Goal: Task Accomplishment & Management: Manage account settings

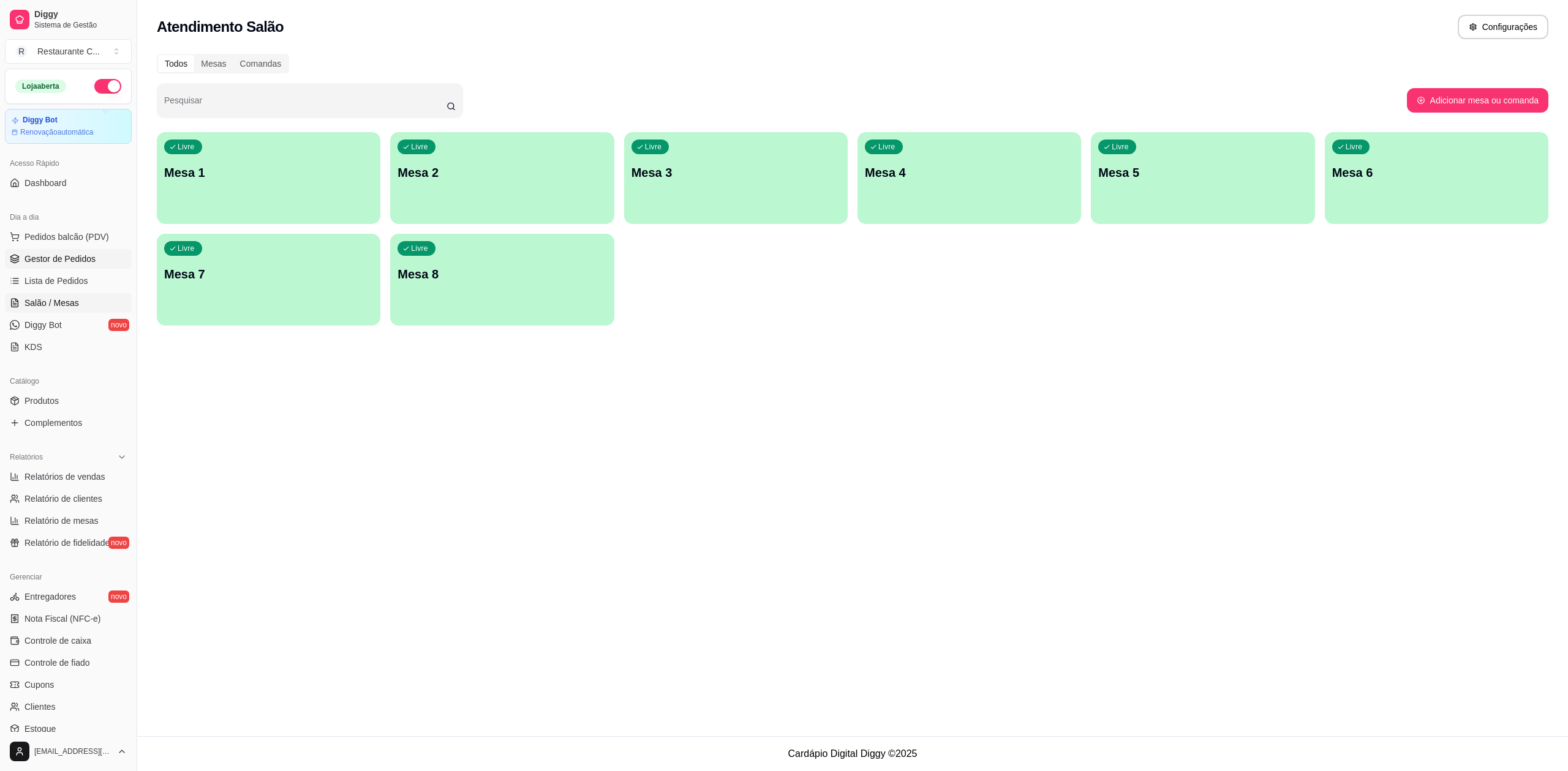
click at [77, 258] on span "Gestor de Pedidos" at bounding box center [60, 259] width 71 height 13
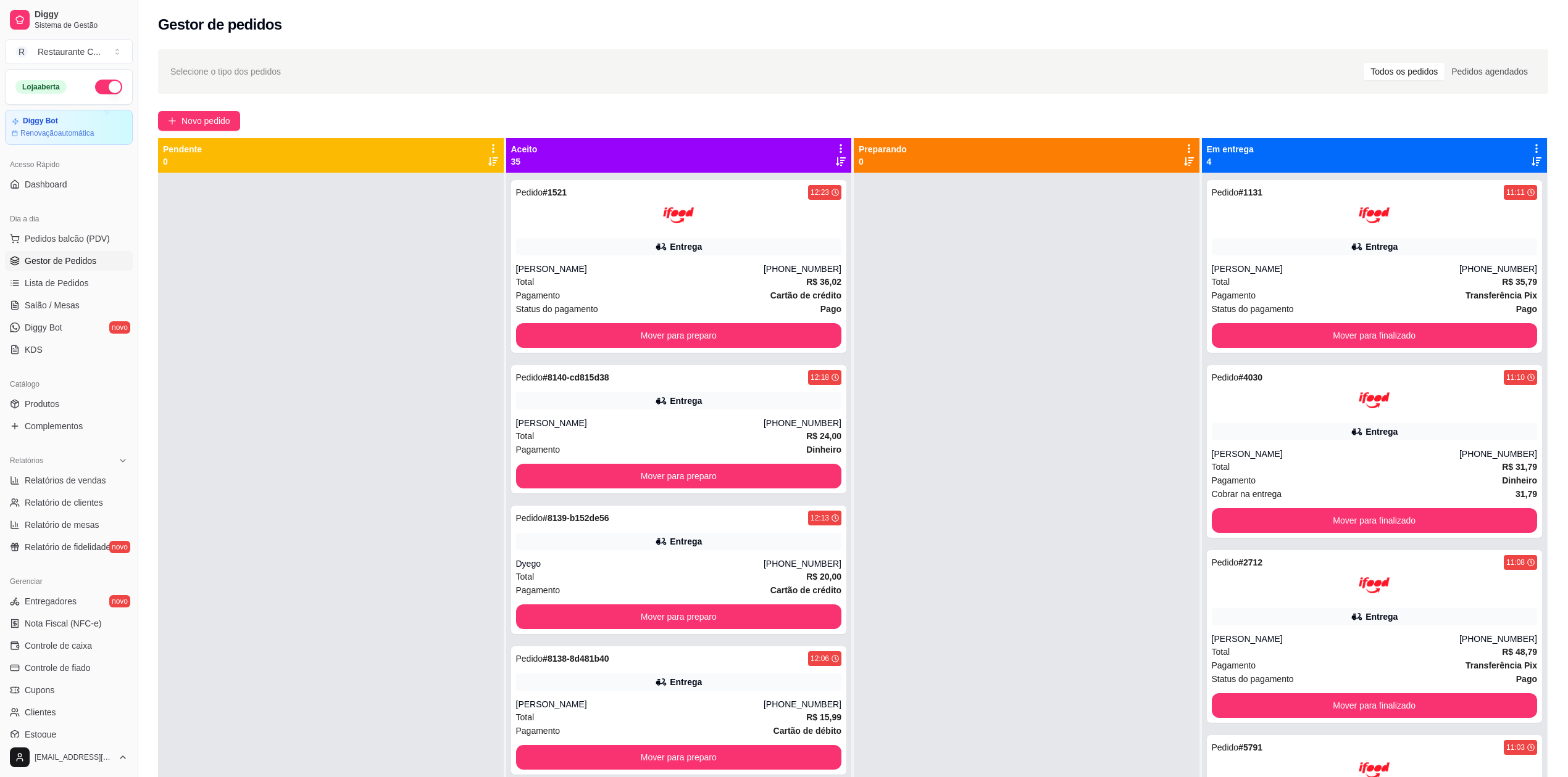
click at [63, 260] on span "Gestor de Pedidos" at bounding box center [60, 261] width 72 height 13
click at [86, 250] on ul "Pedidos balcão (PDV) Gestor de Pedidos Lista de Pedidos Salão / Mesas Diggy Bot…" at bounding box center [69, 294] width 127 height 131
click at [82, 261] on span "Gestor de Pedidos" at bounding box center [60, 261] width 72 height 13
click at [92, 260] on span "Gestor de Pedidos" at bounding box center [60, 261] width 72 height 13
click at [75, 504] on span "Relatório de clientes" at bounding box center [63, 503] width 78 height 13
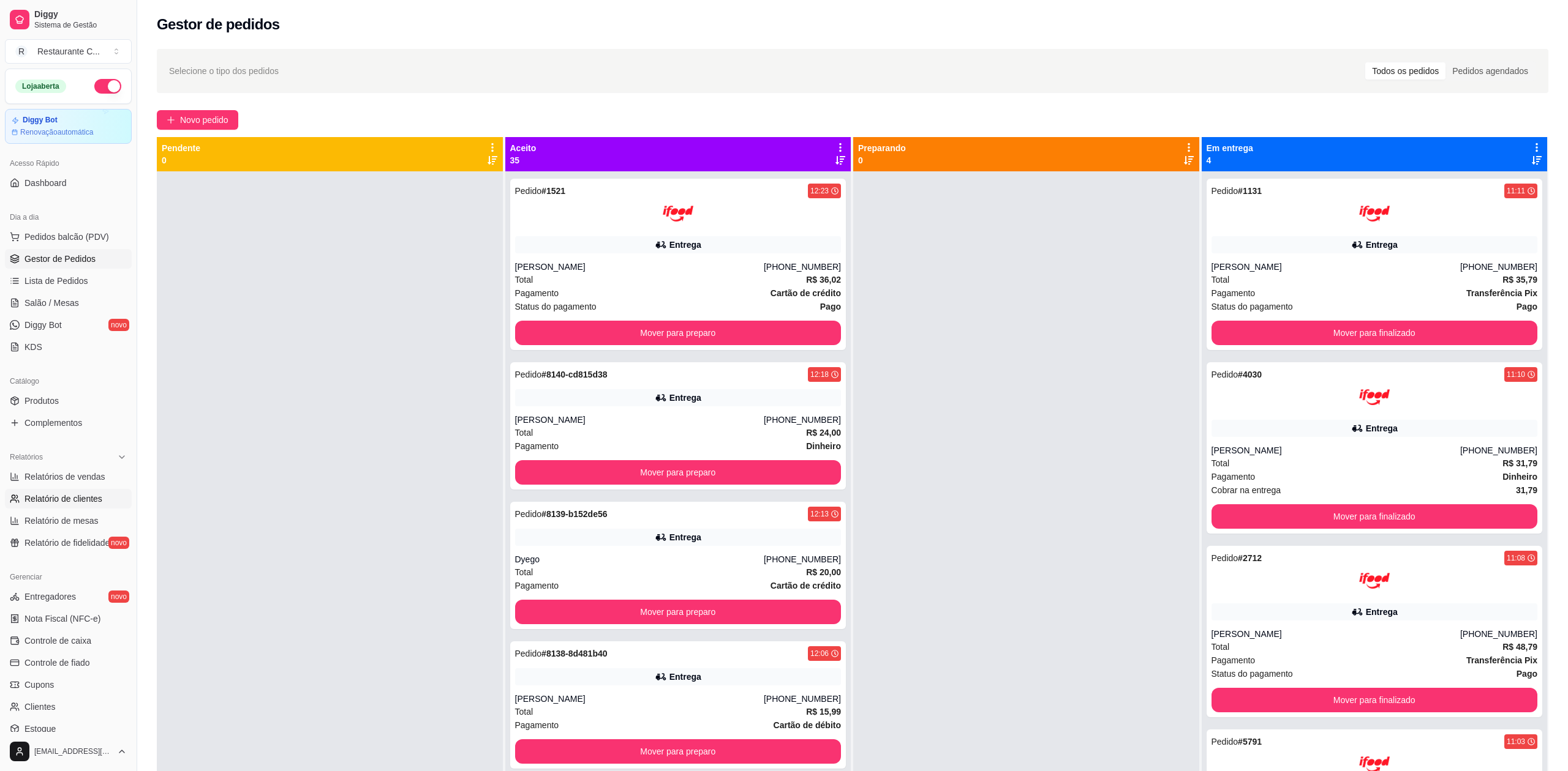
select select "30"
select select "HIGHEST_TOTAL_SPENT_WITH_ORDERS"
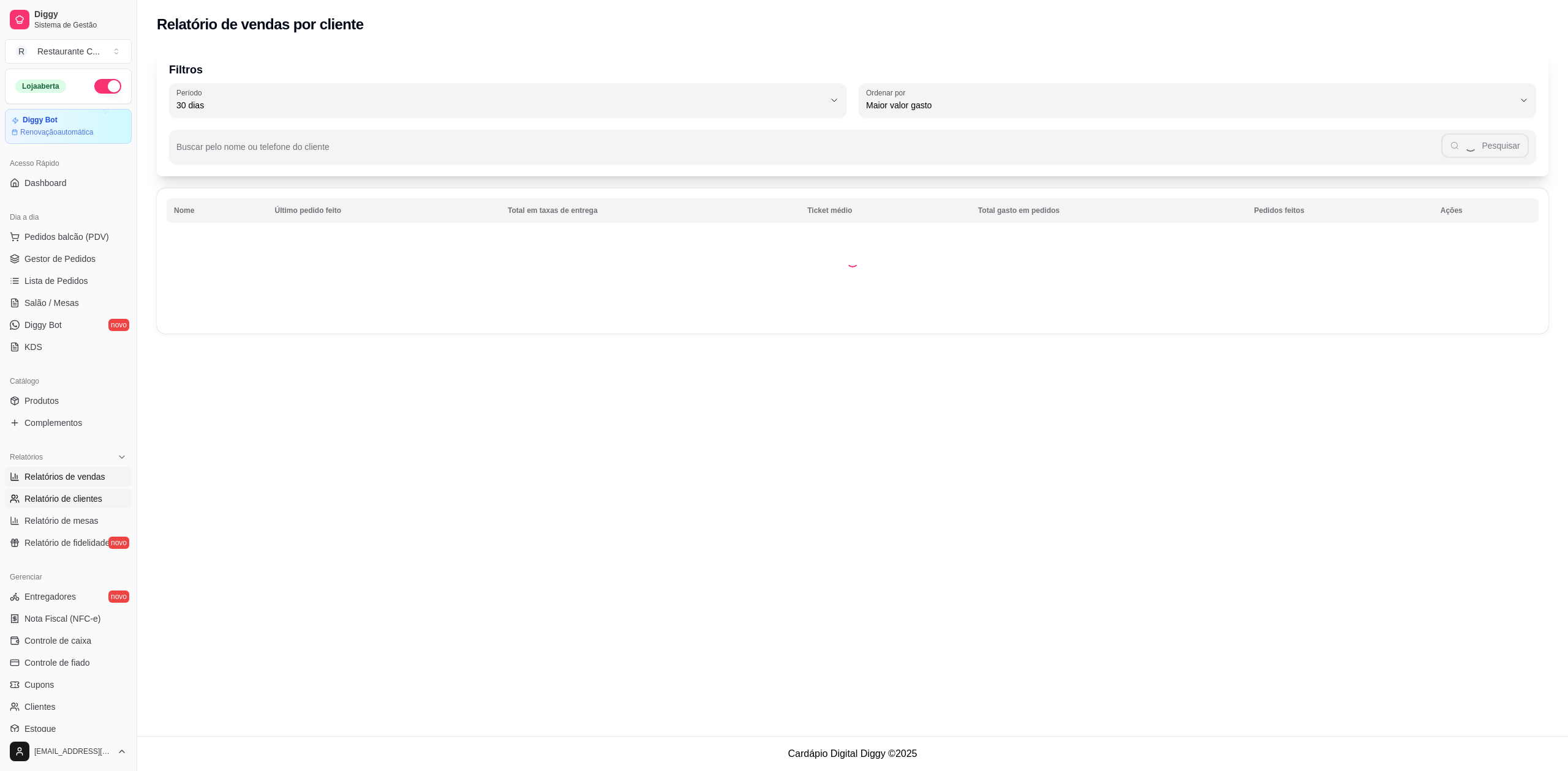
click at [89, 481] on span "Relatórios de vendas" at bounding box center [64, 477] width 81 height 13
select select "ALL"
select select "0"
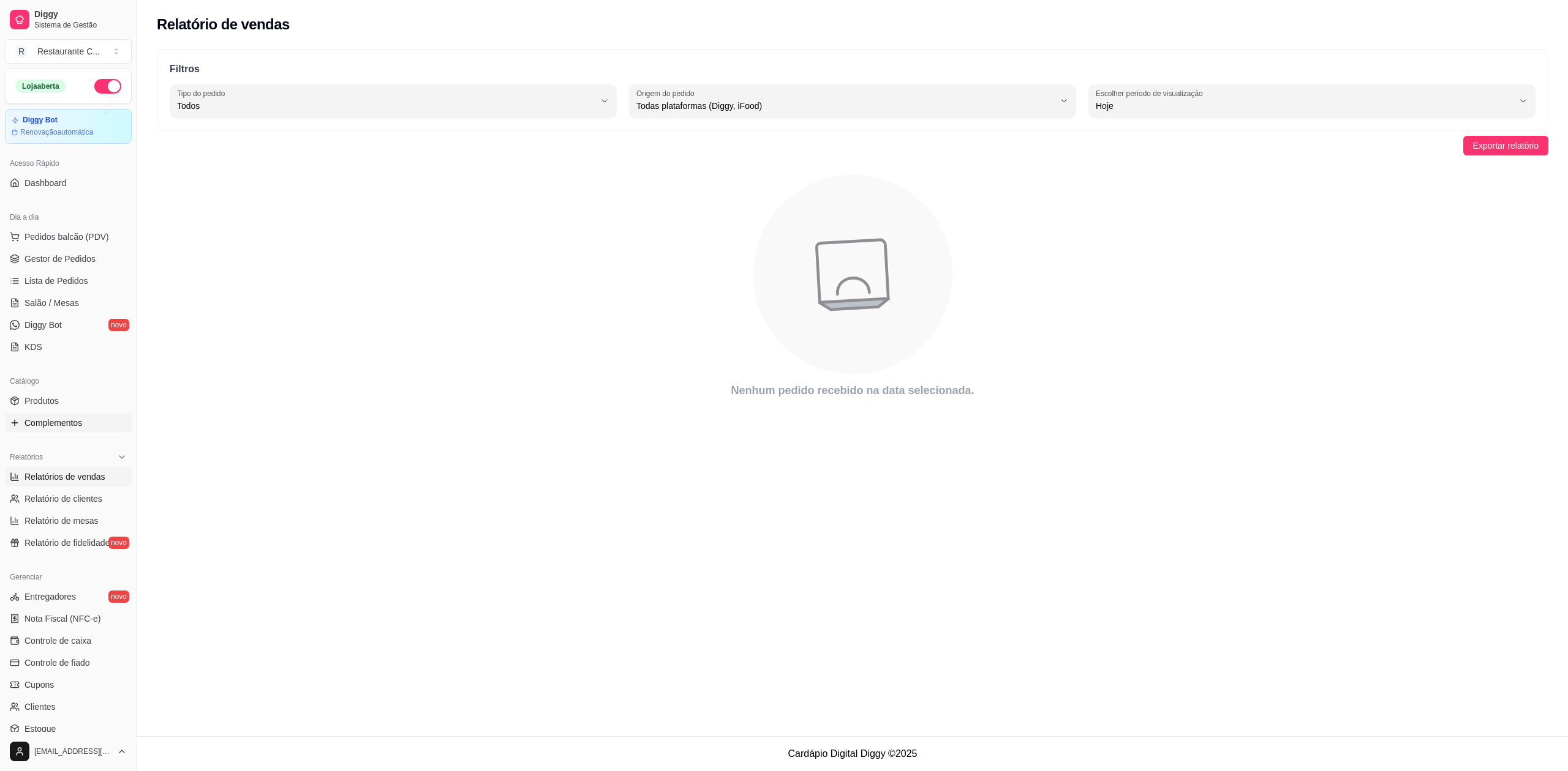
click at [65, 416] on link "Complementos" at bounding box center [68, 423] width 126 height 20
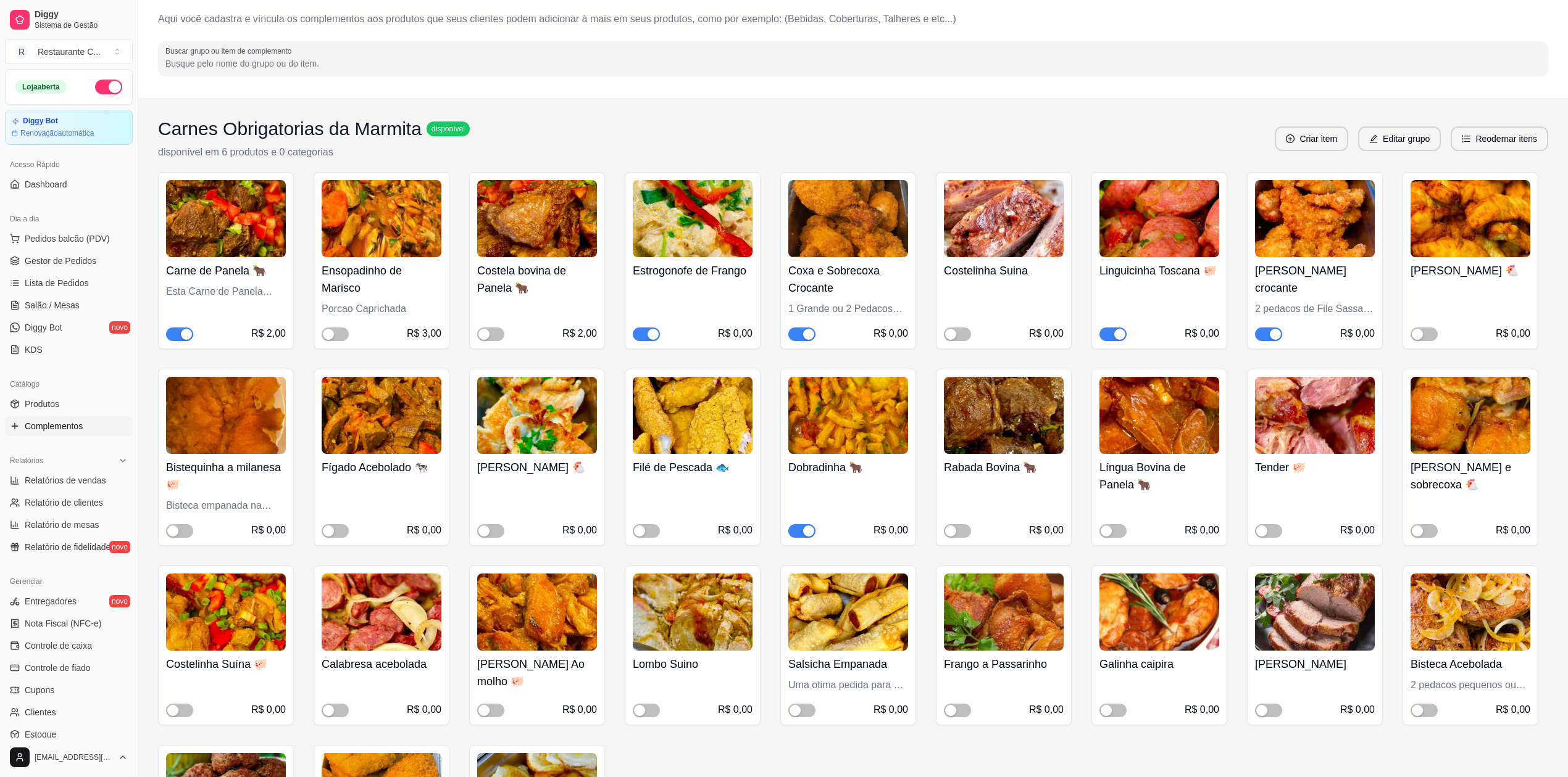
scroll to position [82, 0]
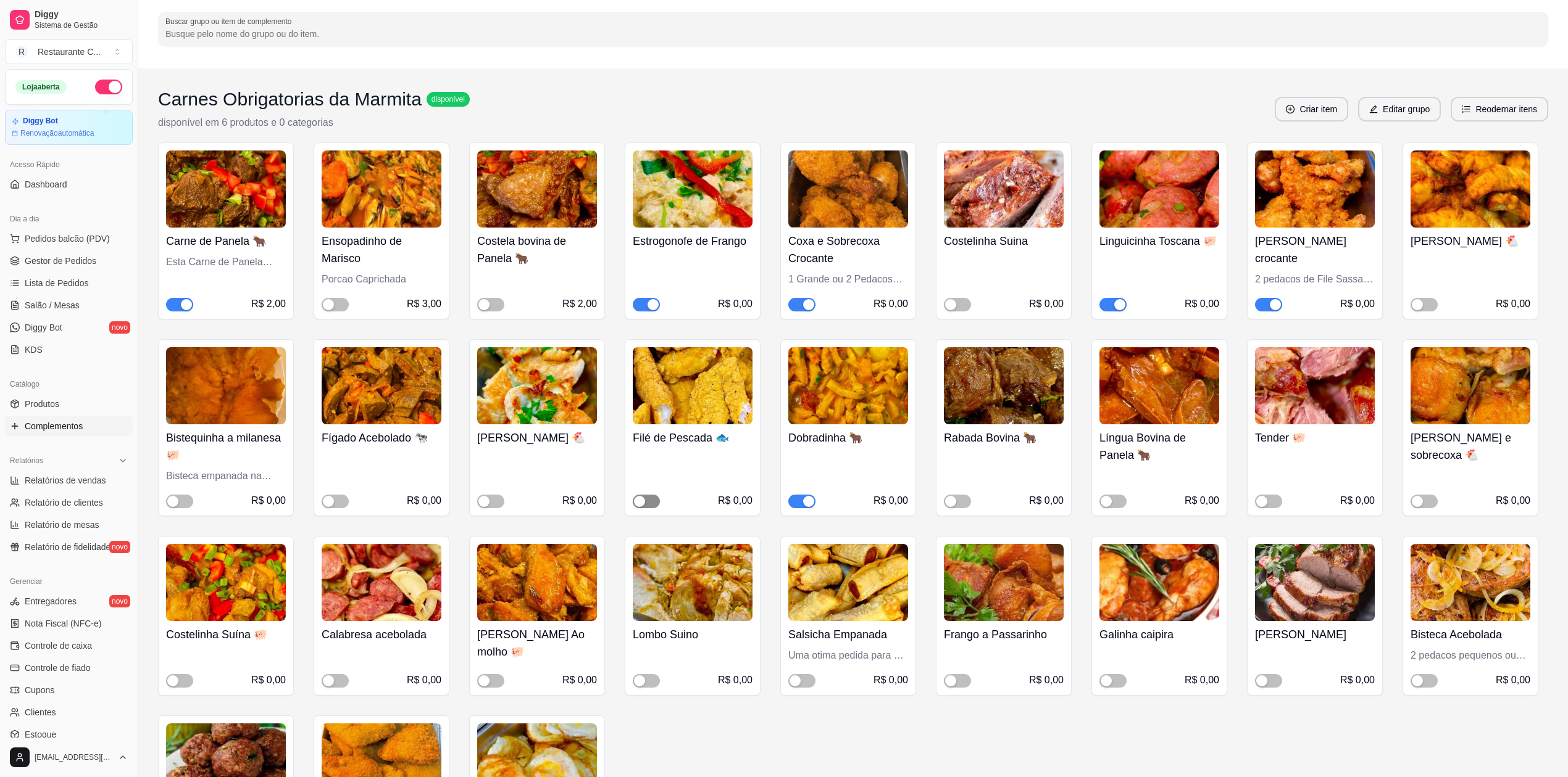
click at [653, 499] on span "button" at bounding box center [646, 501] width 27 height 13
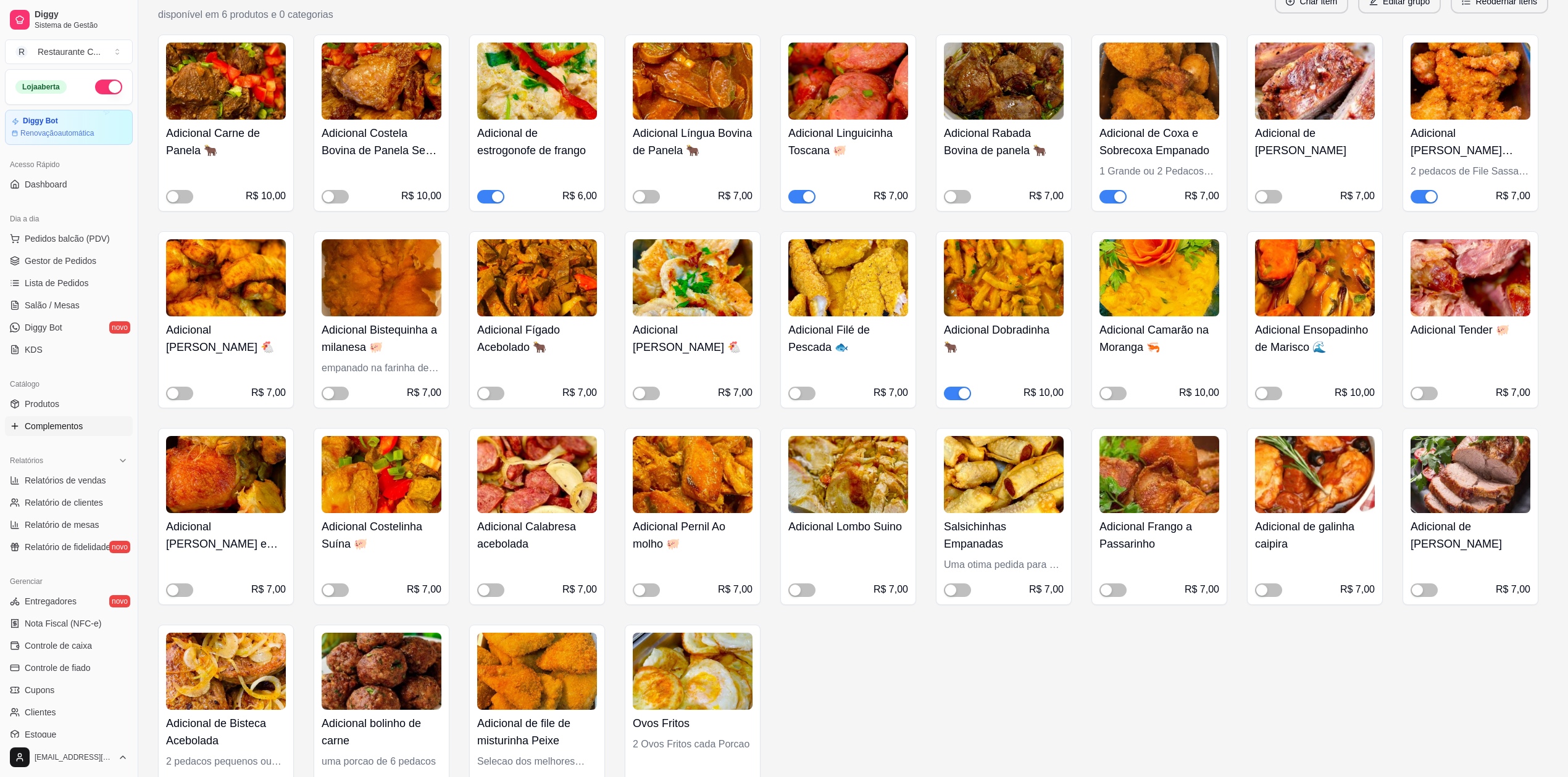
scroll to position [1151, 0]
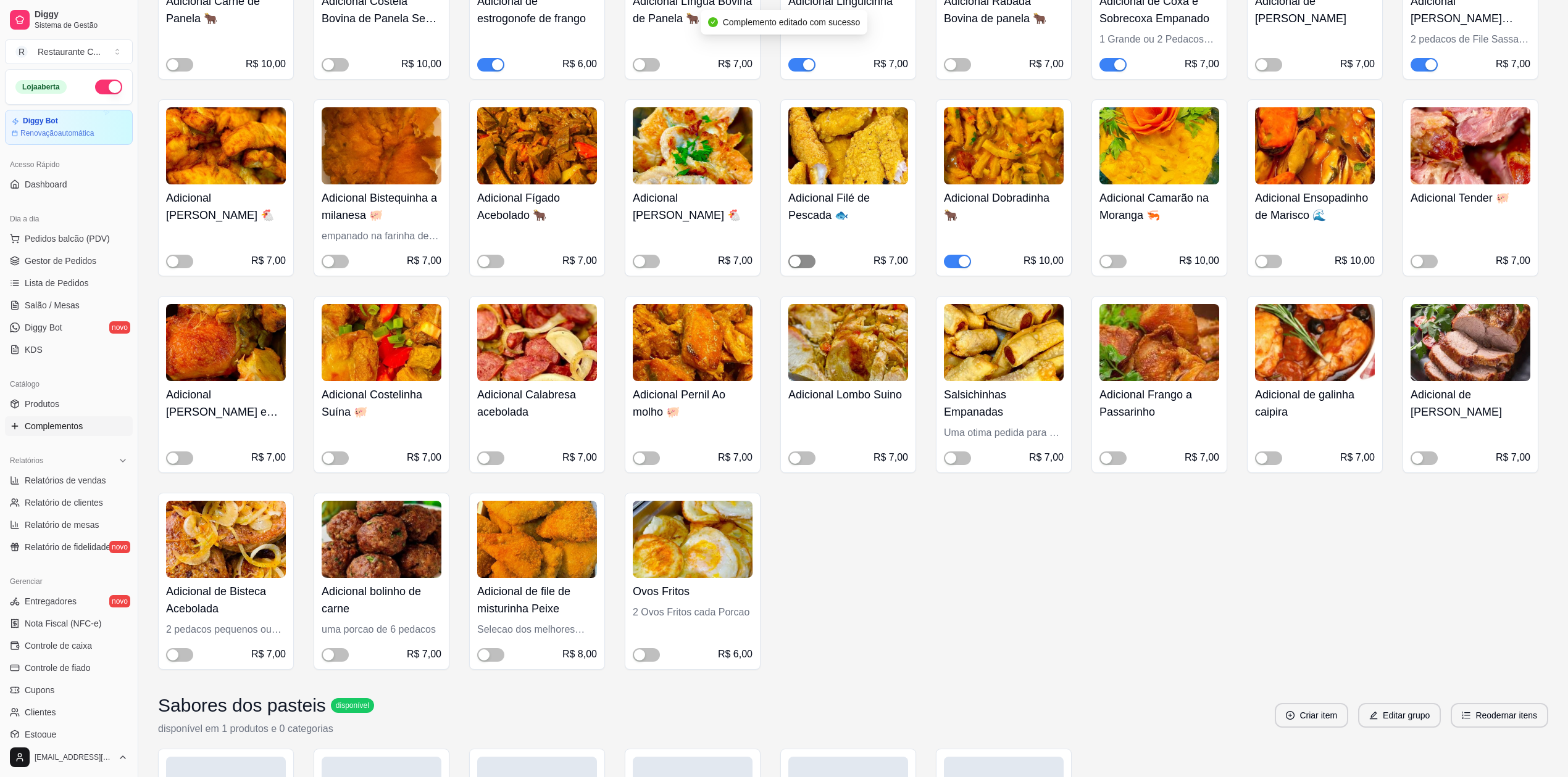
click at [808, 261] on span "button" at bounding box center [802, 261] width 27 height 13
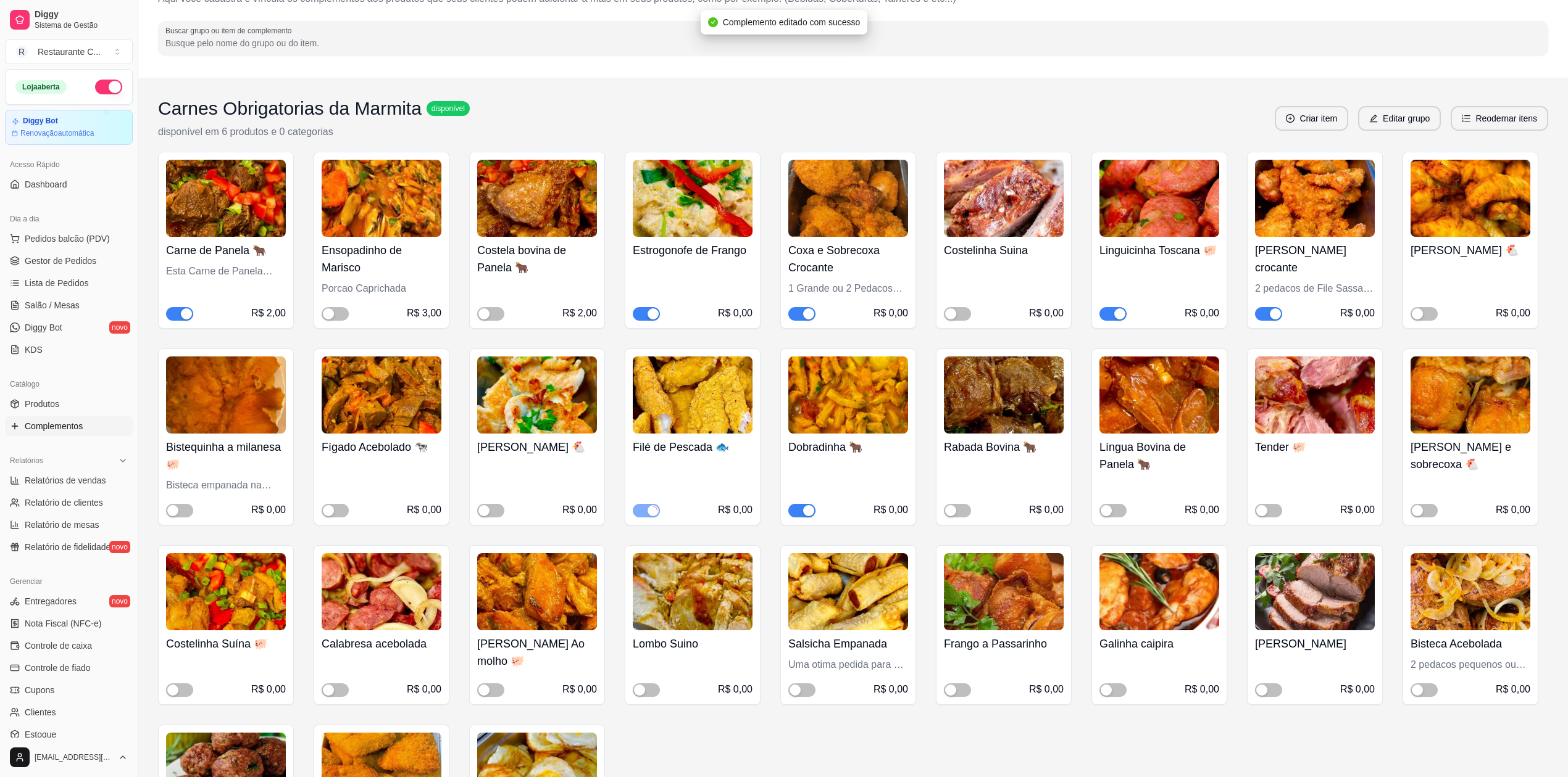
scroll to position [0, 0]
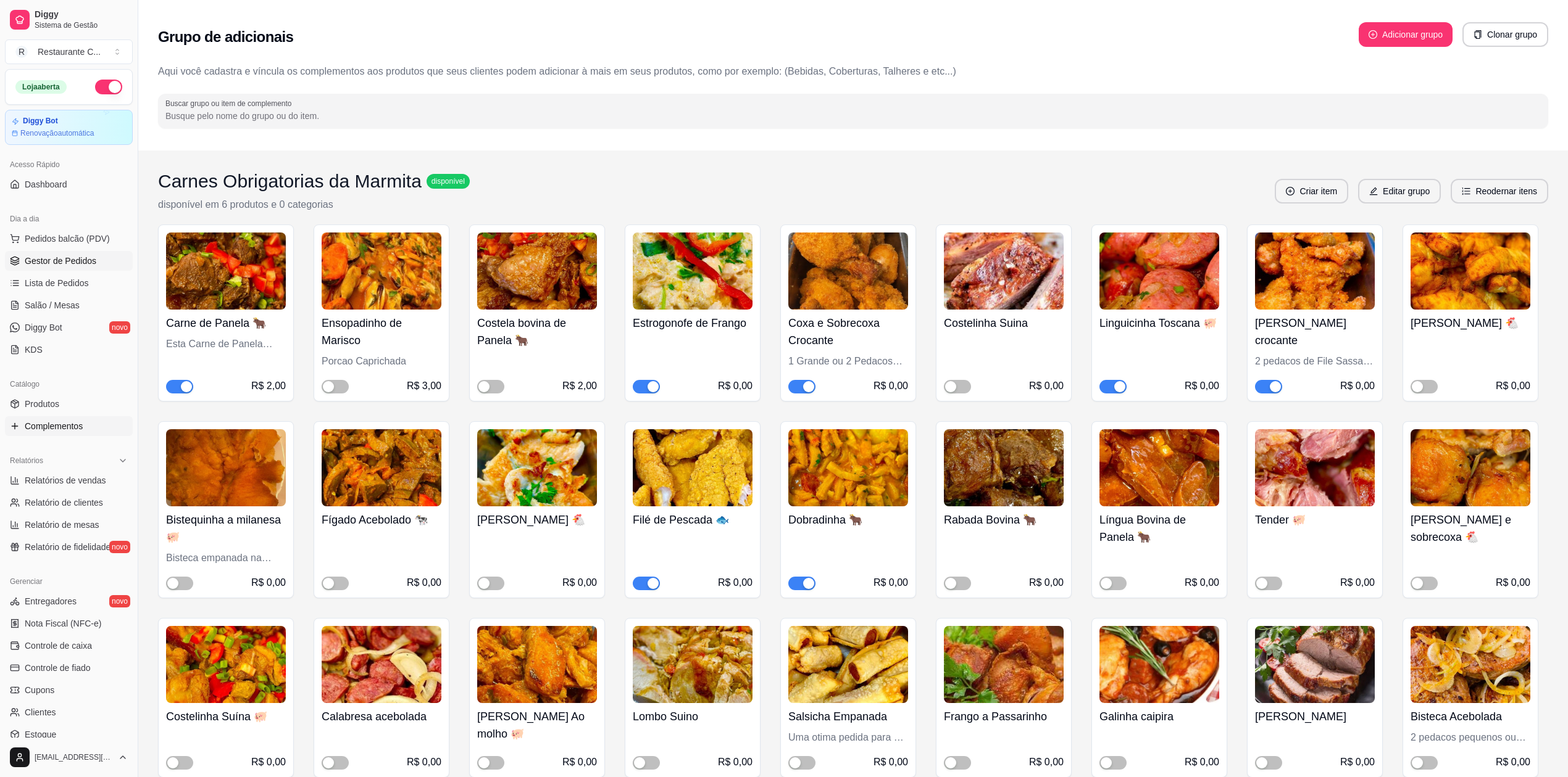
click at [54, 263] on span "Gestor de Pedidos" at bounding box center [60, 261] width 72 height 13
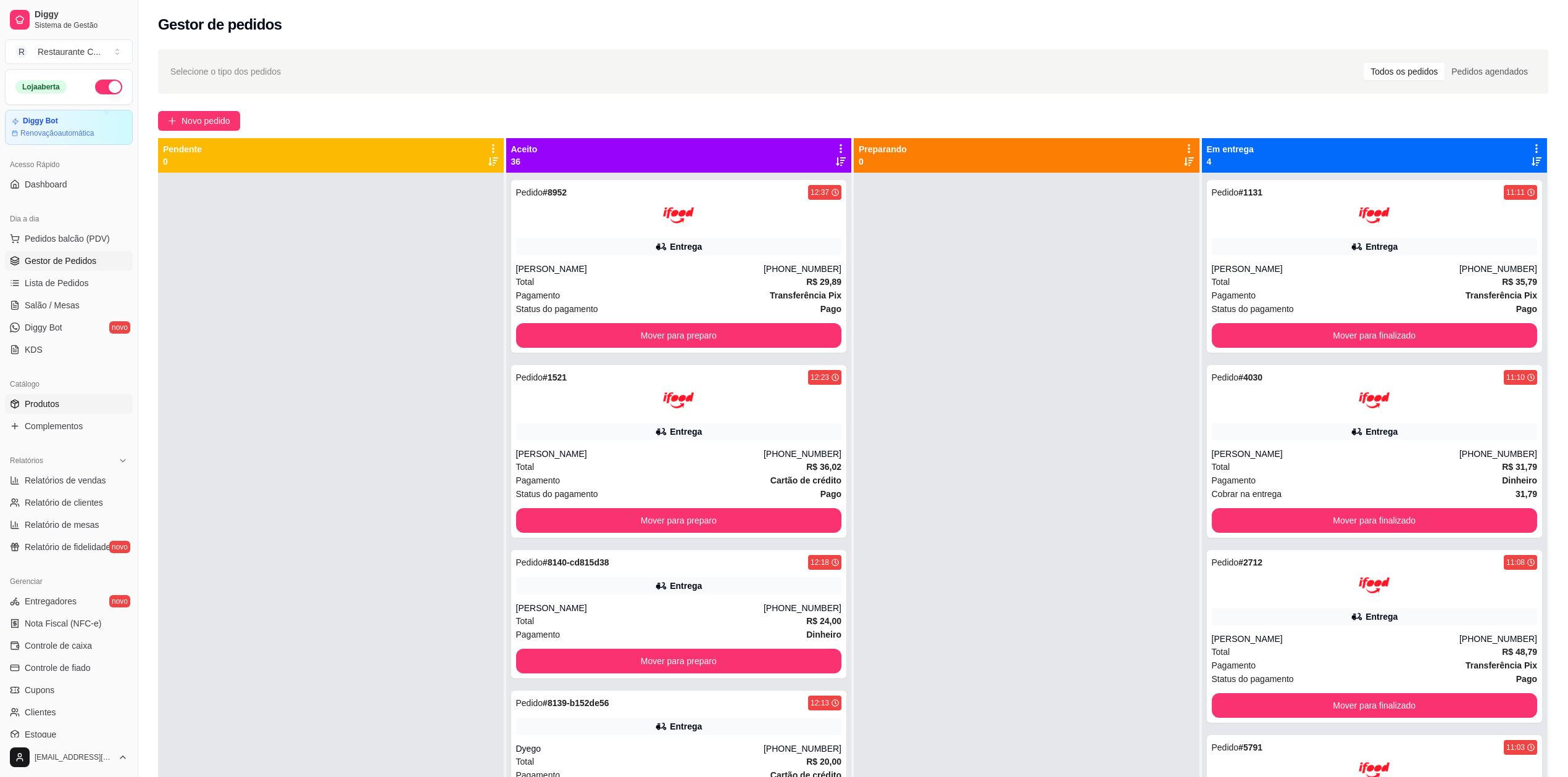
click at [69, 402] on link "Produtos" at bounding box center [69, 404] width 127 height 20
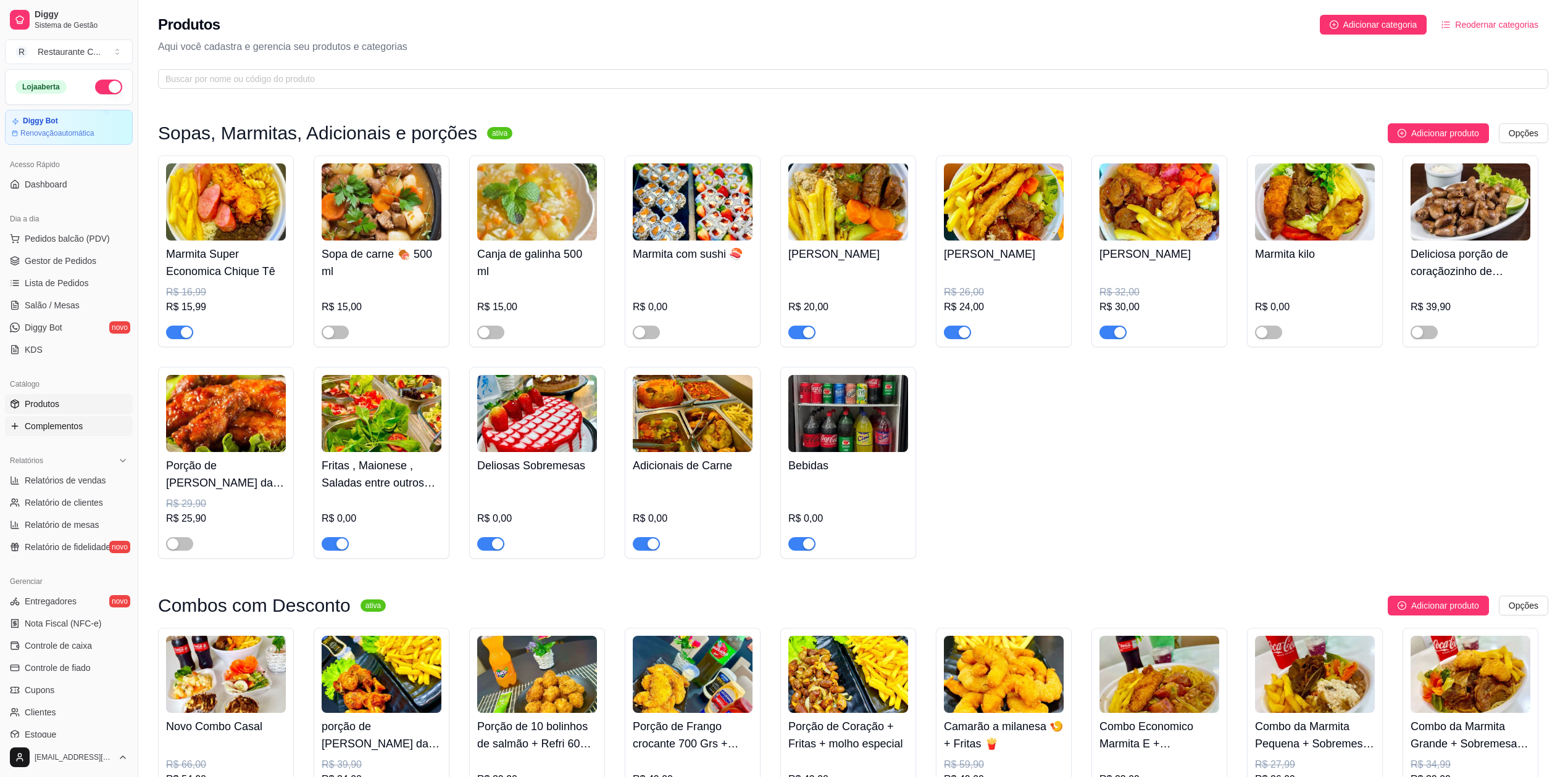
click at [75, 429] on span "Complementos" at bounding box center [54, 426] width 58 height 13
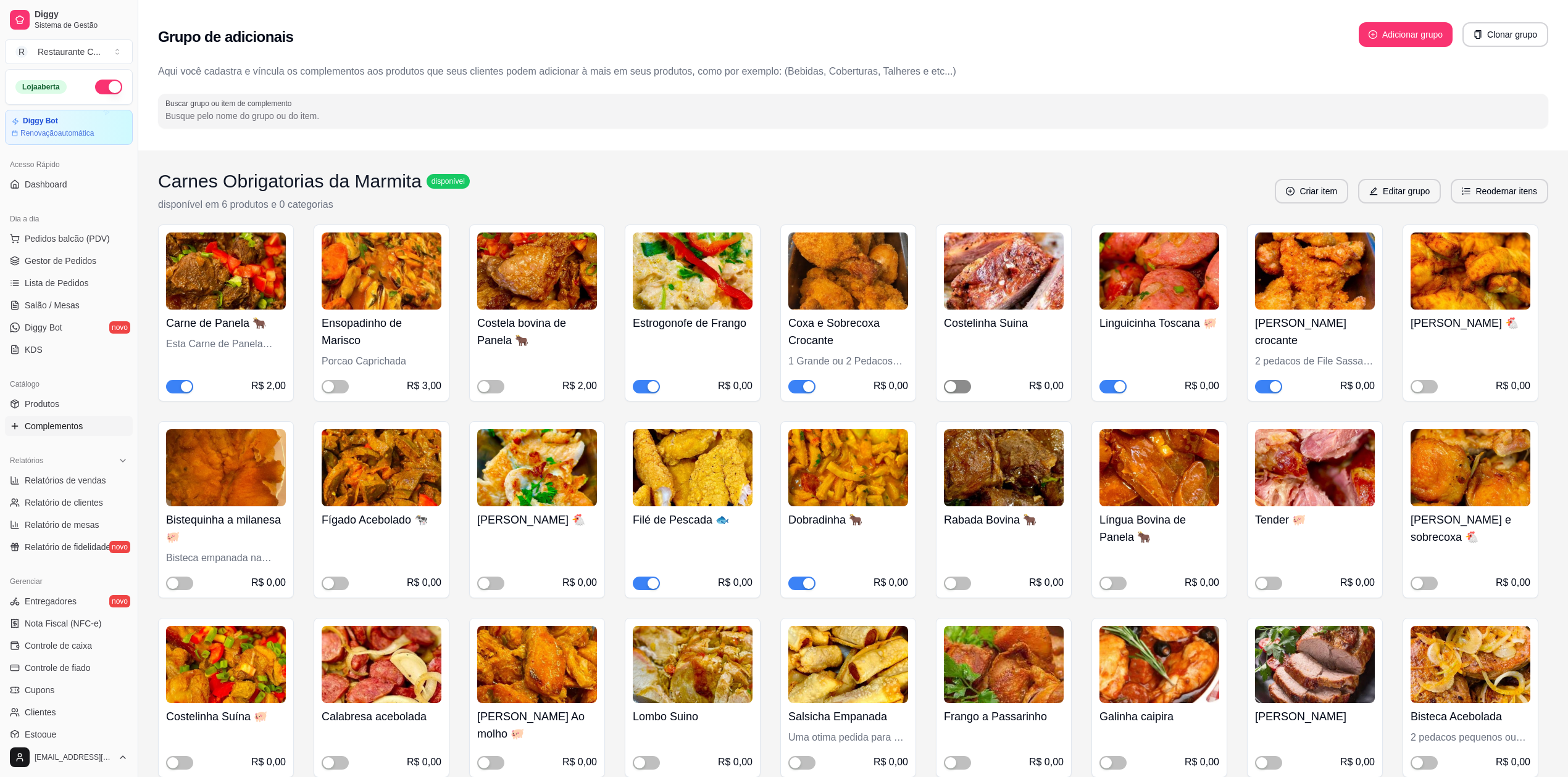
click at [957, 388] on span "button" at bounding box center [957, 387] width 27 height 13
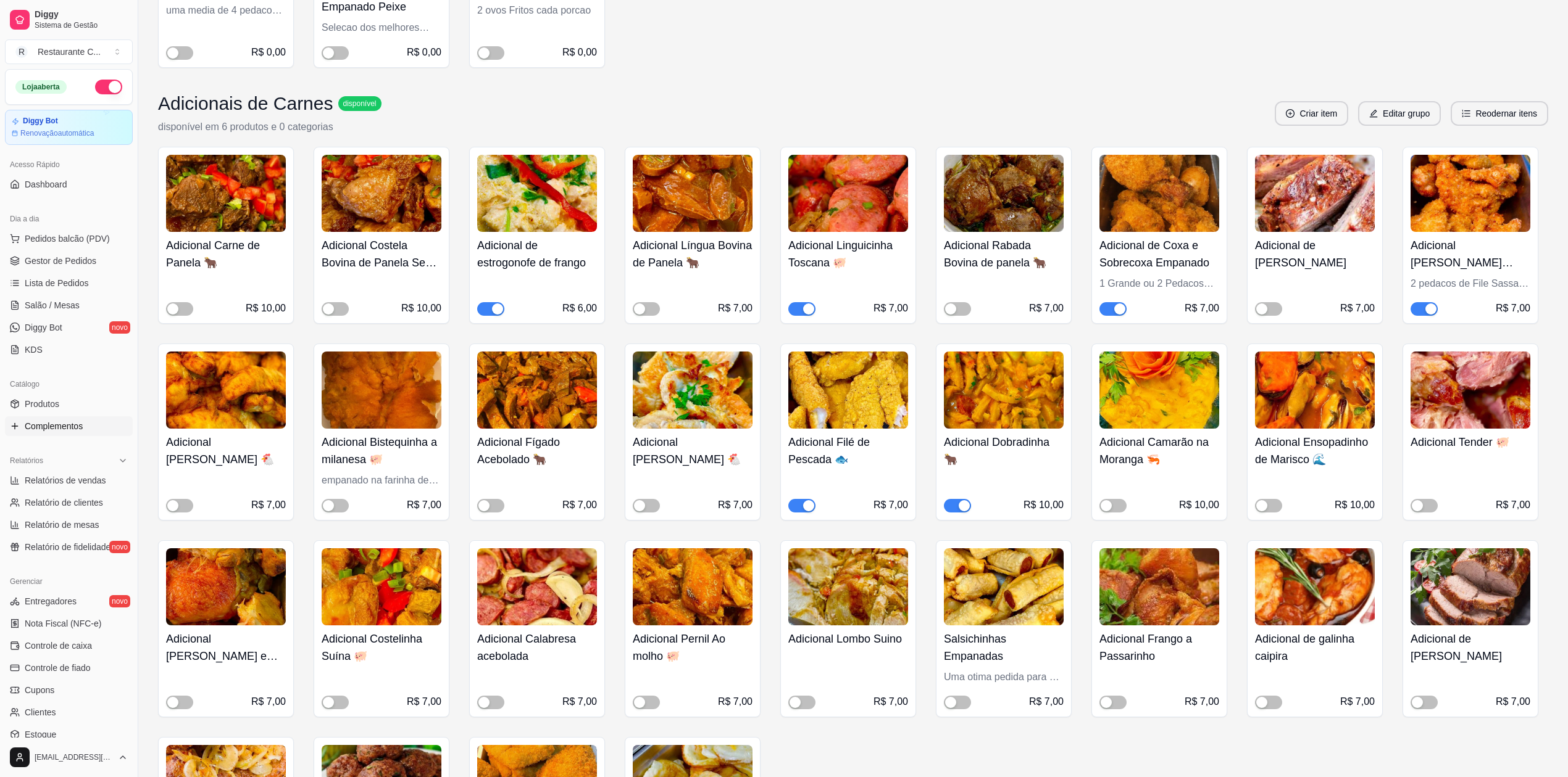
scroll to position [904, 0]
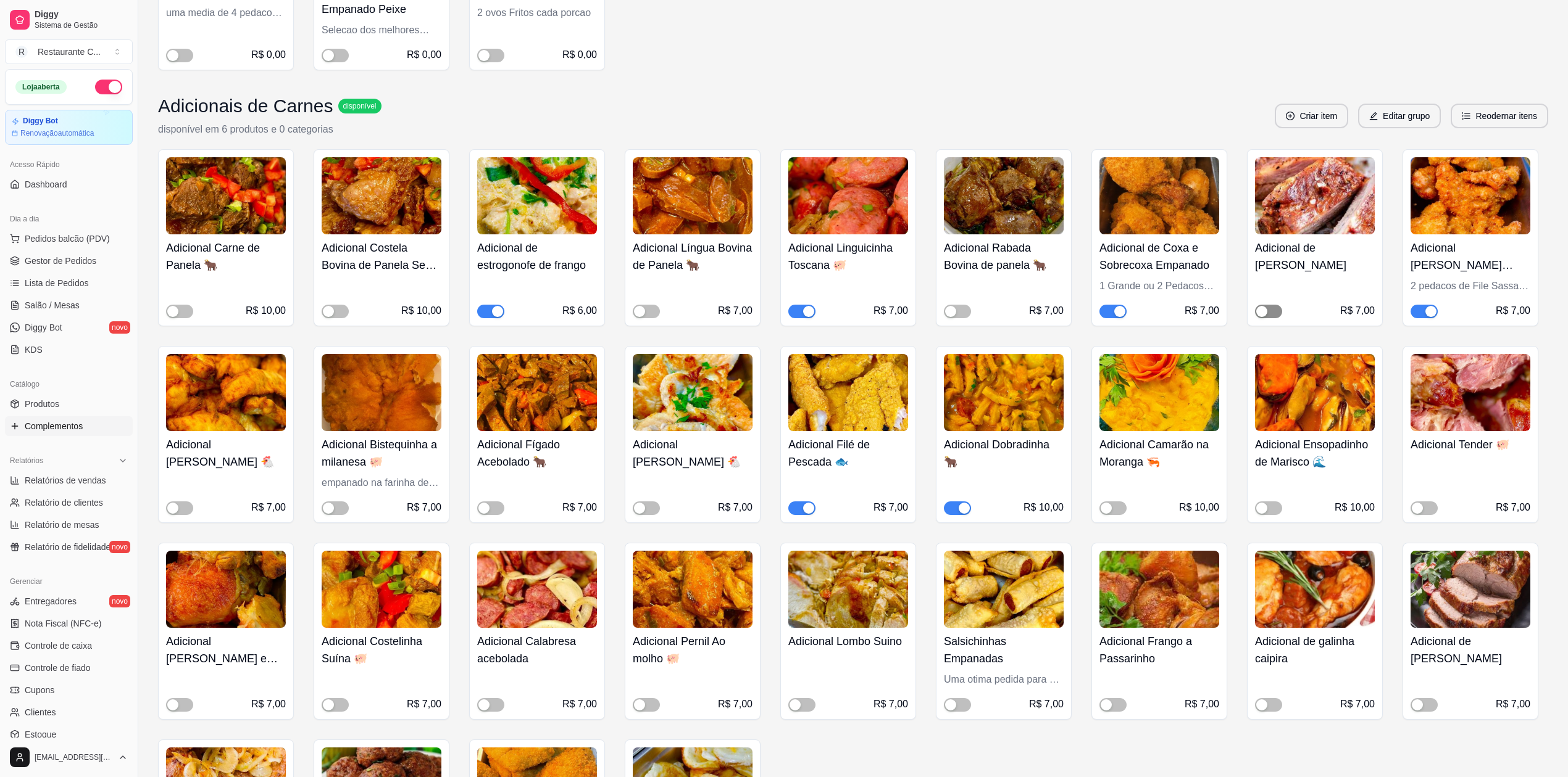
click at [1262, 309] on div "button" at bounding box center [1261, 311] width 11 height 11
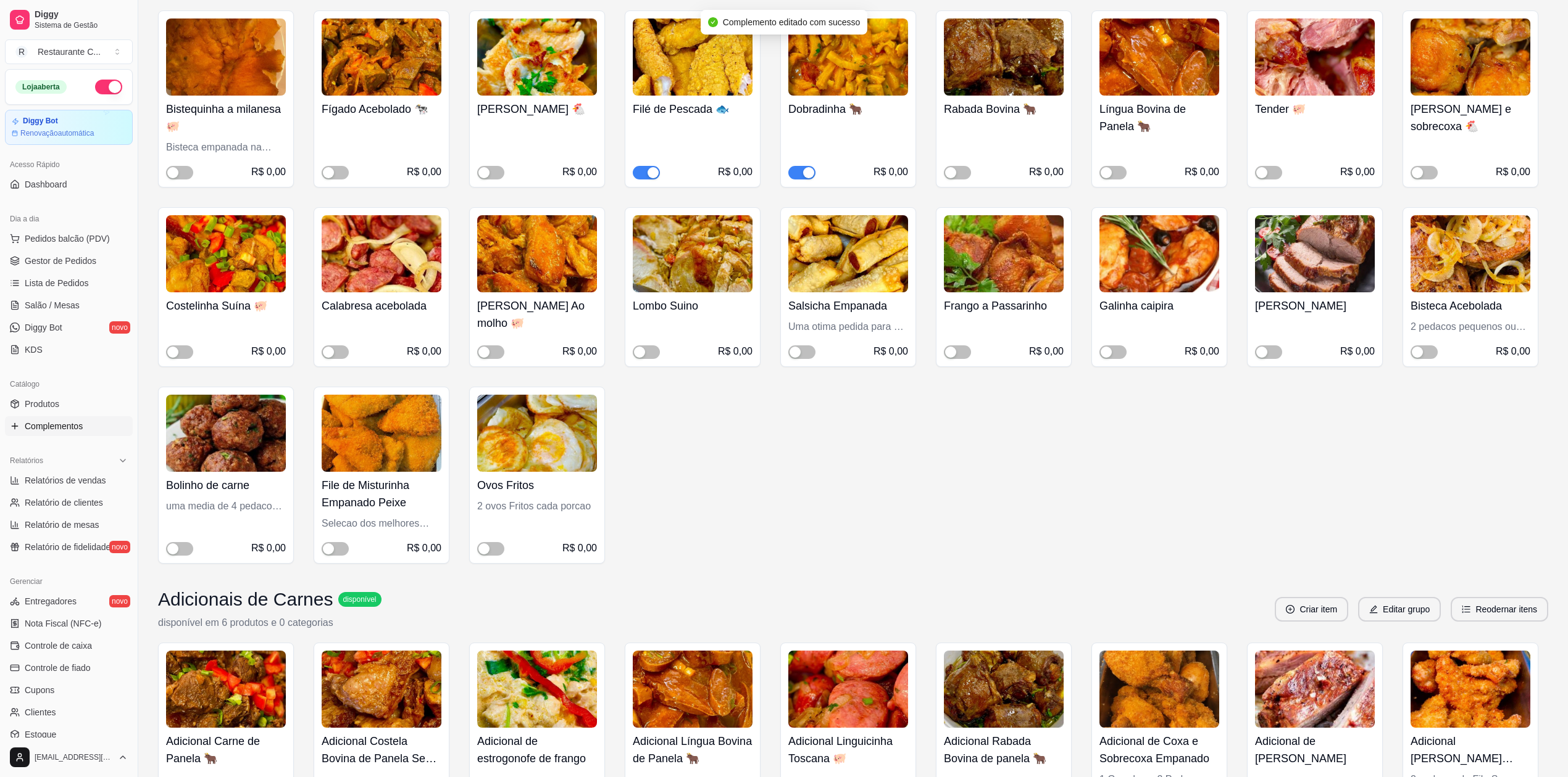
scroll to position [0, 0]
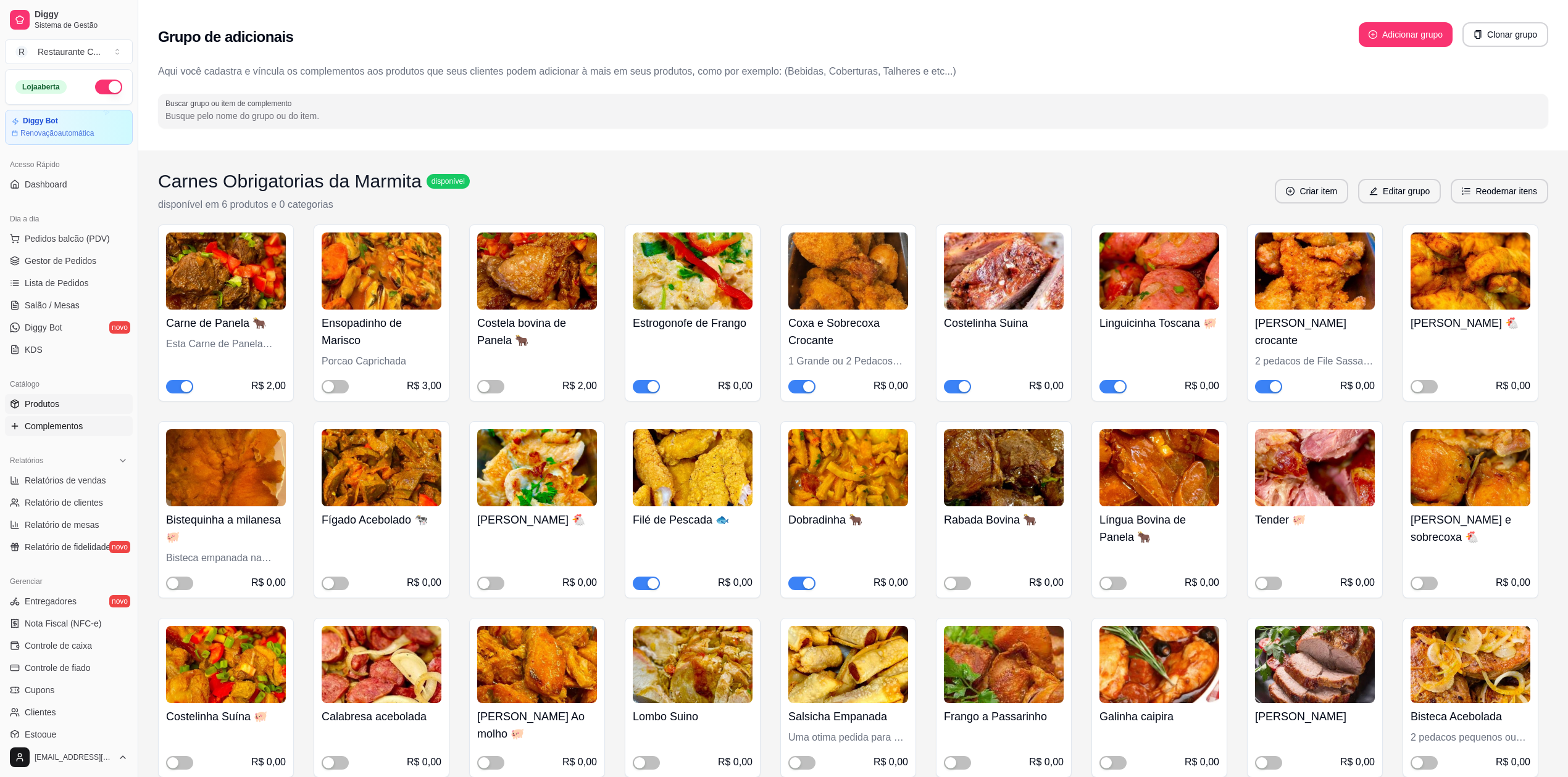
click at [66, 400] on link "Produtos" at bounding box center [69, 404] width 127 height 20
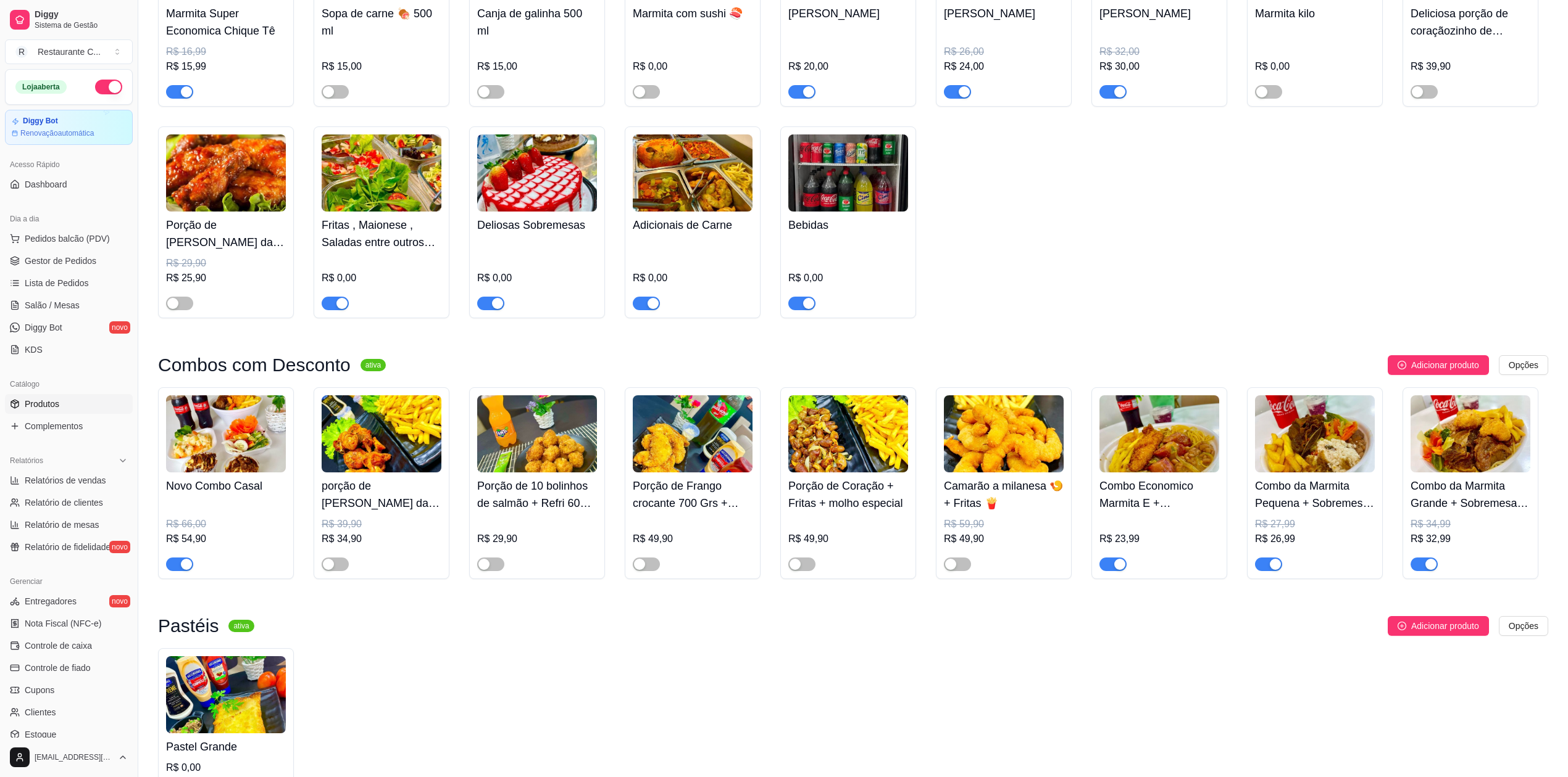
scroll to position [247, 0]
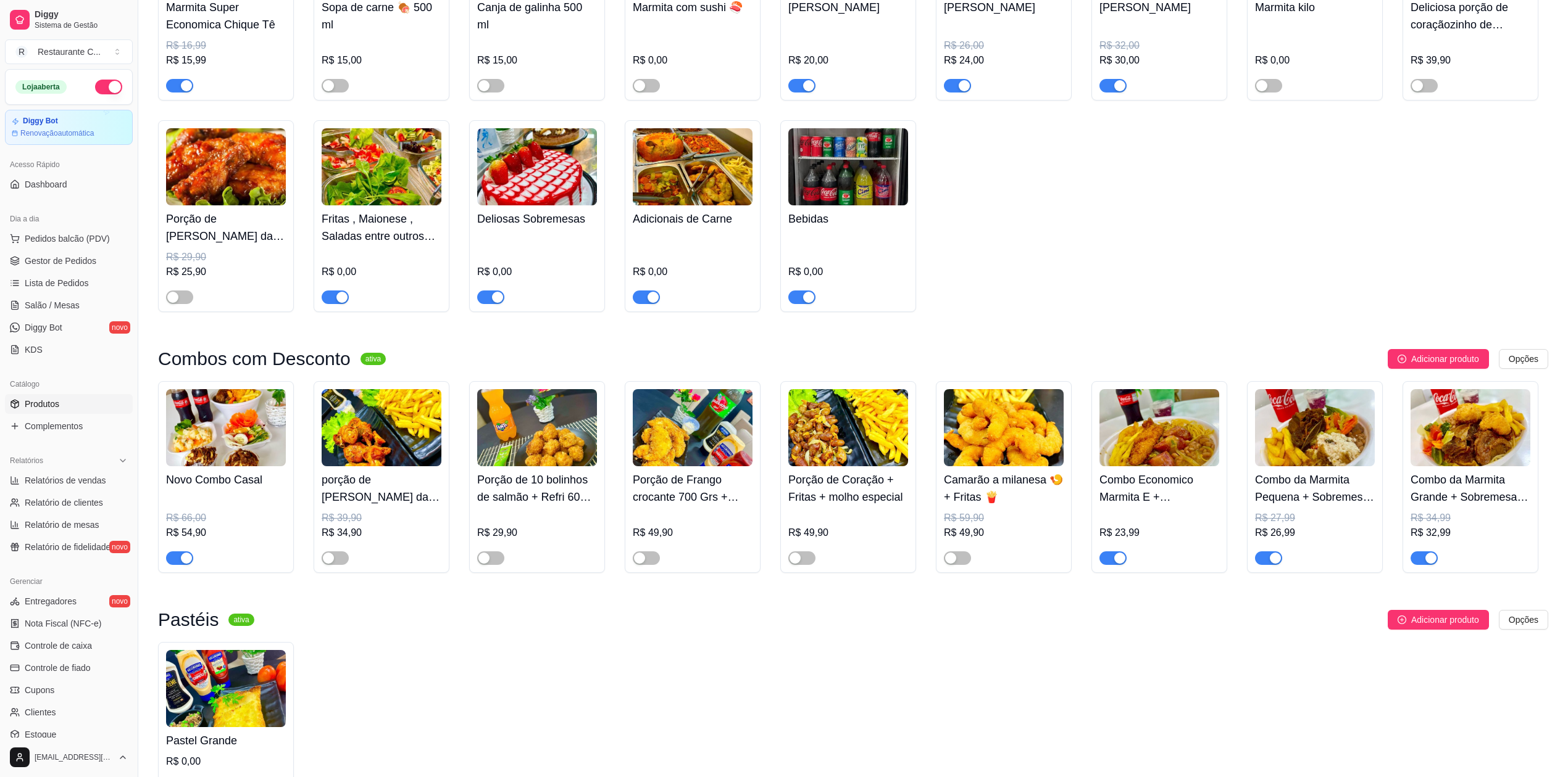
click at [504, 512] on div "Porção de 10 bolinhos de salmão + Refri 600 + molho cortesia R$ 29,90" at bounding box center [537, 516] width 120 height 99
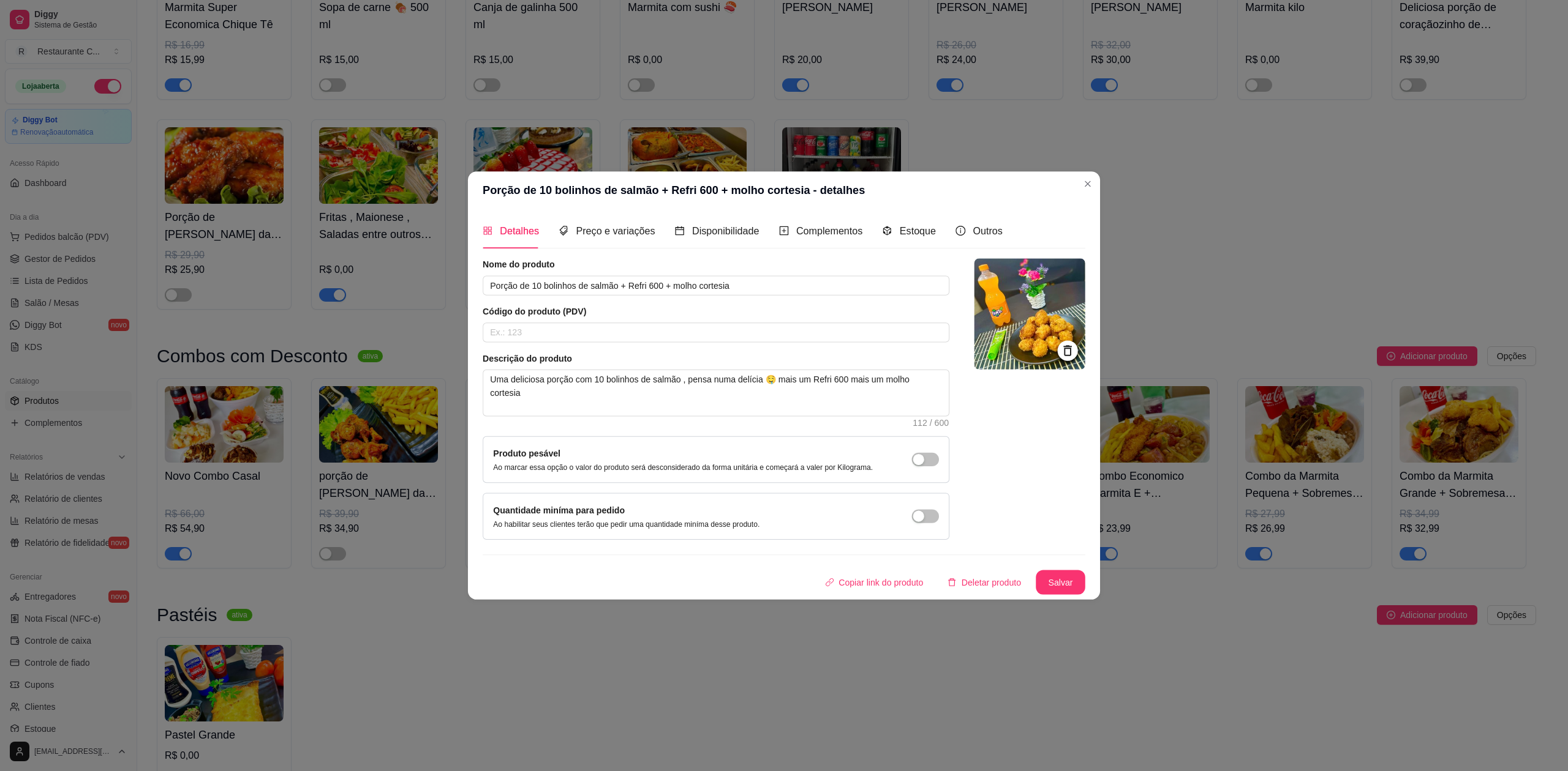
click at [488, 547] on div "Nome do produto Porção de 10 bolinhos de salmão + Refri 600 + molho cortesia Có…" at bounding box center [784, 426] width 603 height 336
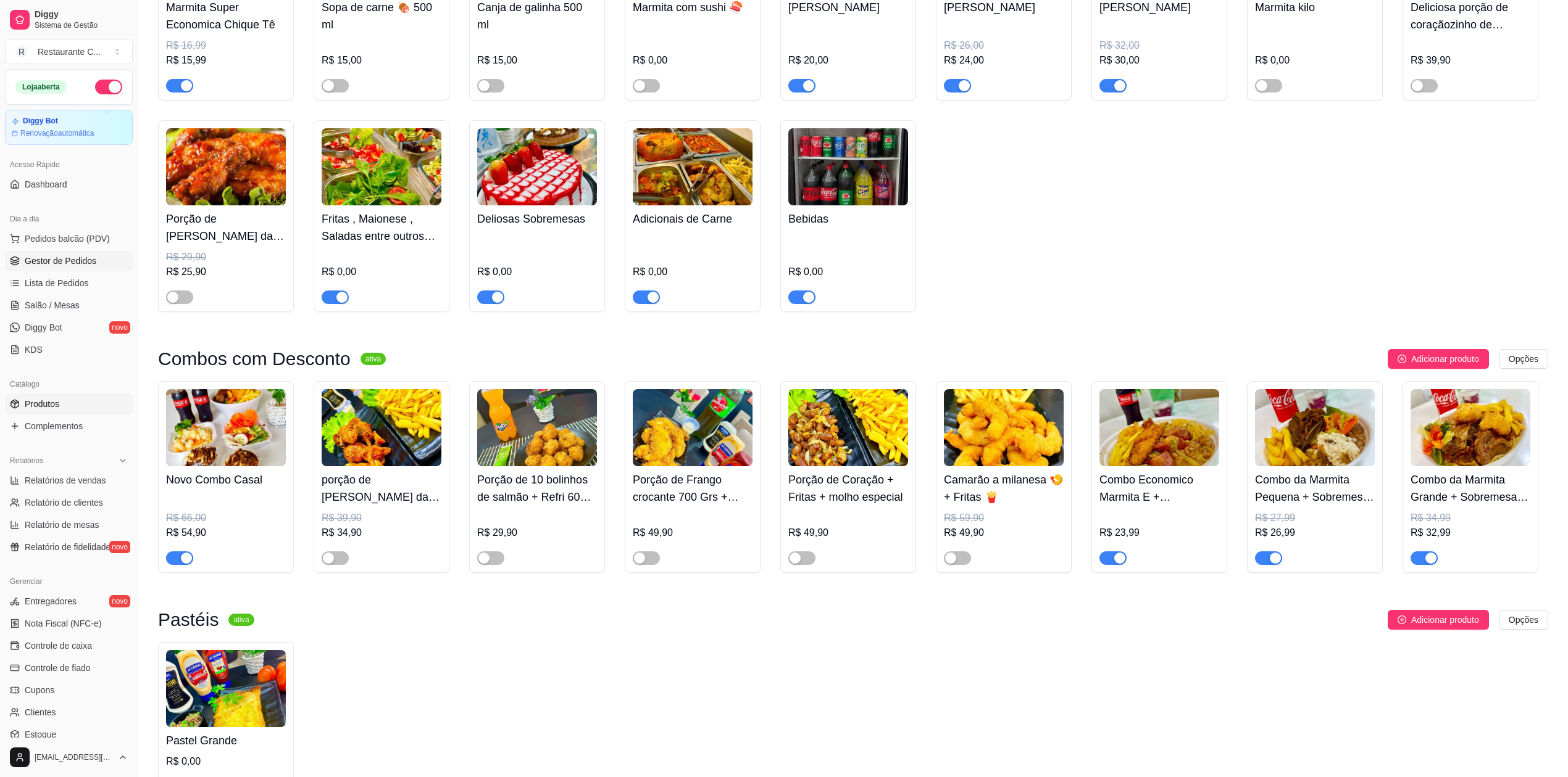
click at [72, 261] on span "Gestor de Pedidos" at bounding box center [60, 261] width 72 height 13
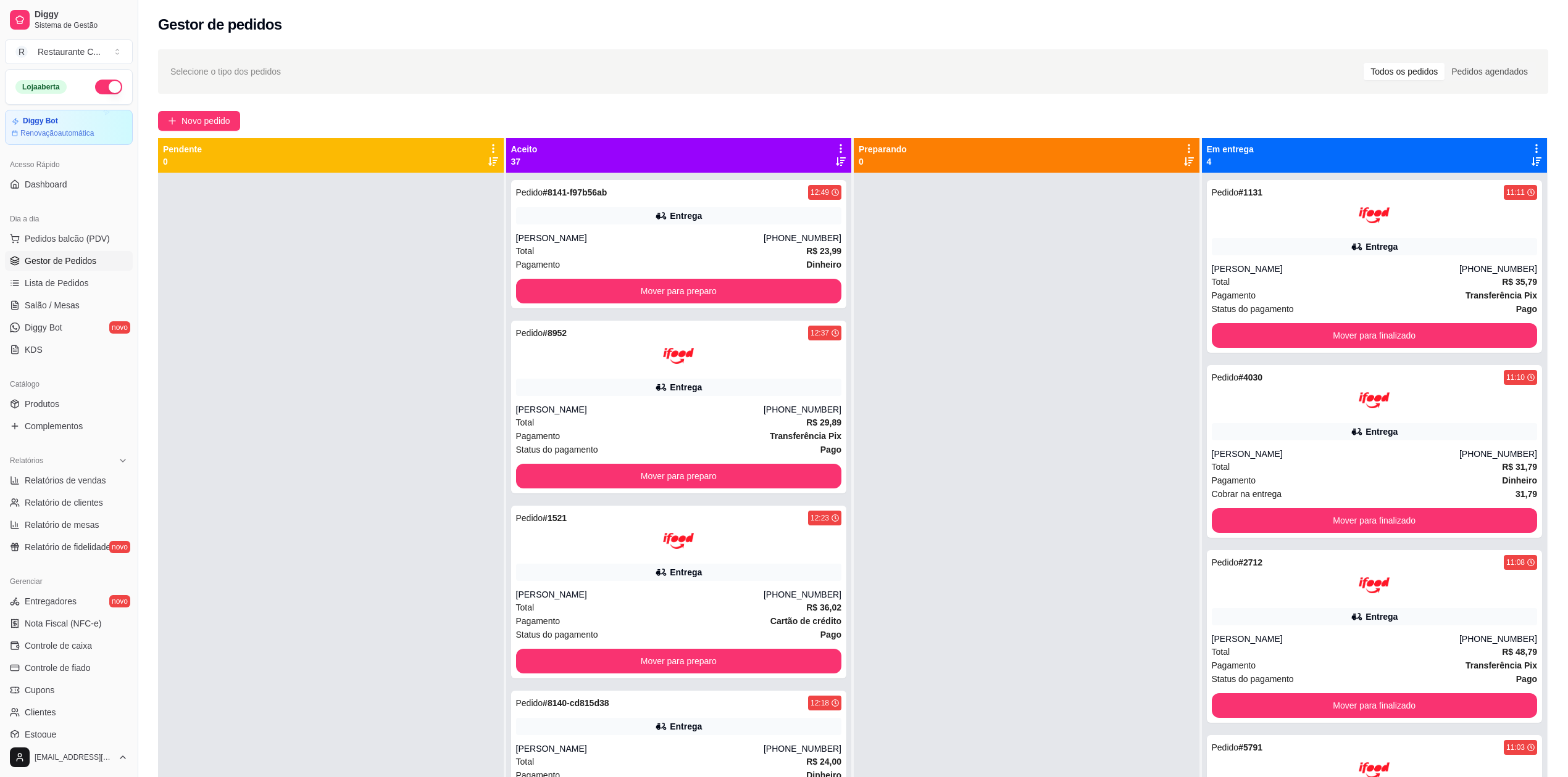
click at [835, 145] on icon at bounding box center [841, 148] width 11 height 11
click at [777, 183] on span "Com essa opção você tem a opção de mover todos os pedidos que estão em uma etap…" at bounding box center [759, 185] width 146 height 23
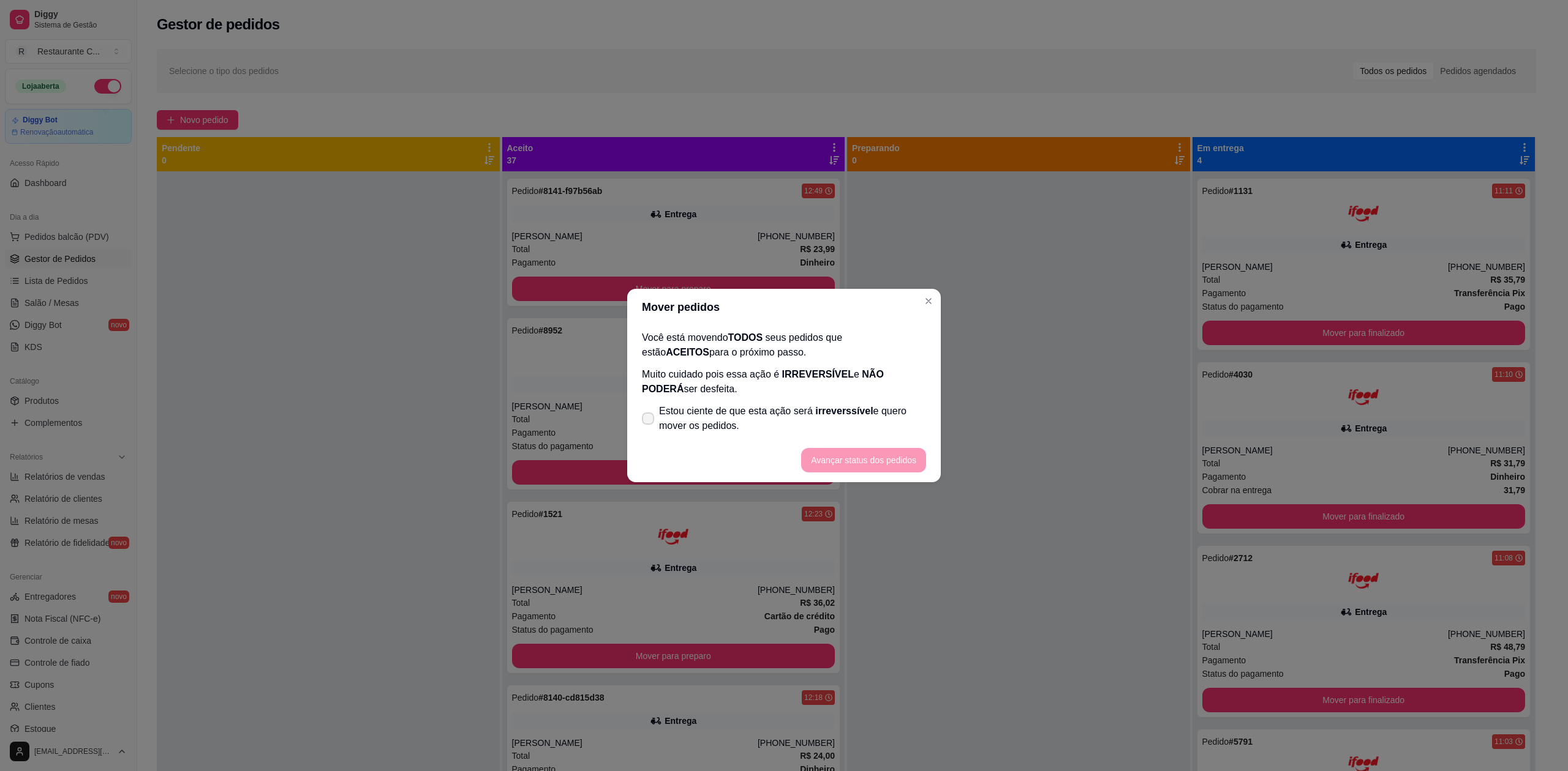
click at [665, 427] on span "Estou ciente de que esta ação será irreverssível e quero mover os pedidos." at bounding box center [792, 419] width 267 height 30
click at [649, 427] on input "Estou ciente de que esta ação será irreverssível e quero mover os pedidos." at bounding box center [645, 425] width 8 height 8
checkbox input "true"
click at [875, 466] on button "Avançar status dos pedidos" at bounding box center [864, 461] width 121 height 24
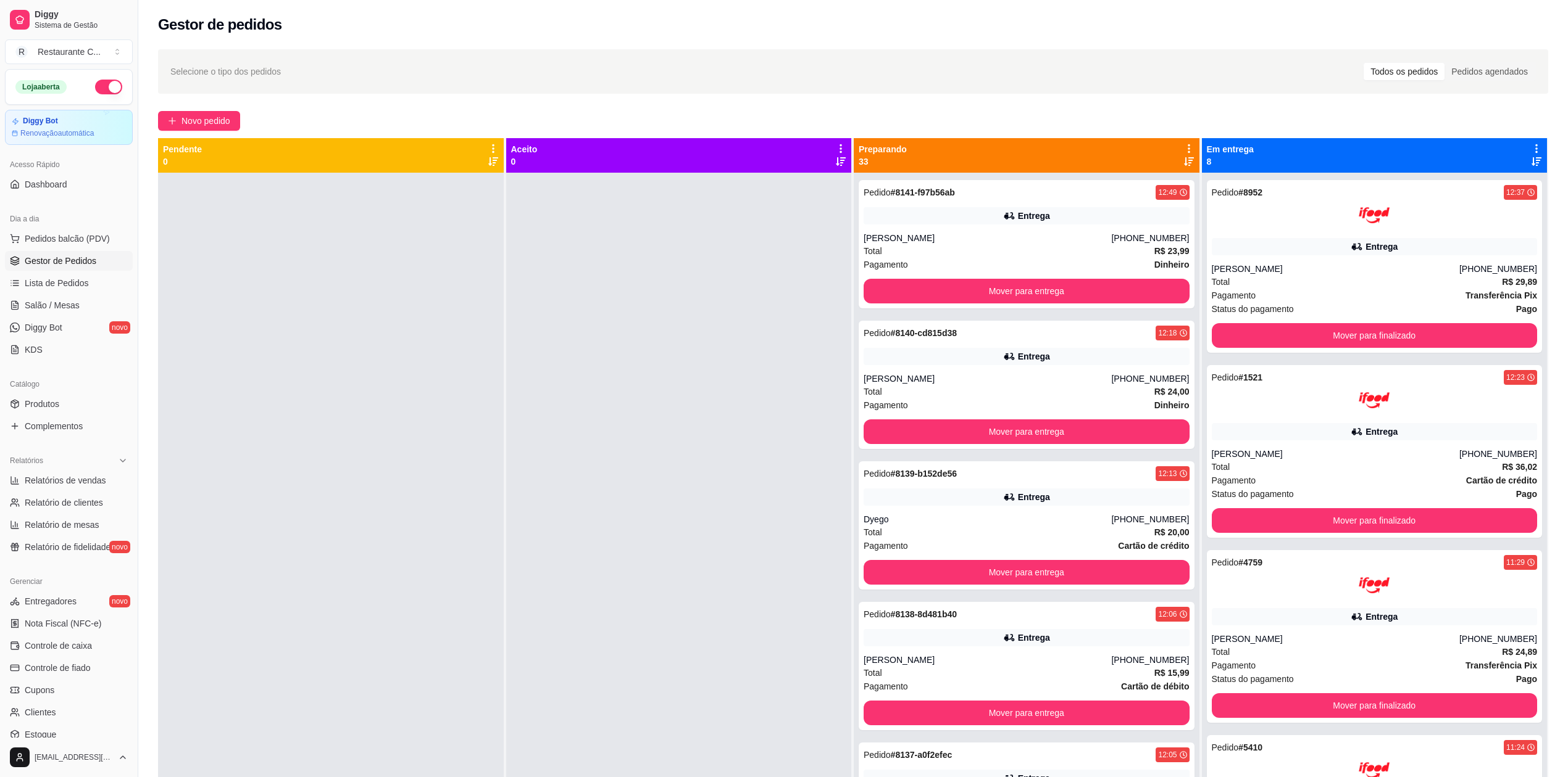
click at [1183, 146] on icon at bounding box center [1189, 148] width 11 height 11
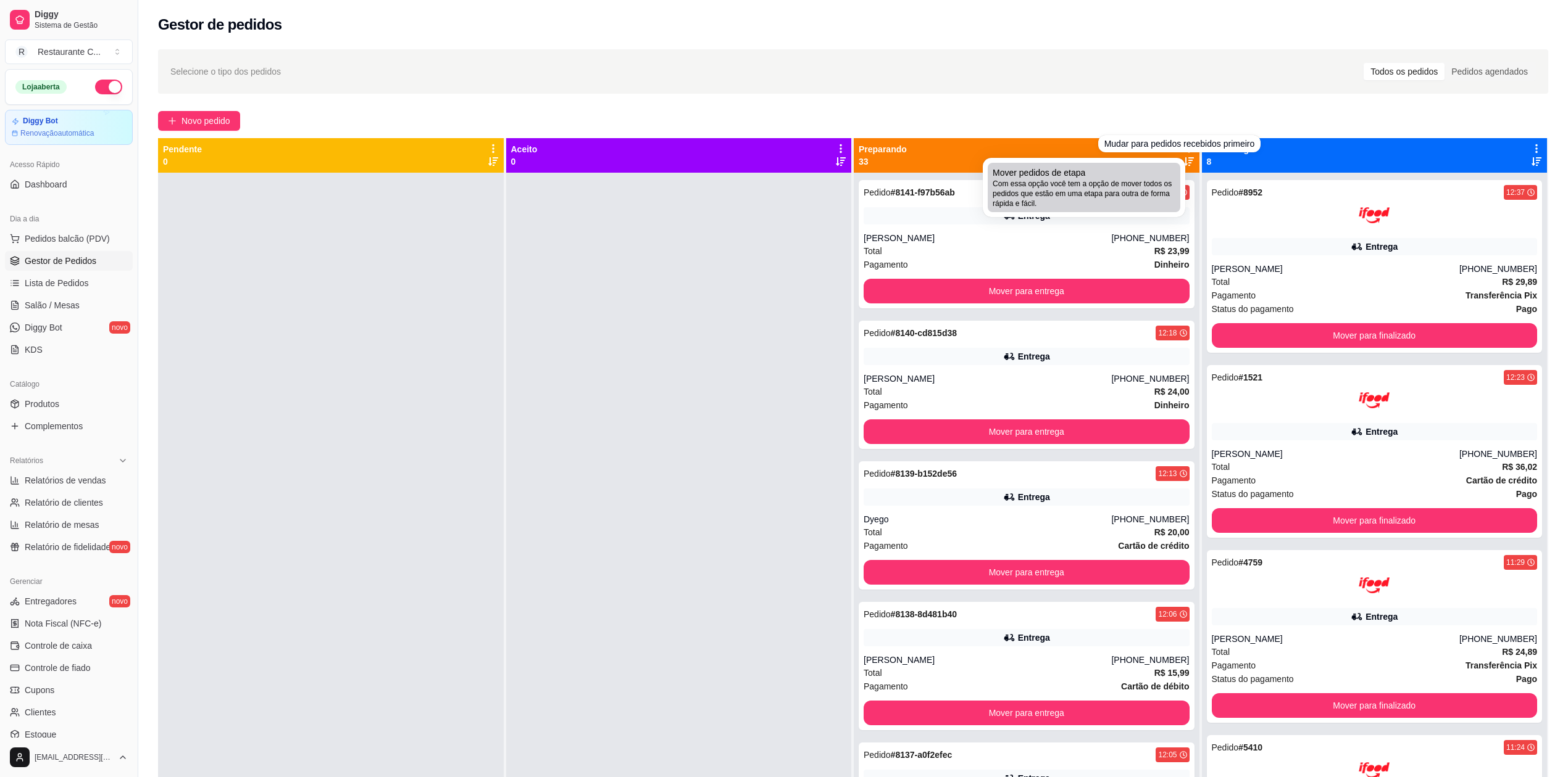
click at [1129, 171] on div "Mover pedidos de etapa Com essa opção você tem a opção de mover todos os pedido…" at bounding box center [1084, 188] width 183 height 42
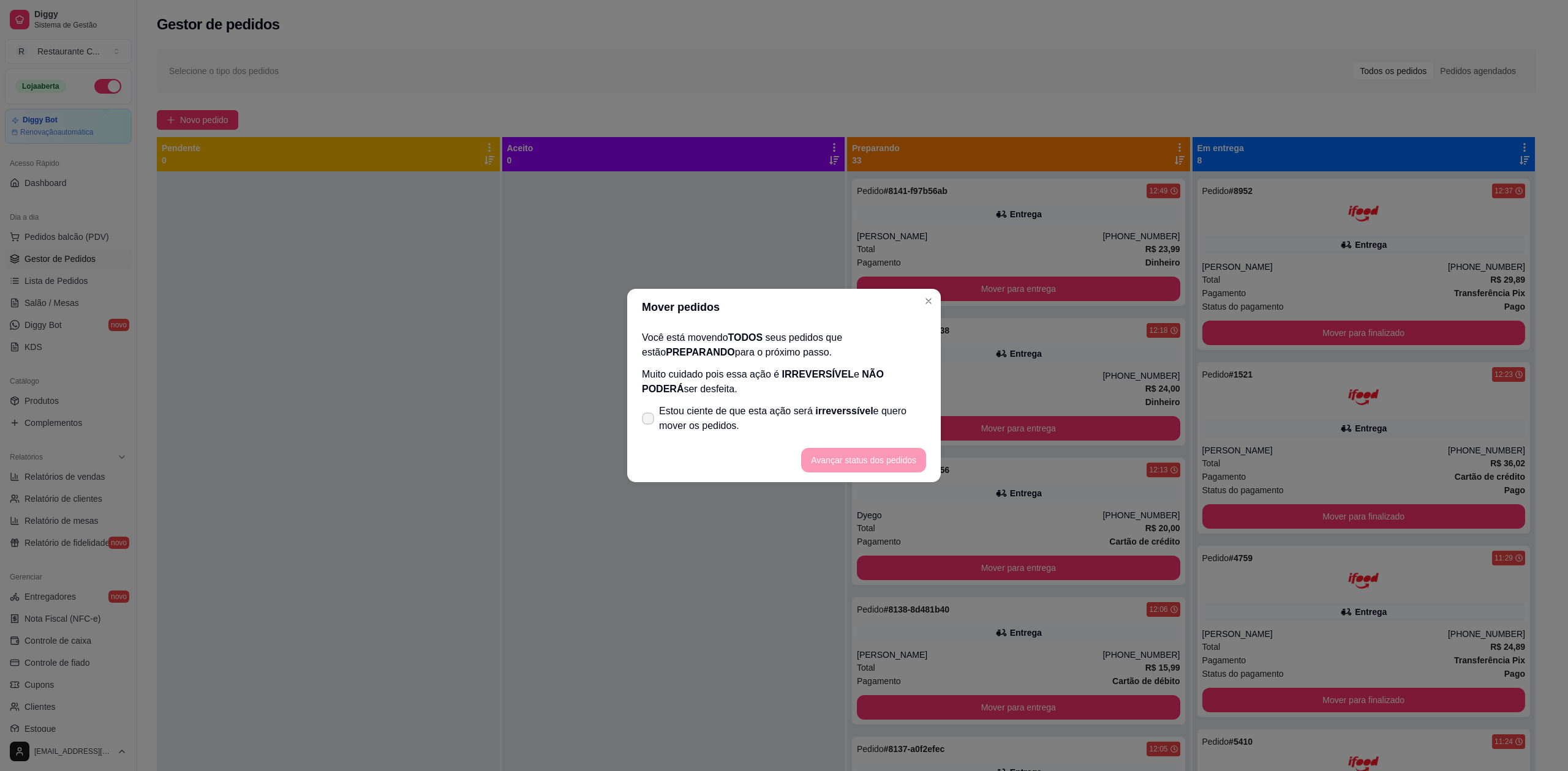
click at [692, 427] on span "Estou ciente de que esta ação será irreverssível e quero mover os pedidos." at bounding box center [792, 419] width 267 height 30
click at [649, 427] on input "Estou ciente de que esta ação será irreverssível e quero mover os pedidos." at bounding box center [645, 425] width 8 height 8
checkbox input "true"
click at [865, 465] on button "Avançar status dos pedidos" at bounding box center [863, 460] width 125 height 24
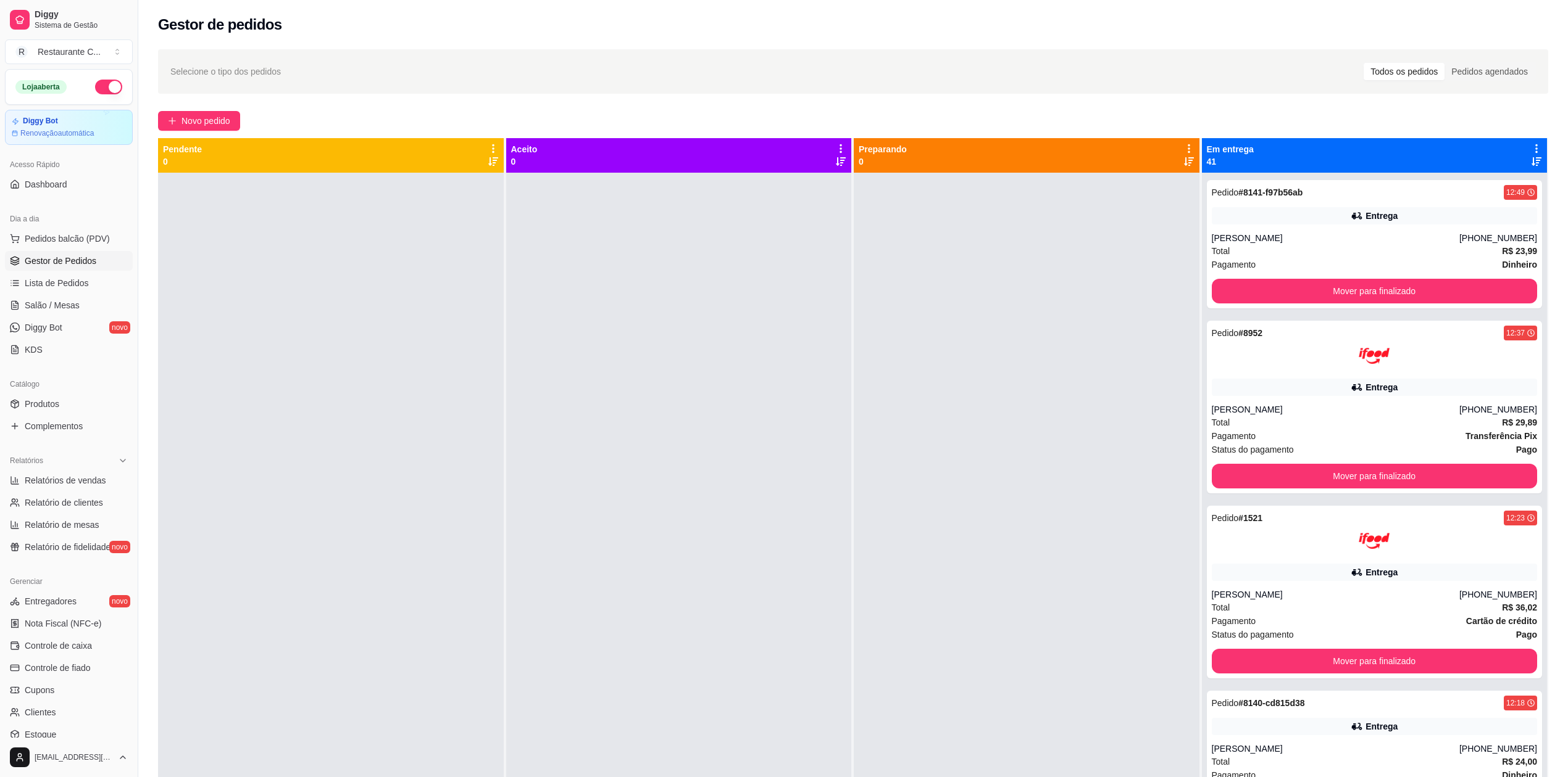
drag, startPoint x: 790, startPoint y: 9, endPoint x: 1134, endPoint y: 334, distance: 473.2
click at [1134, 334] on div at bounding box center [1026, 561] width 346 height 777
click at [1531, 145] on icon at bounding box center [1536, 148] width 11 height 11
click at [1464, 173] on div "Mover pedidos de etapa Com essa opção você tem a opção de mover todos os pedido…" at bounding box center [1428, 188] width 183 height 42
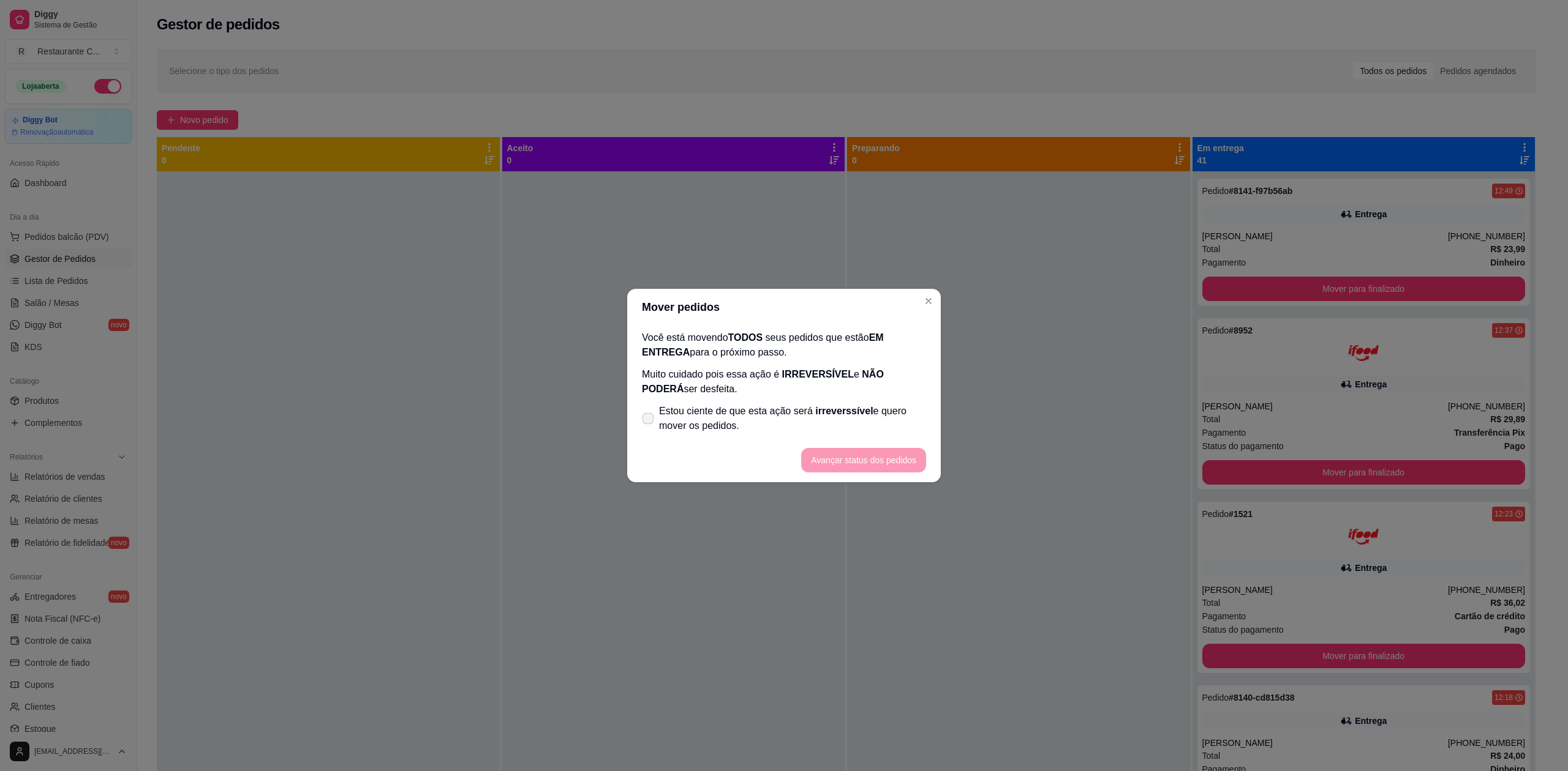
click at [677, 418] on span "Estou ciente de que esta ação será irreverssível e quero mover os pedidos." at bounding box center [792, 419] width 267 height 30
click at [649, 421] on input "Estou ciente de que esta ação será irreverssível e quero mover os pedidos." at bounding box center [645, 425] width 8 height 8
checkbox input "true"
click at [882, 456] on button "Avançar status dos pedidos" at bounding box center [863, 460] width 125 height 24
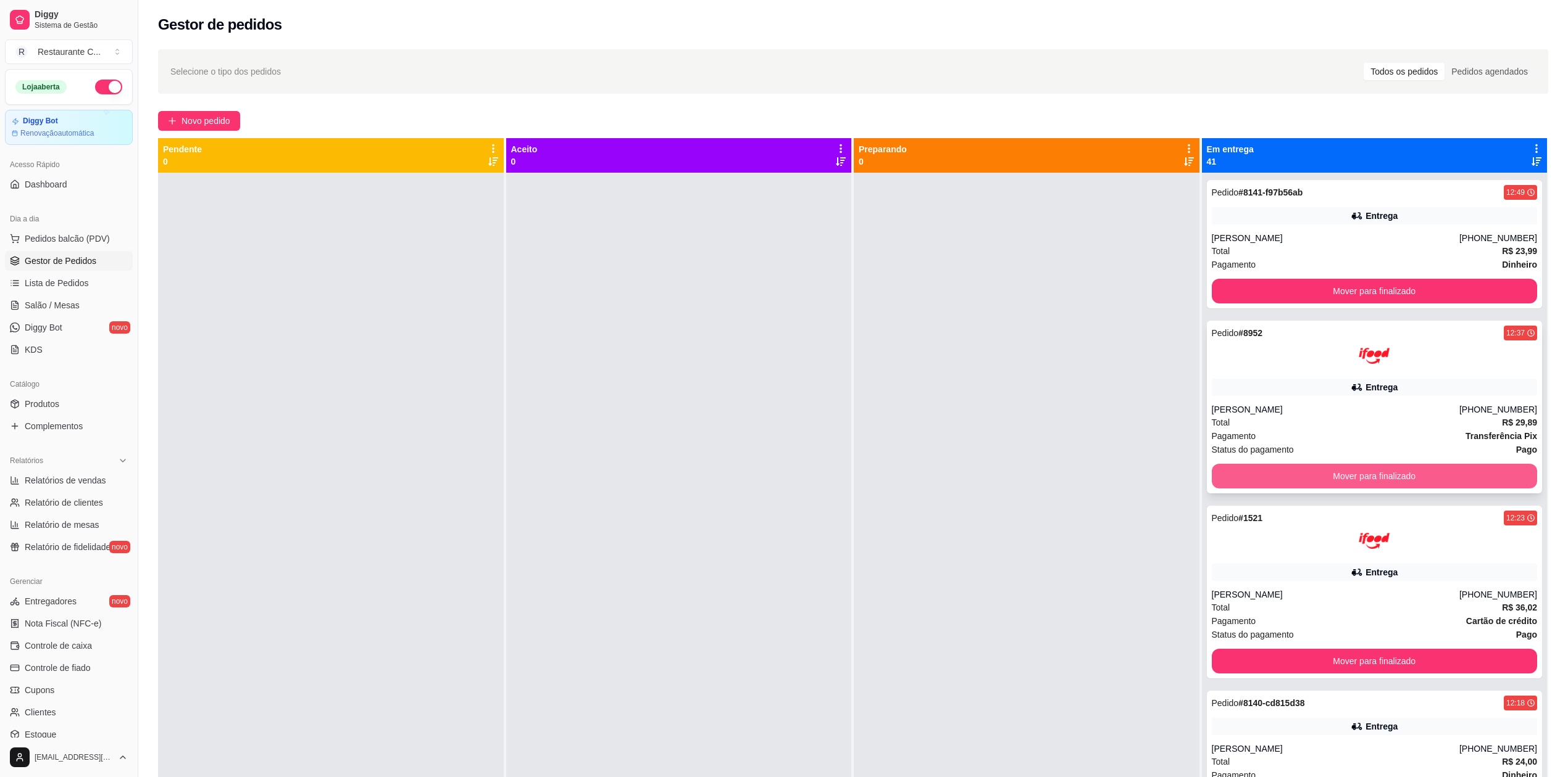
click at [1303, 482] on button "Mover para finalizado" at bounding box center [1374, 476] width 326 height 25
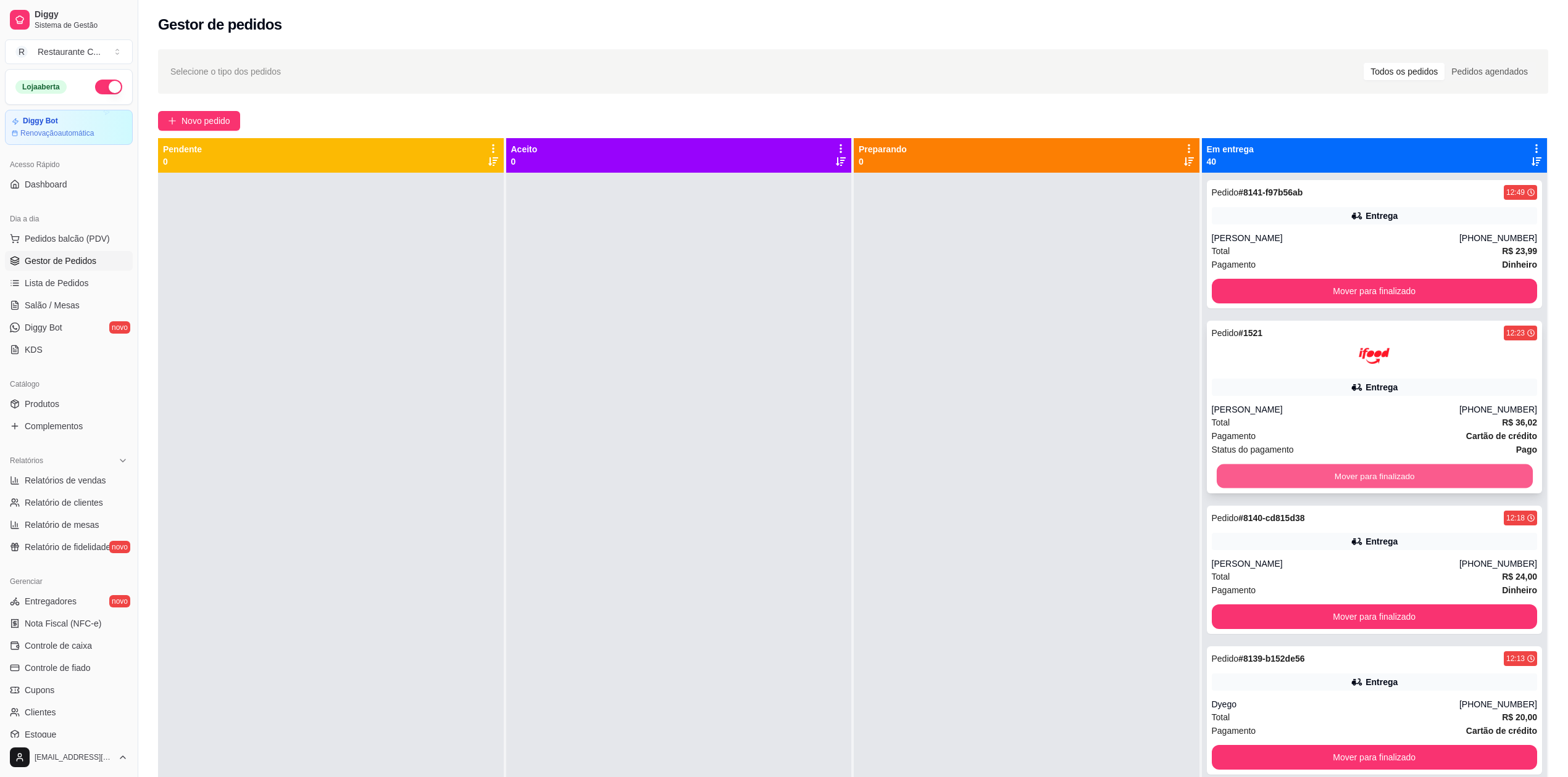
click at [1327, 474] on button "Mover para finalizado" at bounding box center [1373, 477] width 316 height 24
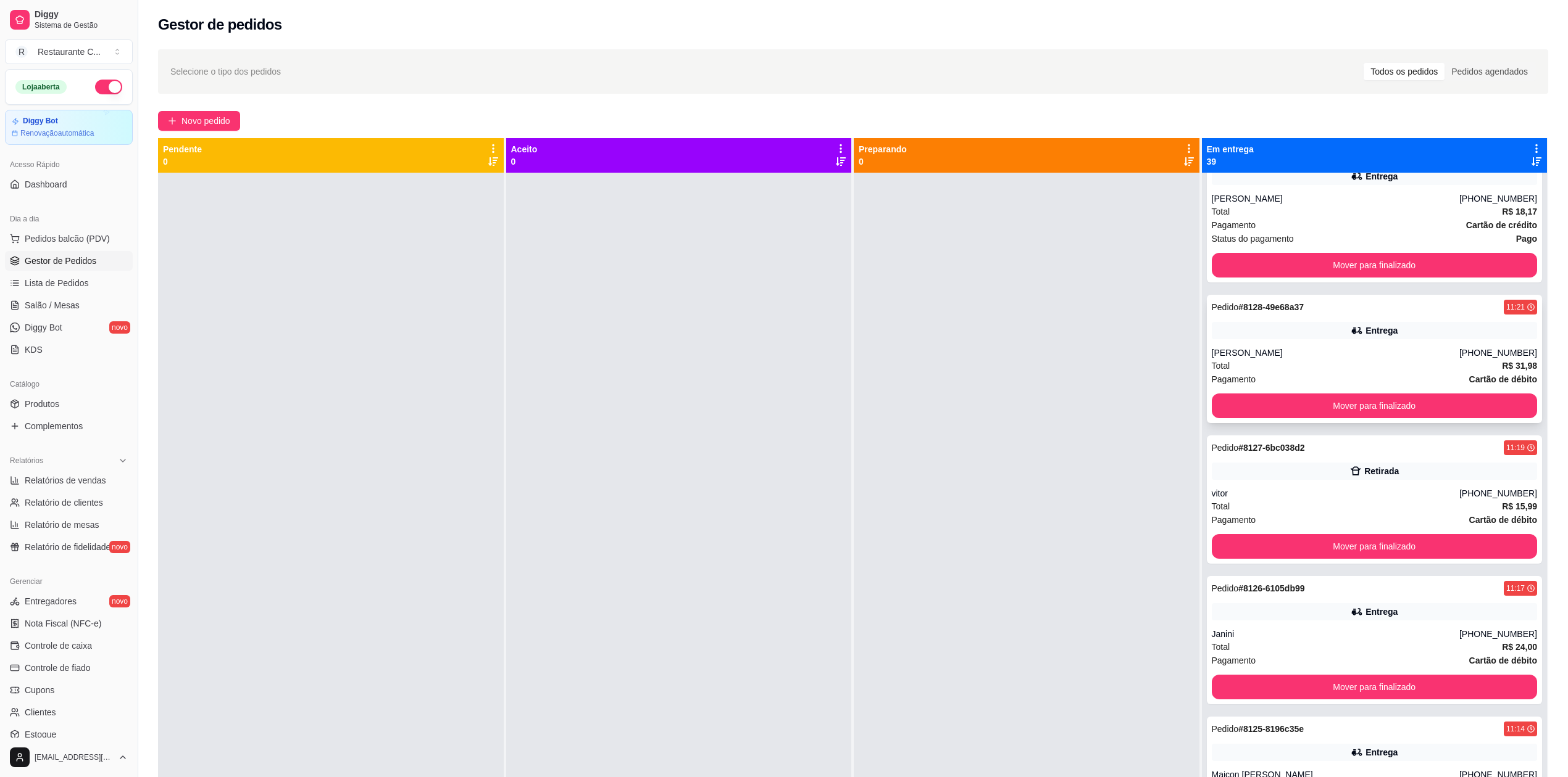
scroll to position [1891, 0]
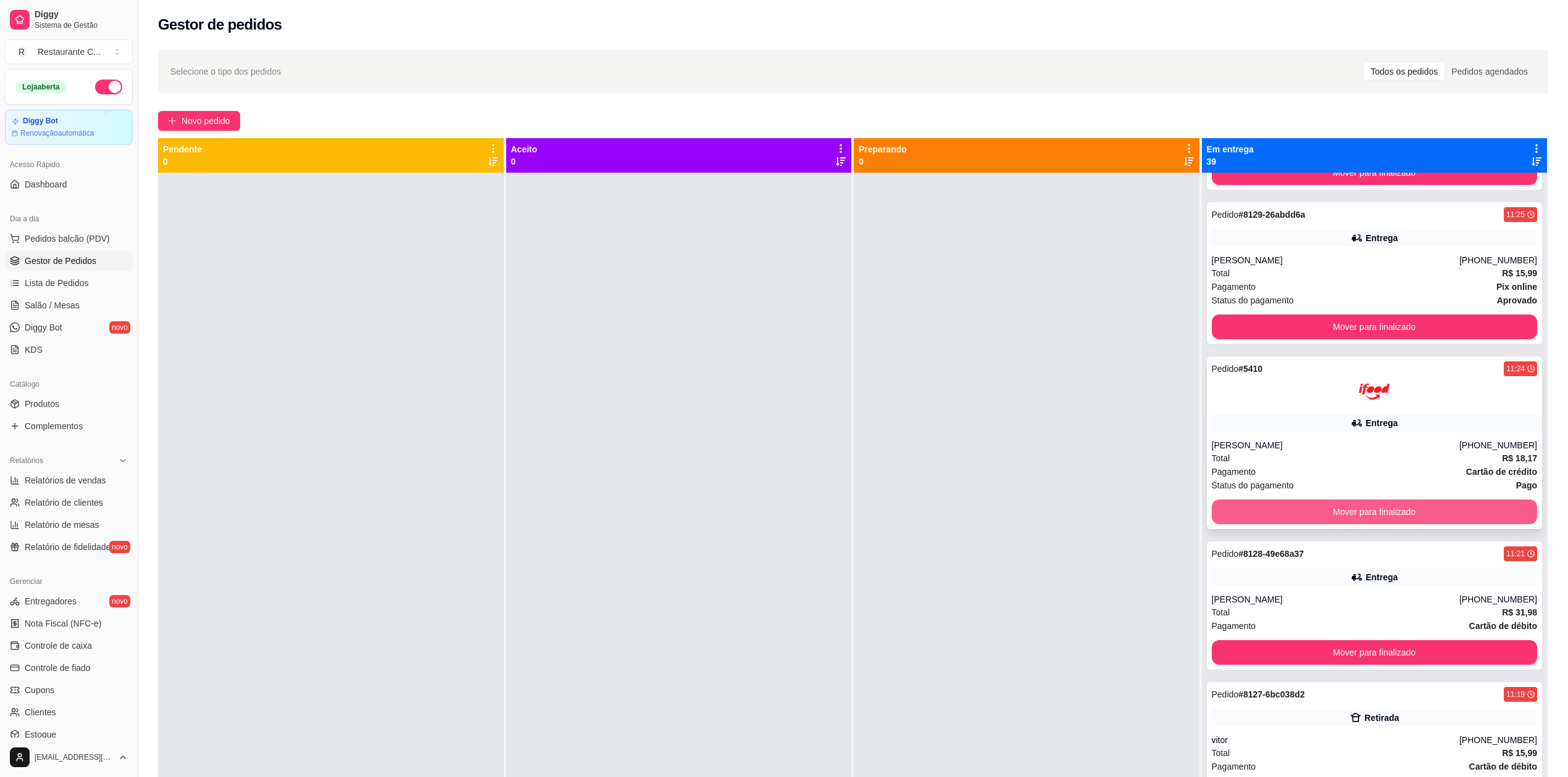
click at [1371, 521] on button "Mover para finalizado" at bounding box center [1374, 512] width 326 height 25
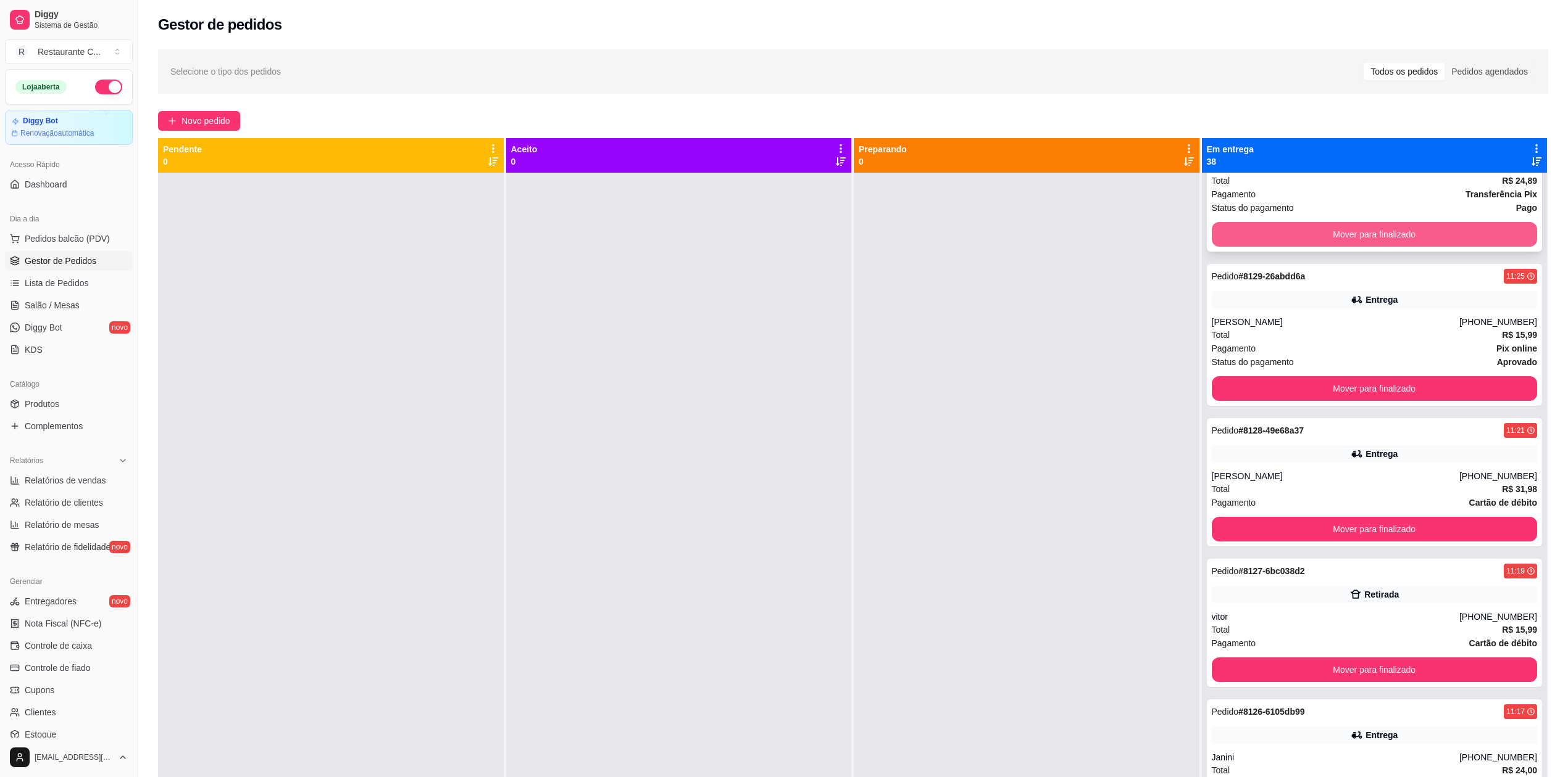
scroll to position [1728, 0]
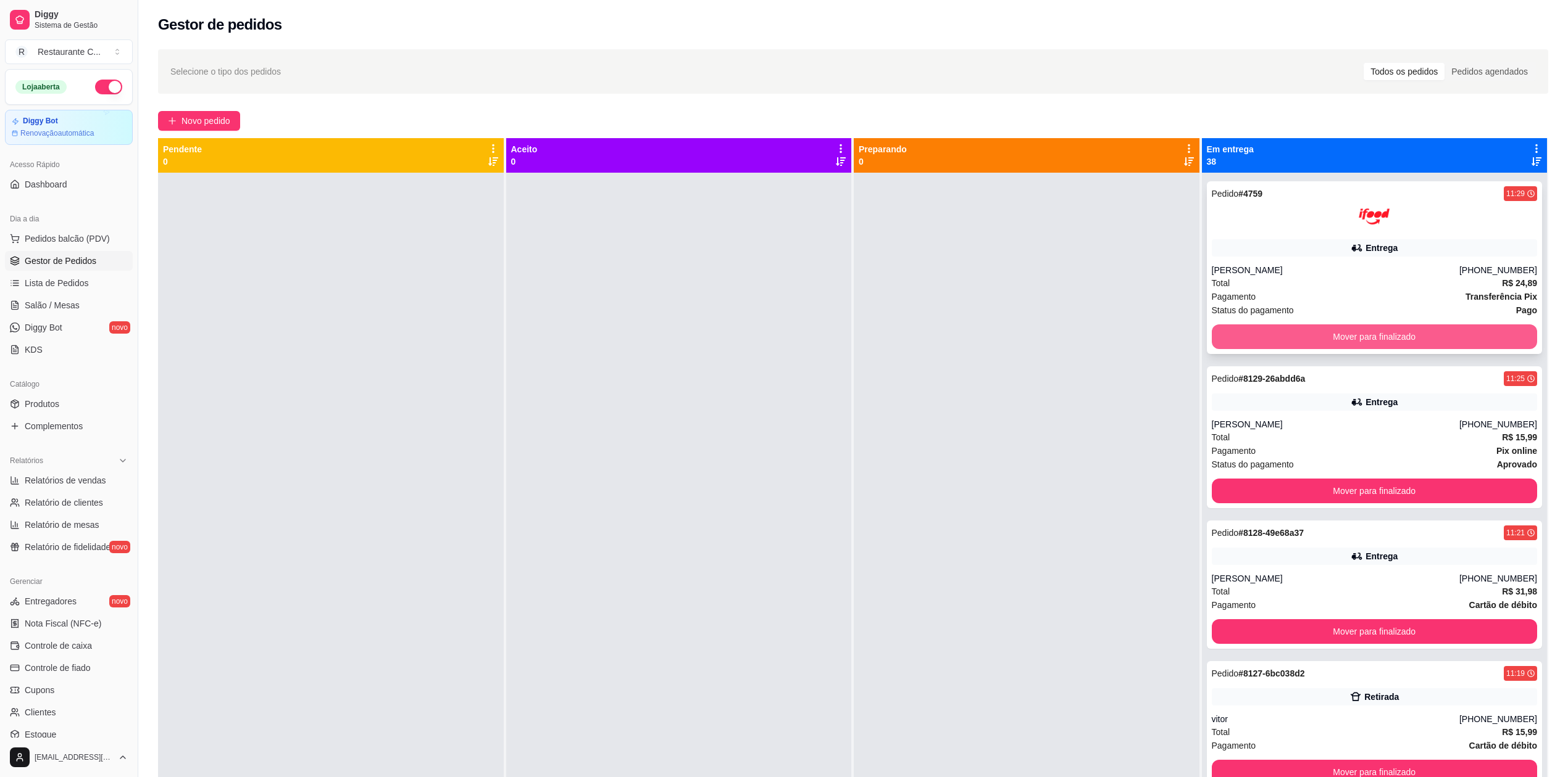
click at [1364, 338] on button "Mover para finalizado" at bounding box center [1374, 337] width 326 height 25
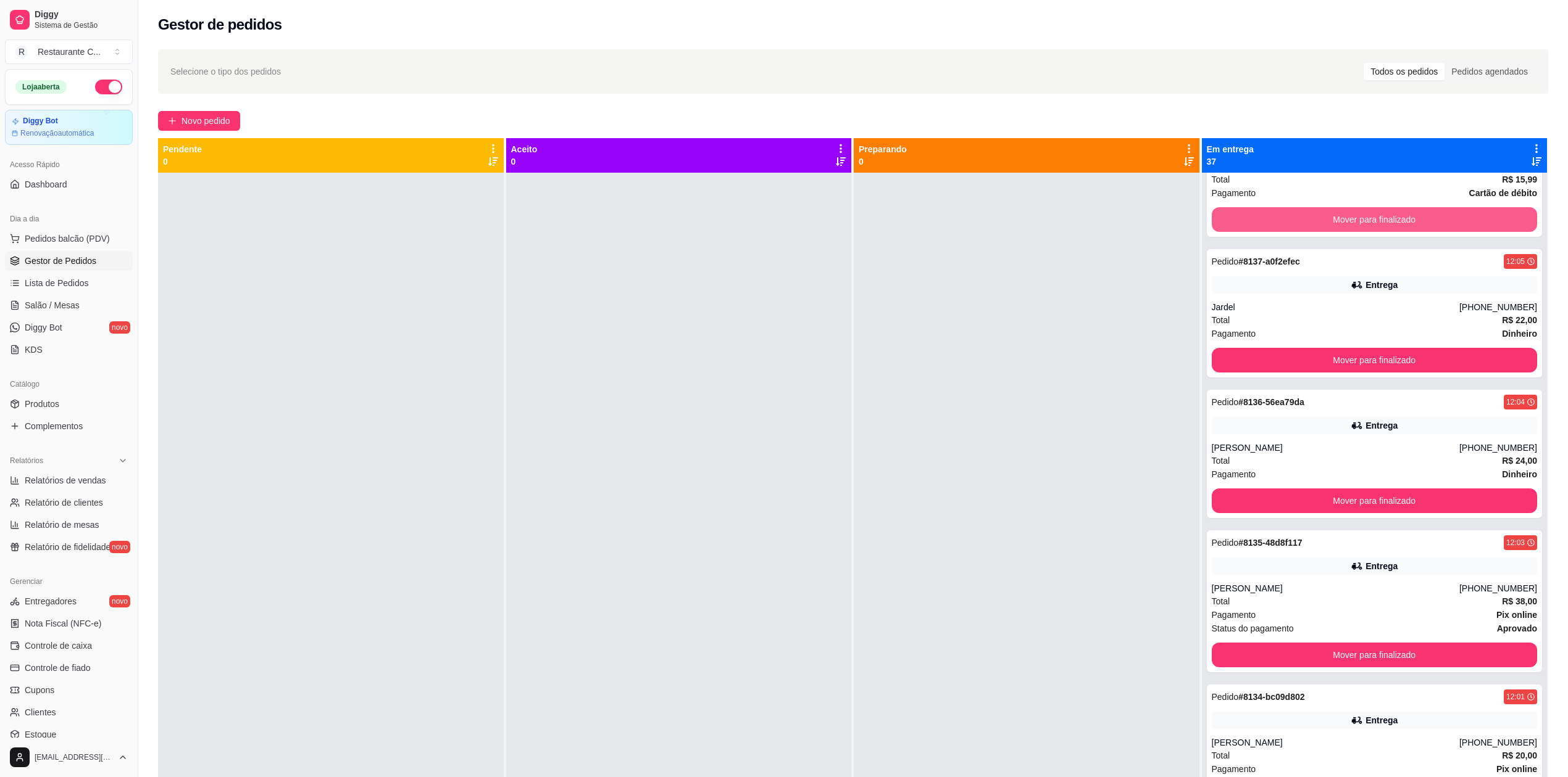
scroll to position [0, 0]
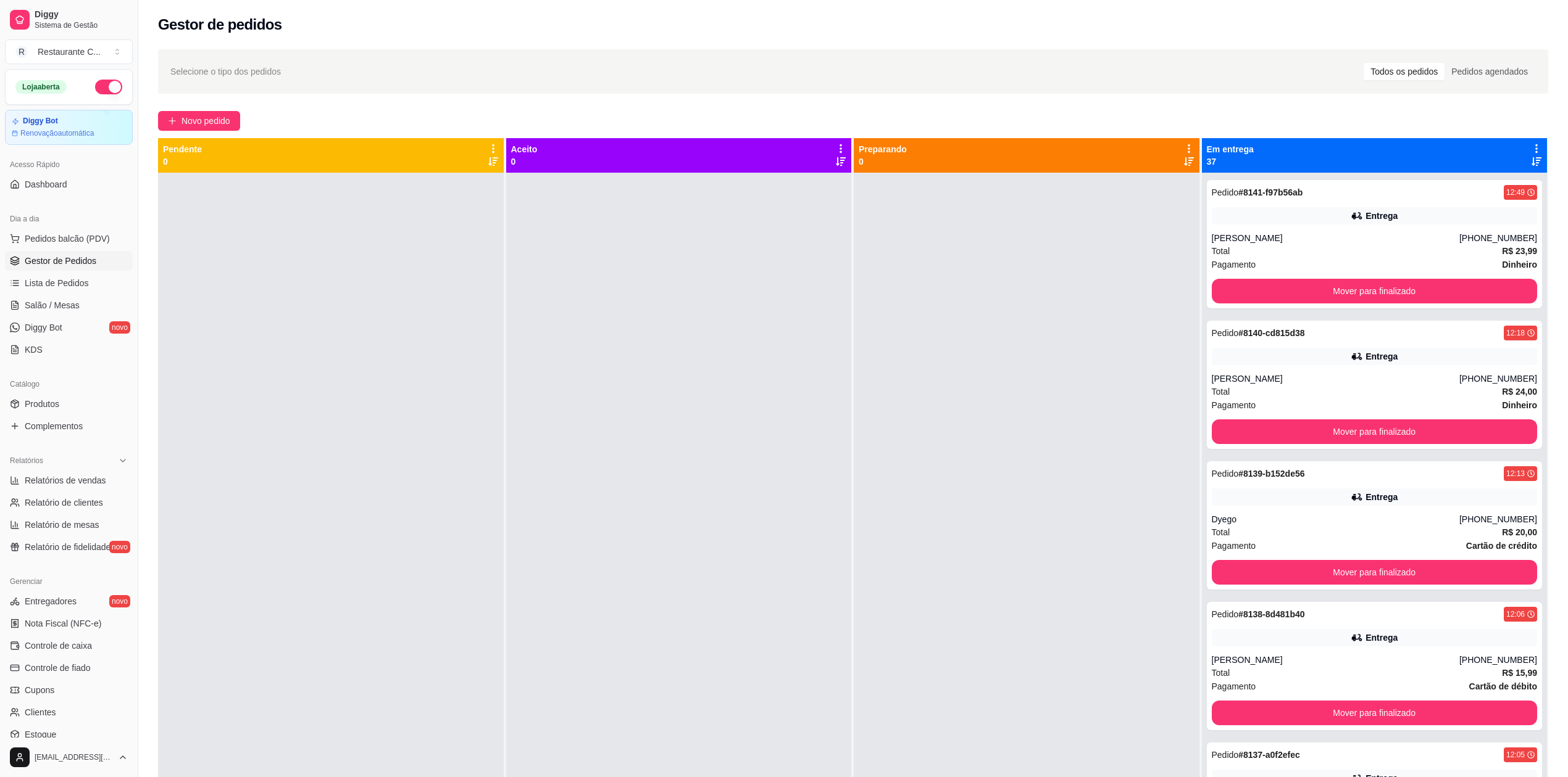
click at [1531, 146] on icon at bounding box center [1536, 148] width 11 height 11
click at [1487, 174] on div "Mover pedidos de etapa Com essa opção você tem a opção de mover todos os pedido…" at bounding box center [1449, 181] width 146 height 34
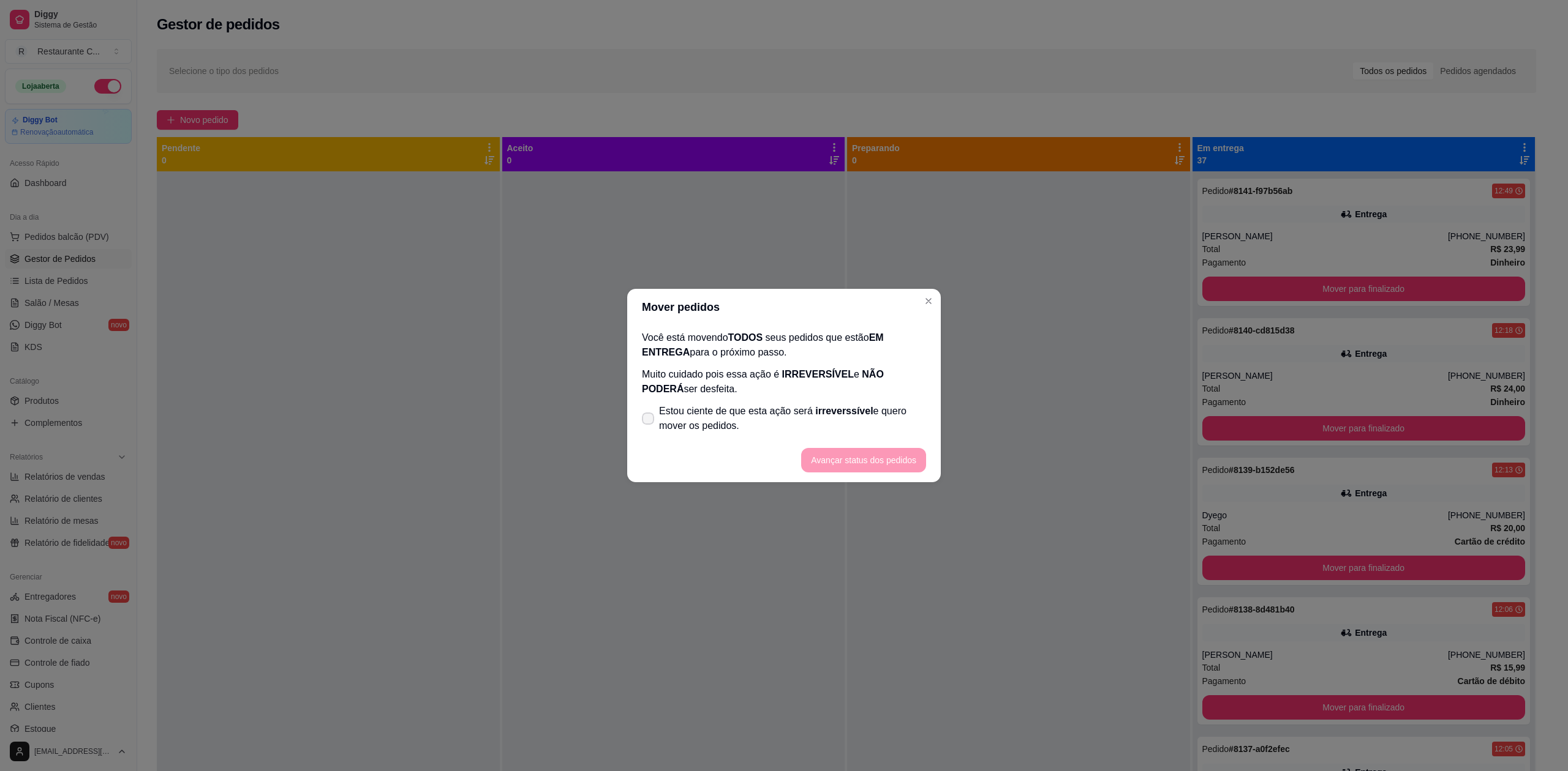
click at [789, 415] on span "Estou ciente de que esta ação será irreverssível e quero mover os pedidos." at bounding box center [792, 419] width 267 height 30
click at [649, 421] on input "Estou ciente de que esta ação será irreverssível e quero mover os pedidos." at bounding box center [645, 425] width 8 height 8
checkbox input "true"
click at [843, 458] on button "Avançar status dos pedidos" at bounding box center [863, 460] width 125 height 24
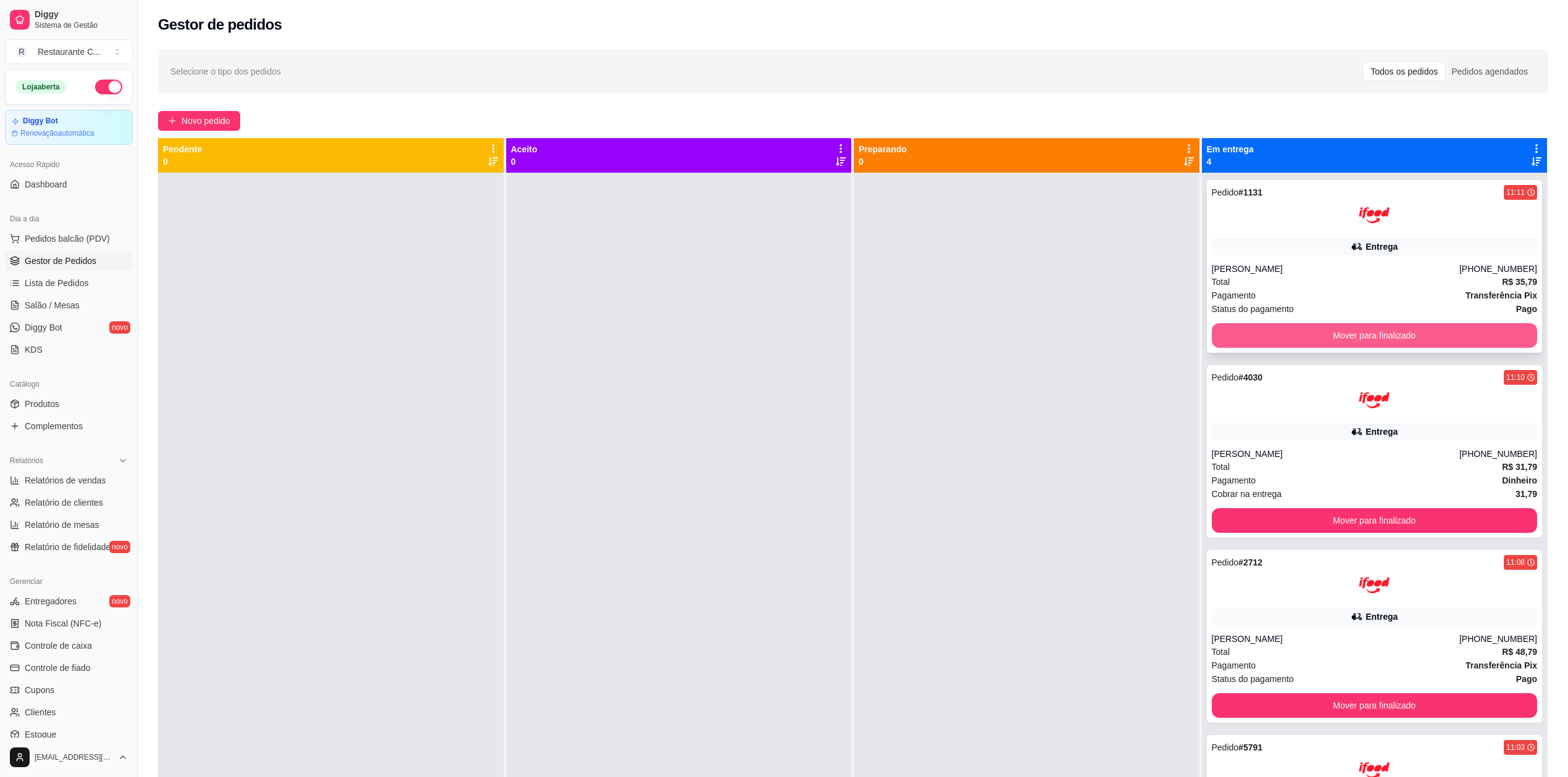
click at [1273, 339] on button "Mover para finalizado" at bounding box center [1374, 335] width 326 height 25
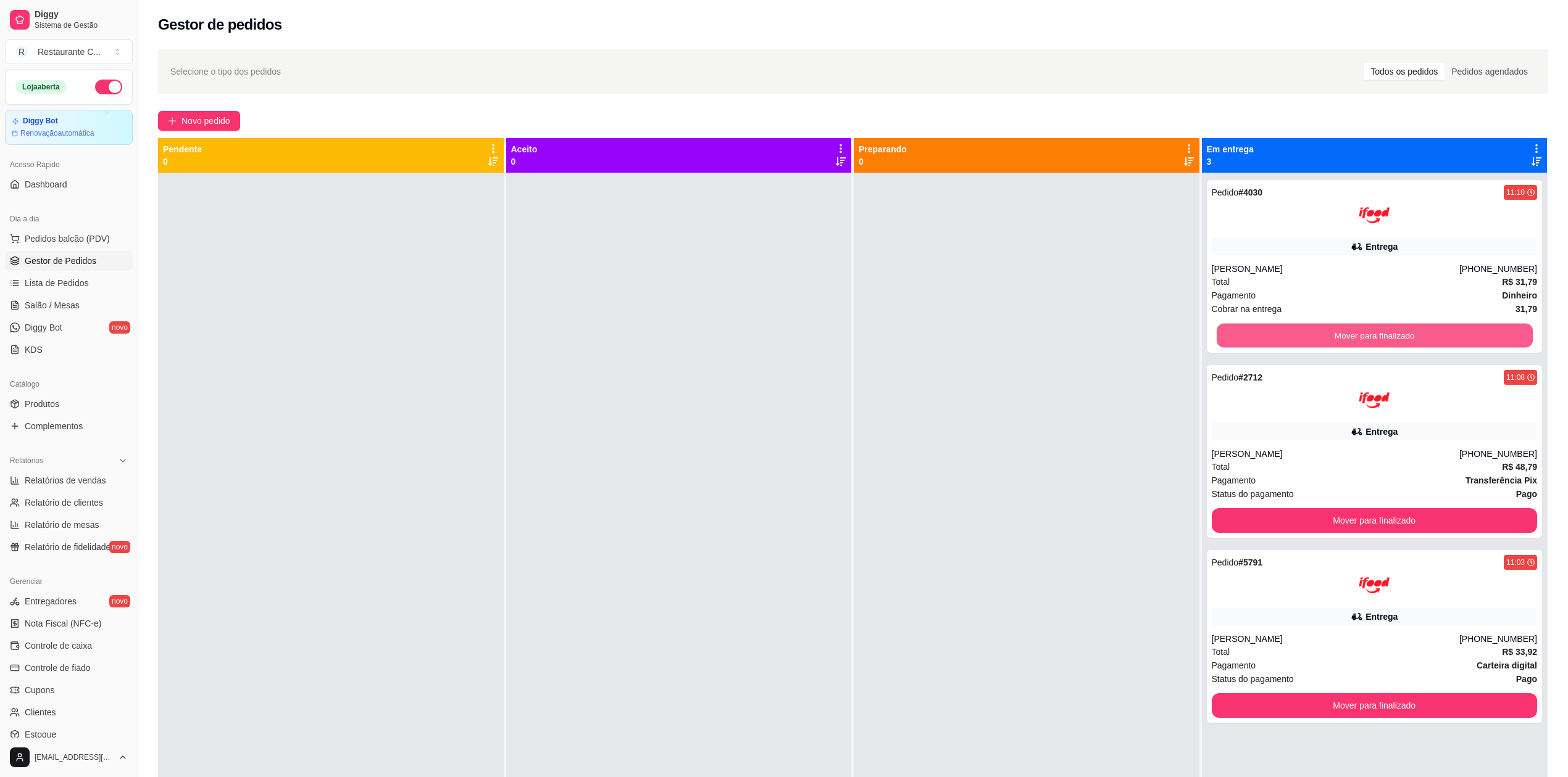
click at [1281, 339] on button "Mover para finalizado" at bounding box center [1373, 336] width 316 height 24
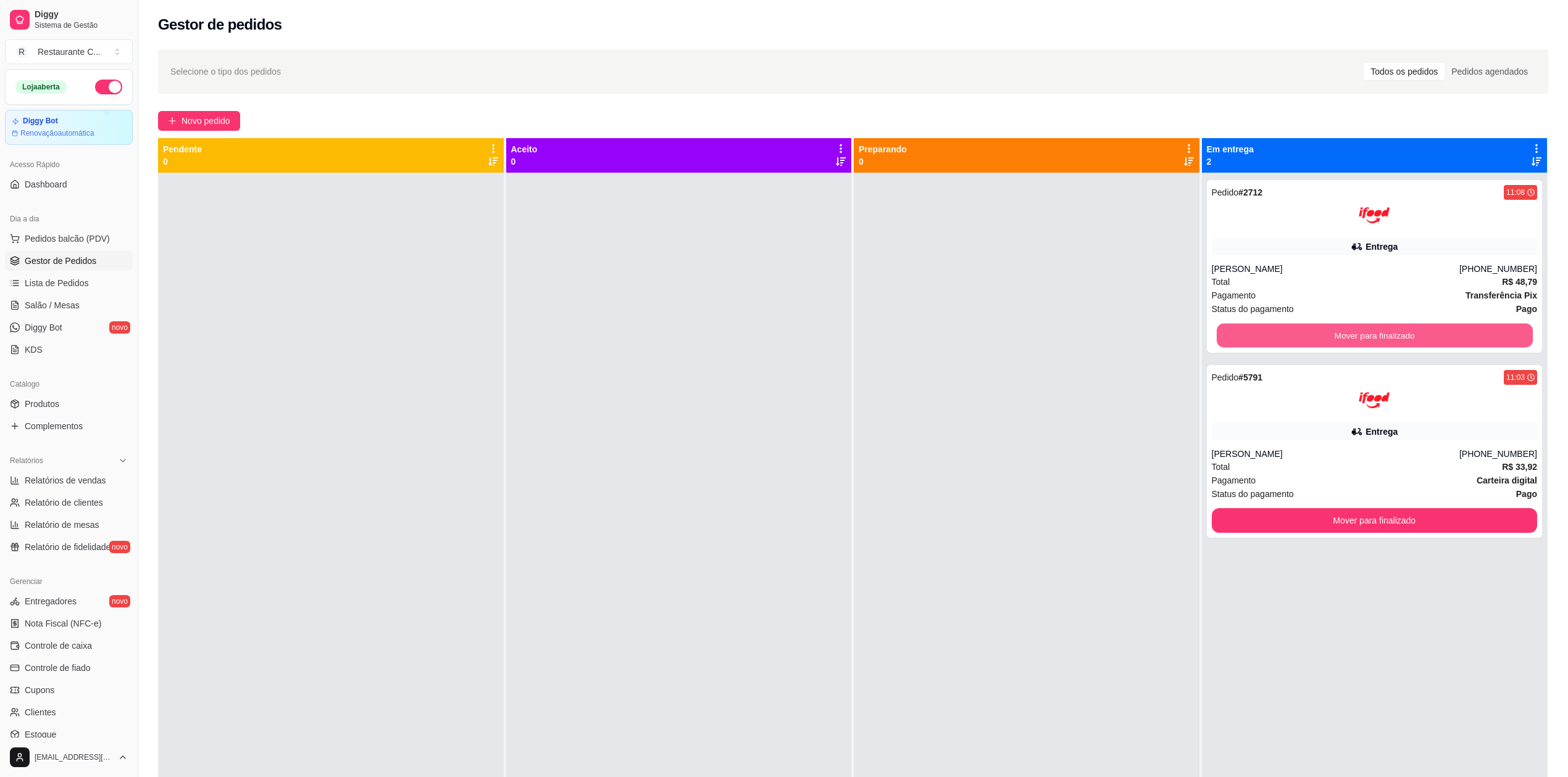
click at [1281, 339] on button "Mover para finalizado" at bounding box center [1373, 336] width 316 height 24
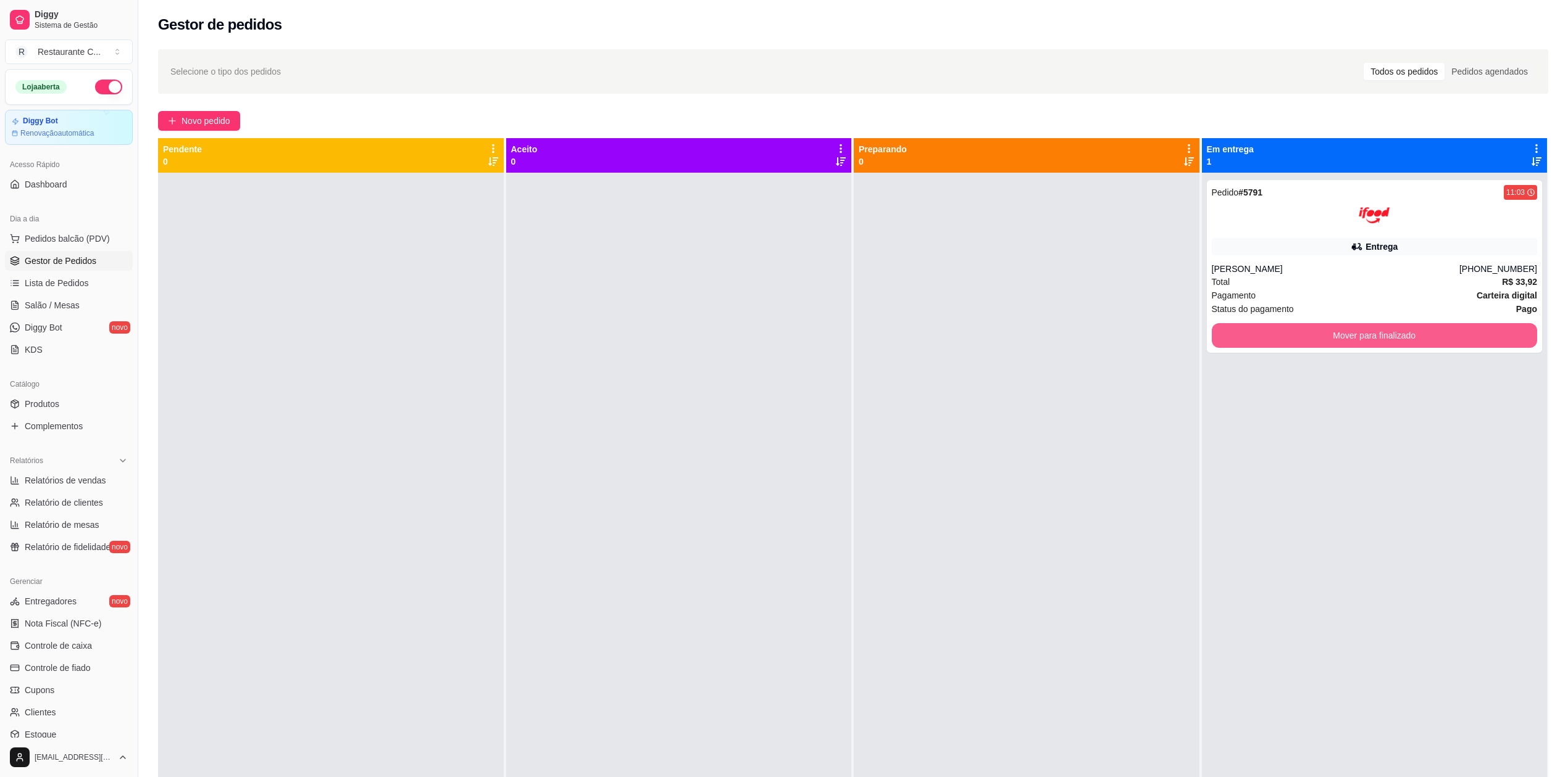
click at [1281, 339] on button "Mover para finalizado" at bounding box center [1374, 335] width 326 height 25
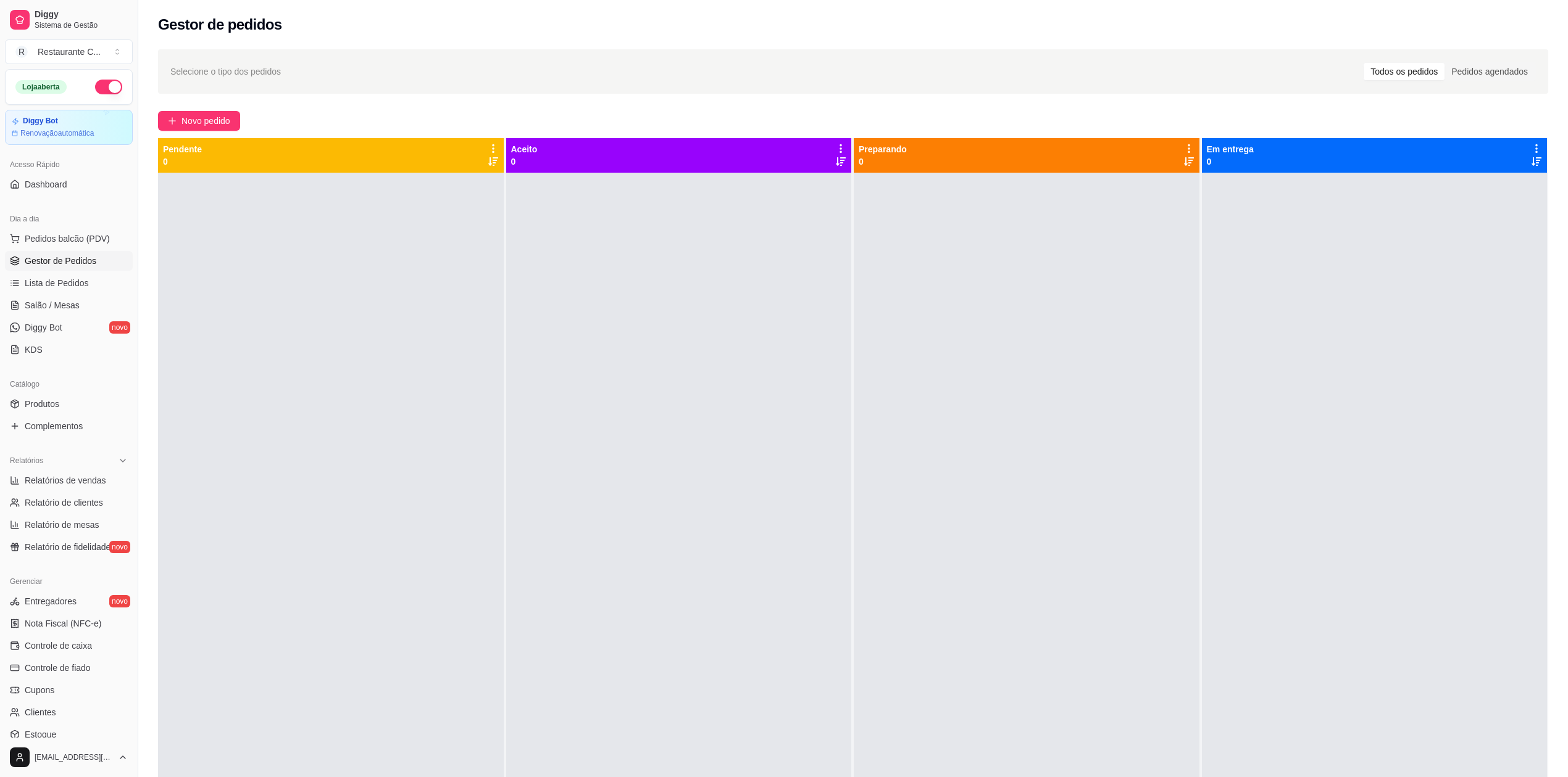
click at [1045, 325] on div at bounding box center [1026, 561] width 346 height 777
click at [82, 498] on span "Relatório de clientes" at bounding box center [63, 503] width 78 height 13
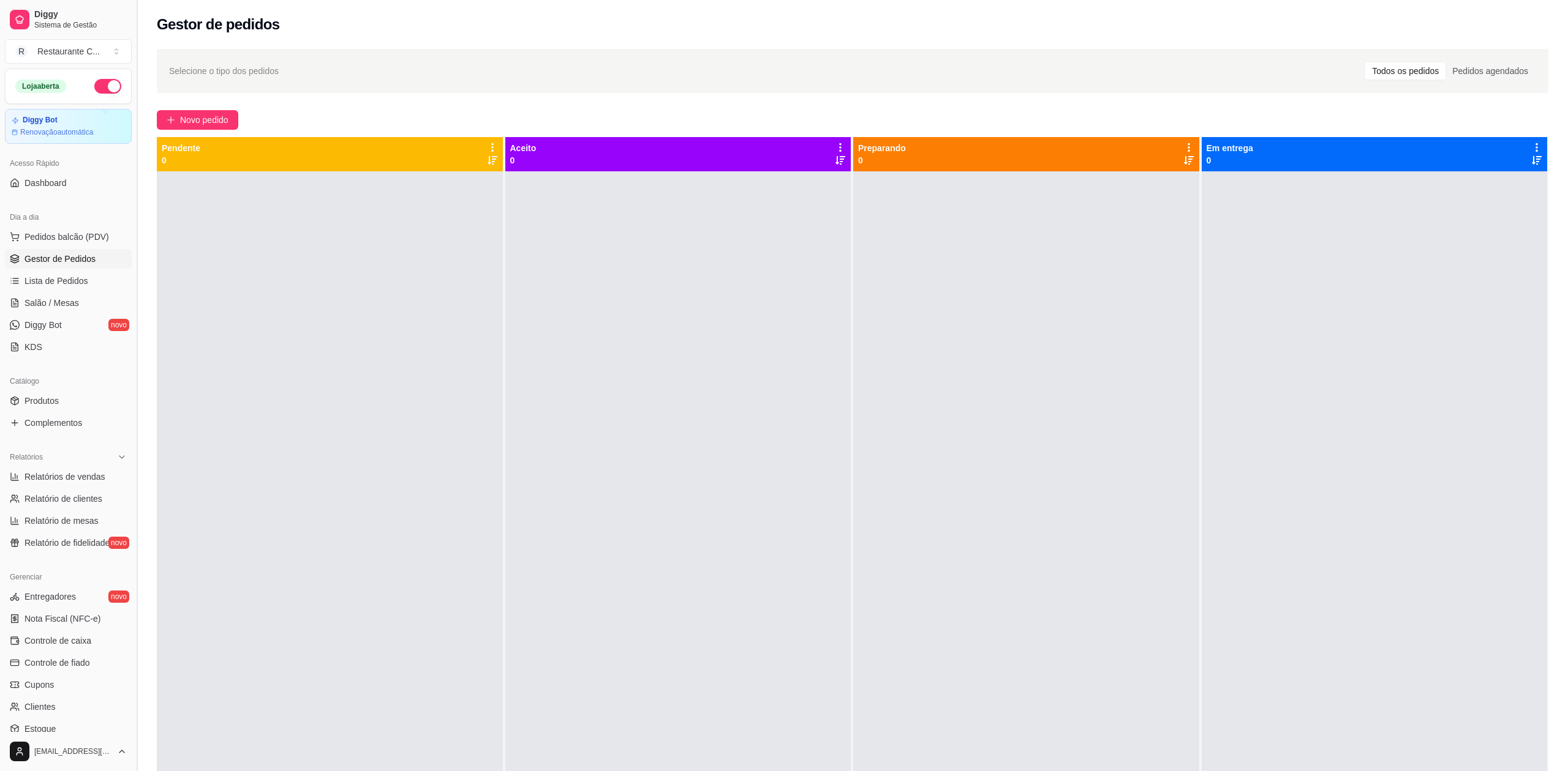
select select "30"
select select "HIGHEST_TOTAL_SPENT_WITH_ORDERS"
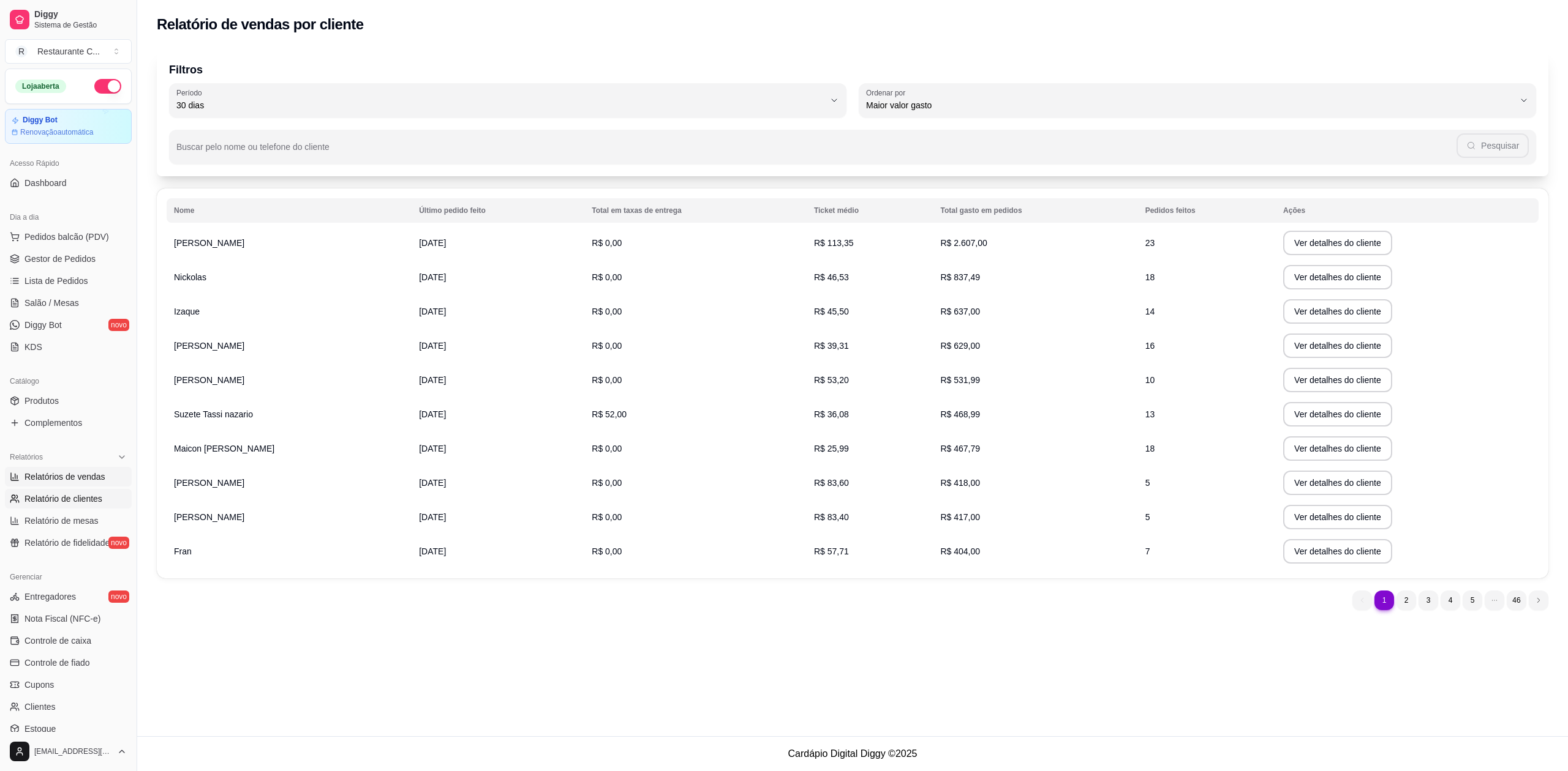
click at [93, 478] on span "Relatórios de vendas" at bounding box center [64, 477] width 81 height 13
select select "ALL"
select select "0"
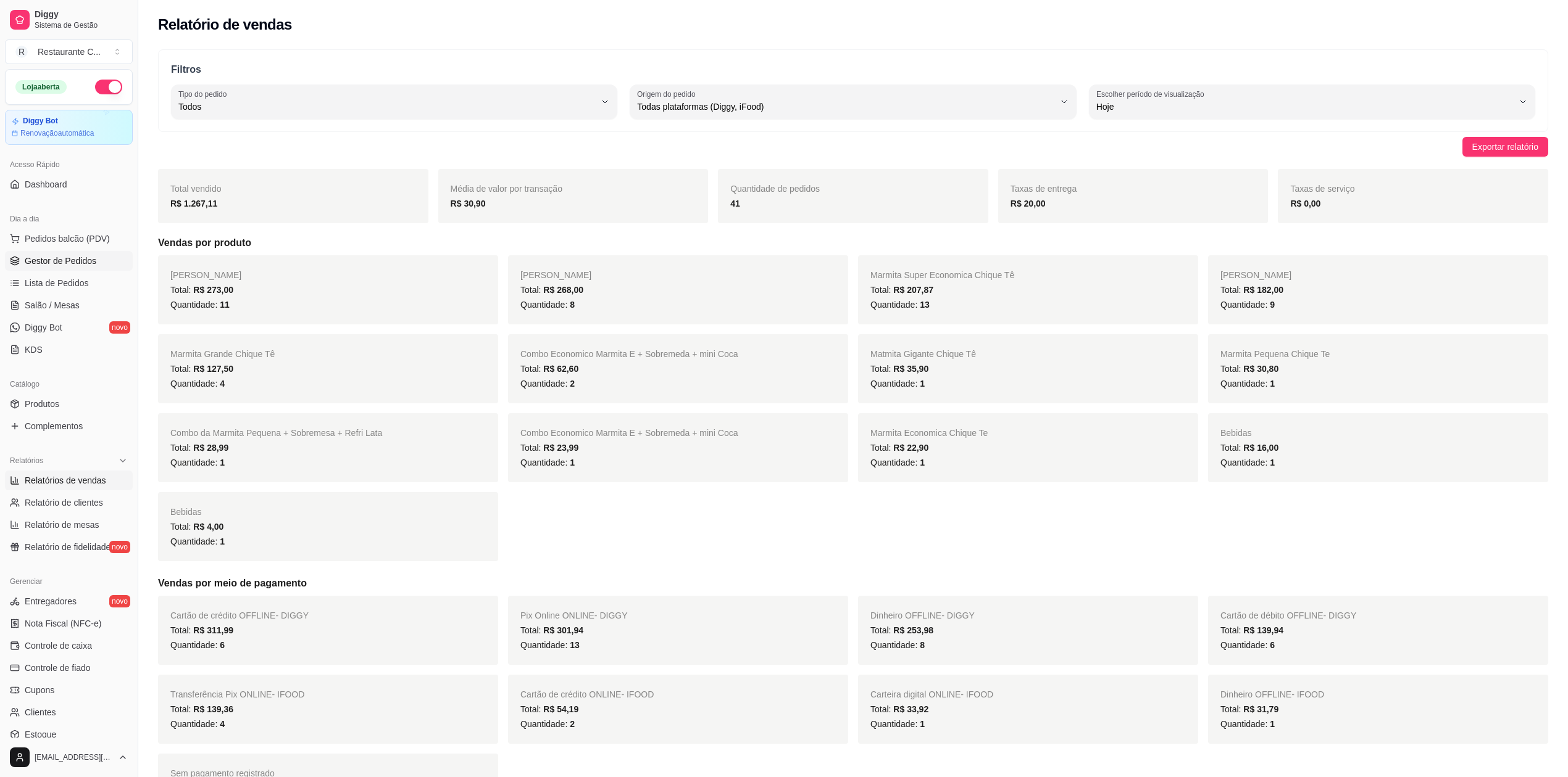
click at [84, 260] on span "Gestor de Pedidos" at bounding box center [60, 261] width 72 height 13
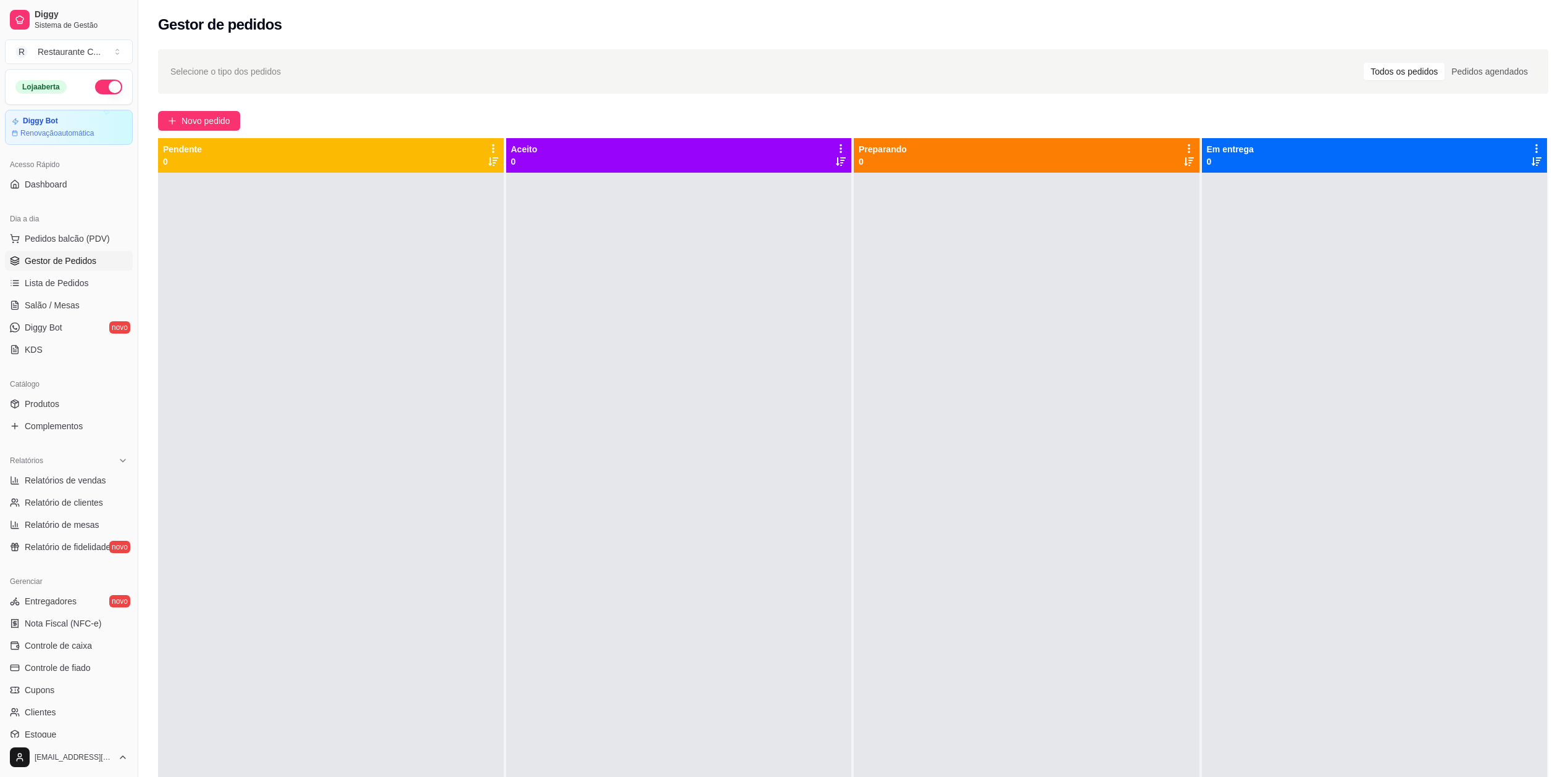
click at [458, 296] on div at bounding box center [331, 561] width 346 height 777
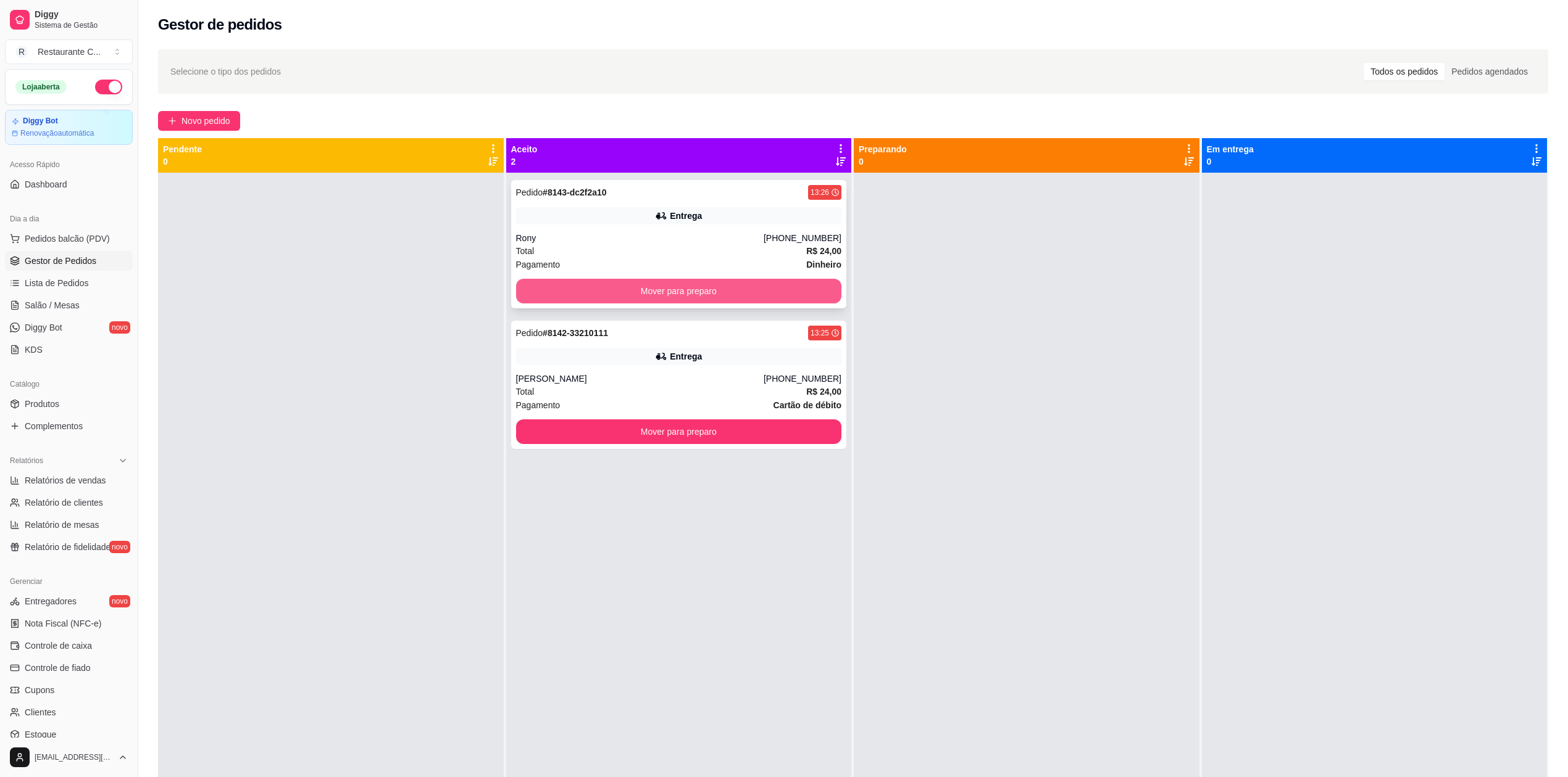
click at [660, 294] on button "Mover para preparo" at bounding box center [678, 291] width 326 height 25
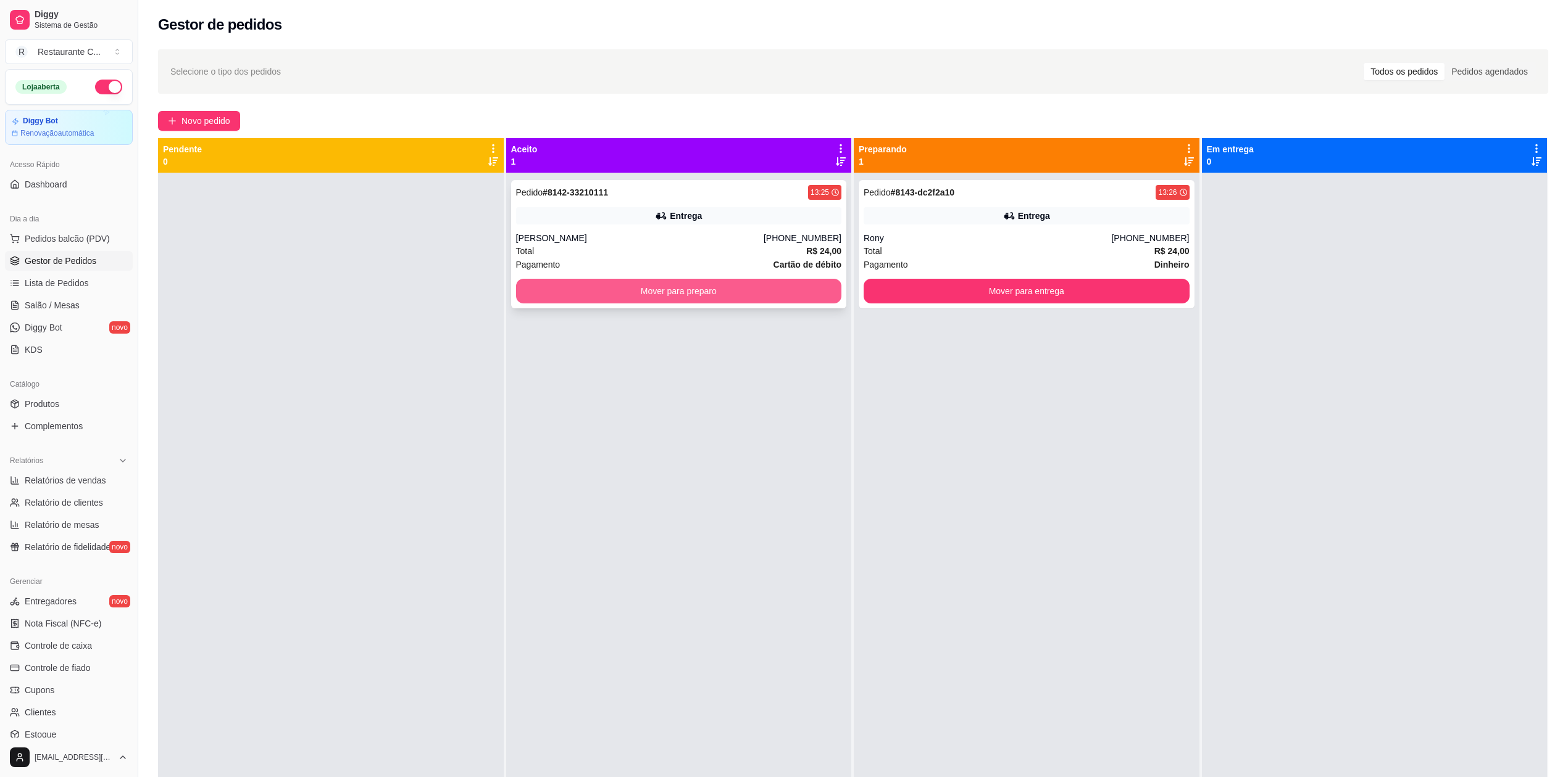
click at [686, 290] on button "Mover para preparo" at bounding box center [678, 291] width 326 height 25
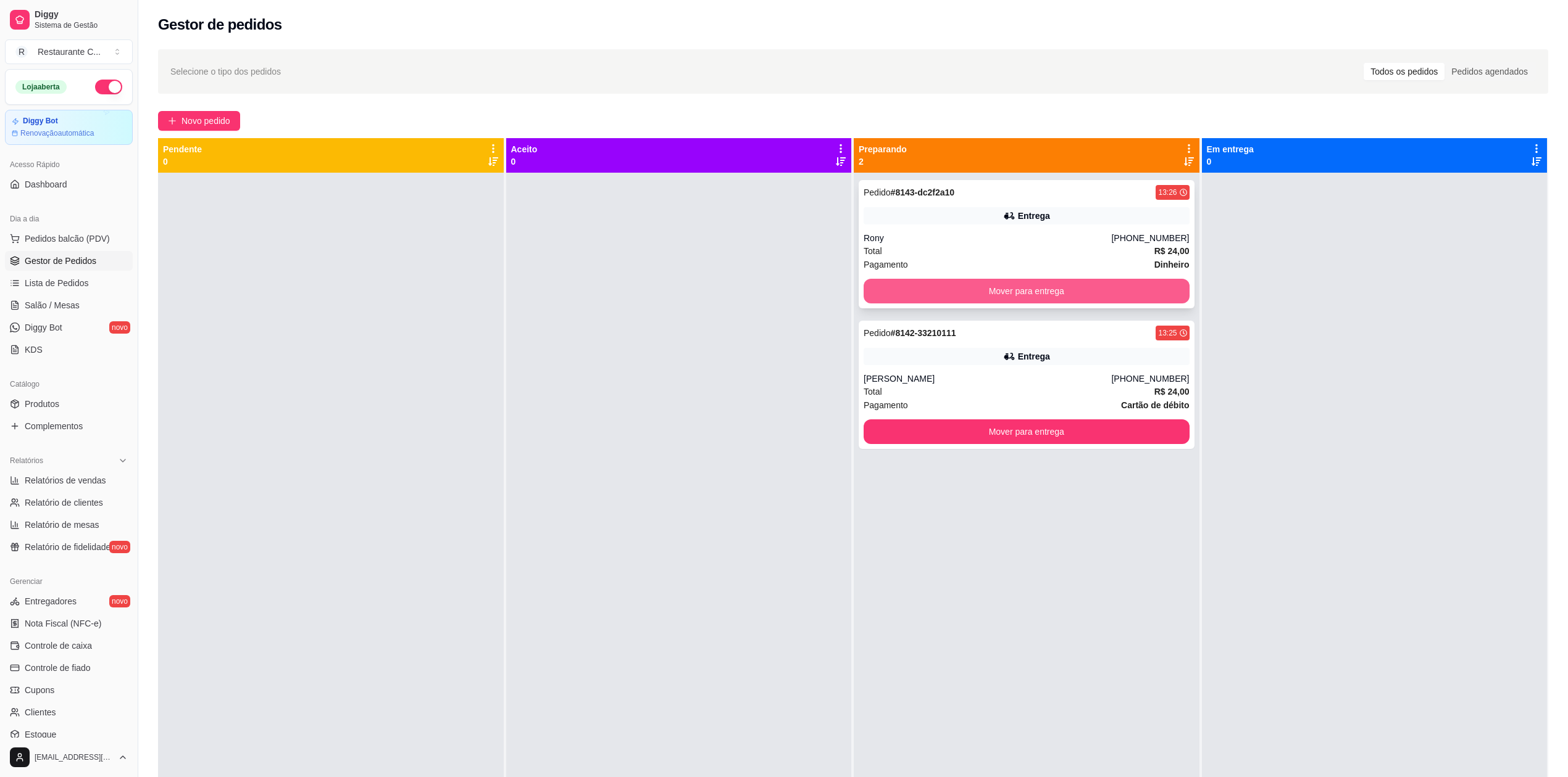
click at [1048, 285] on button "Mover para entrega" at bounding box center [1026, 291] width 326 height 25
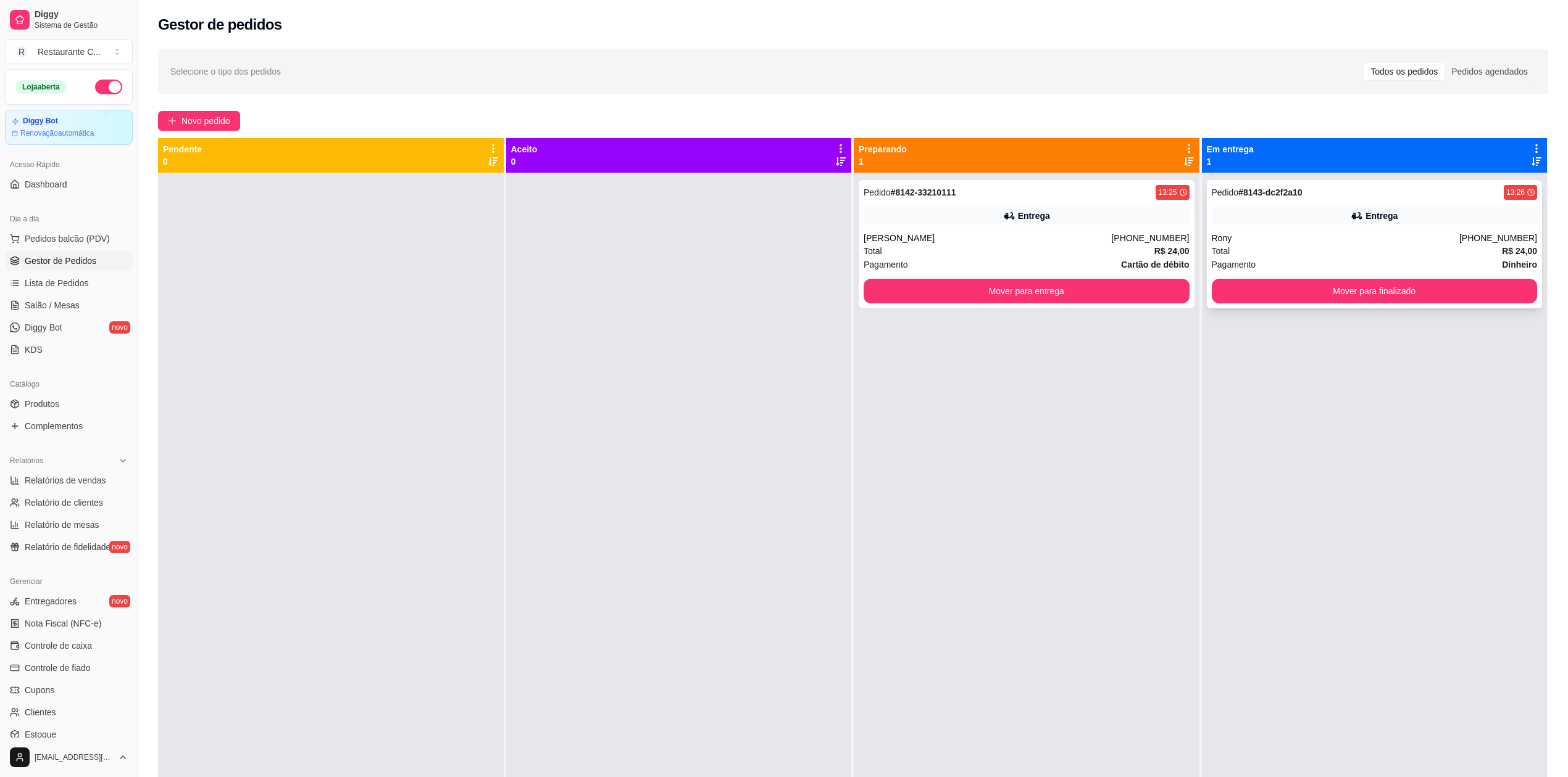
click at [1281, 276] on div "Pedido # 8143-dc2f2a10 13:26 Entrega Rony [PHONE_NUMBER] Total R$ 24,00 Pagamen…" at bounding box center [1374, 244] width 336 height 128
click at [1292, 292] on button "Mover para finalizado" at bounding box center [1373, 291] width 316 height 24
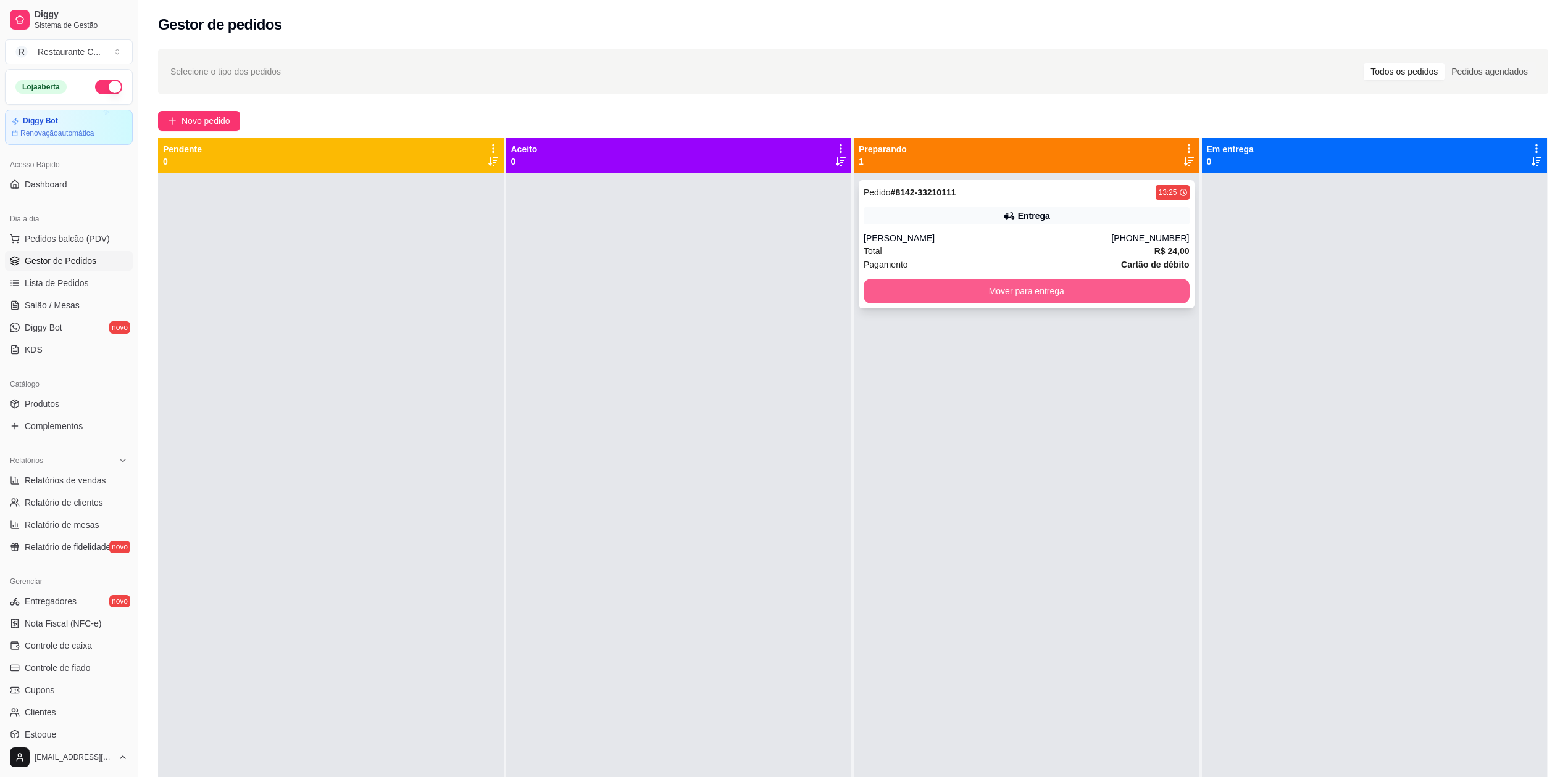
click at [1085, 292] on button "Mover para entrega" at bounding box center [1026, 291] width 326 height 25
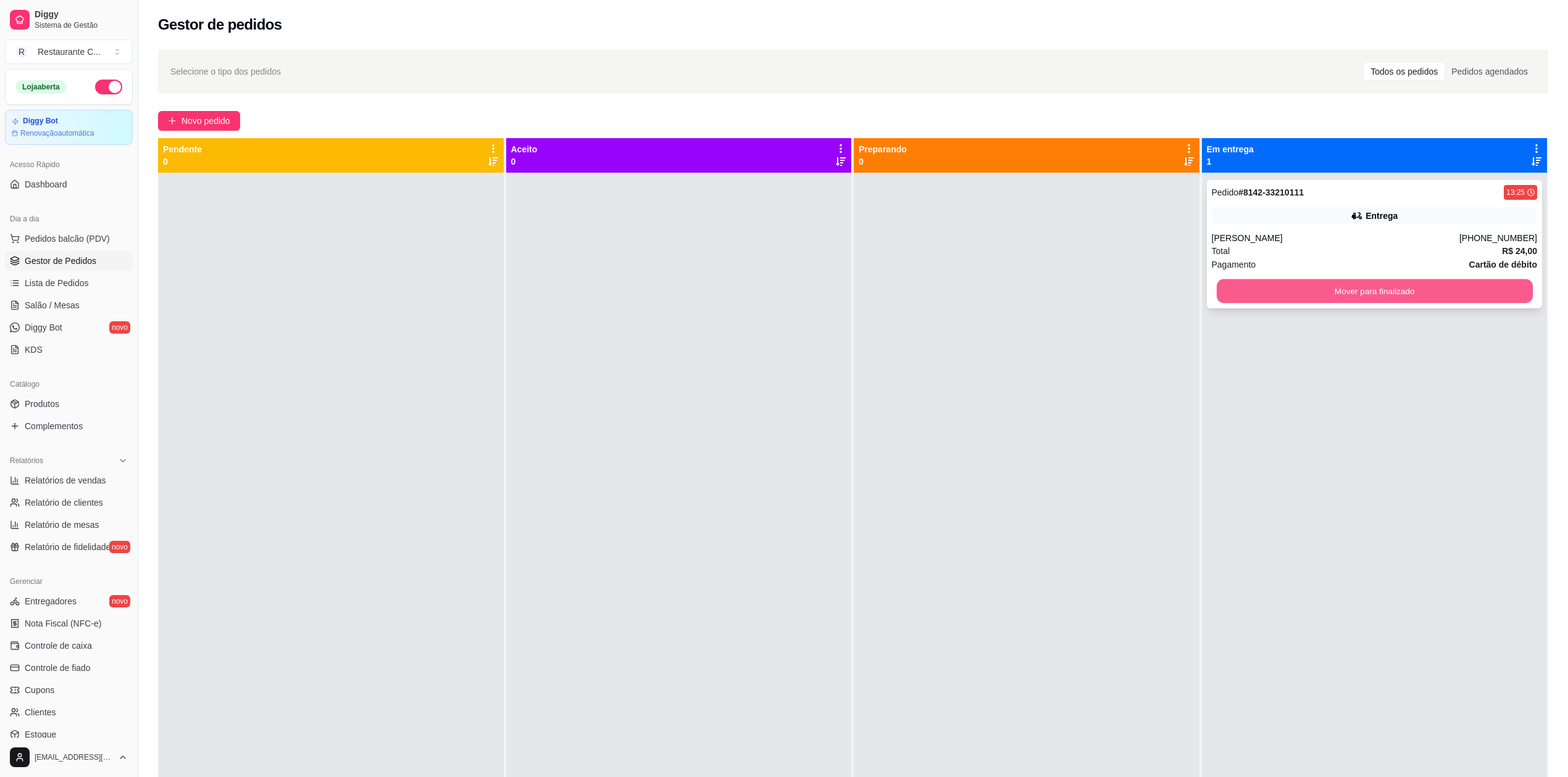
click at [1283, 292] on button "Mover para finalizado" at bounding box center [1373, 291] width 316 height 24
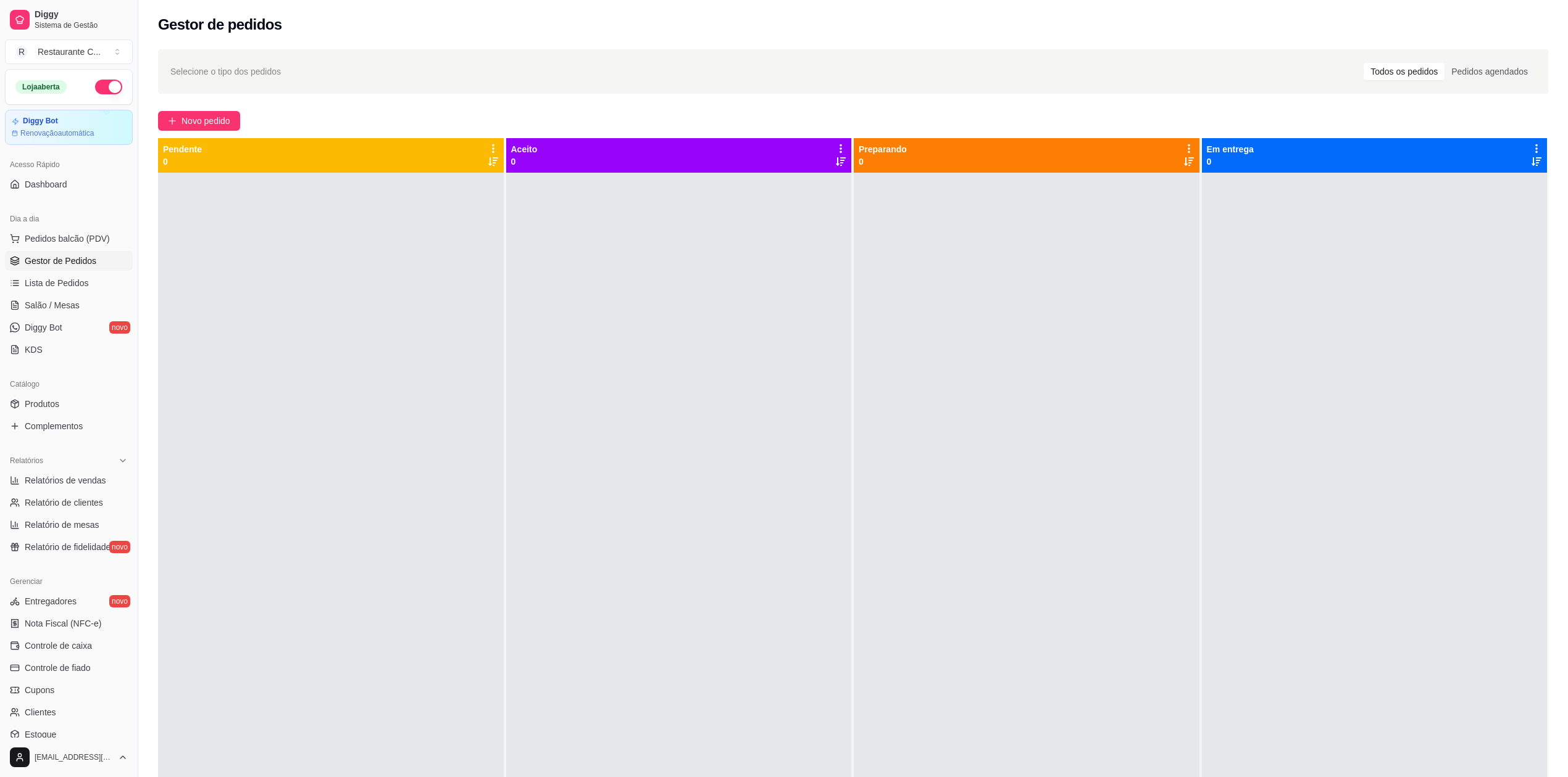
click at [887, 302] on div at bounding box center [1026, 561] width 346 height 777
click at [92, 478] on span "Relatórios de vendas" at bounding box center [65, 481] width 81 height 13
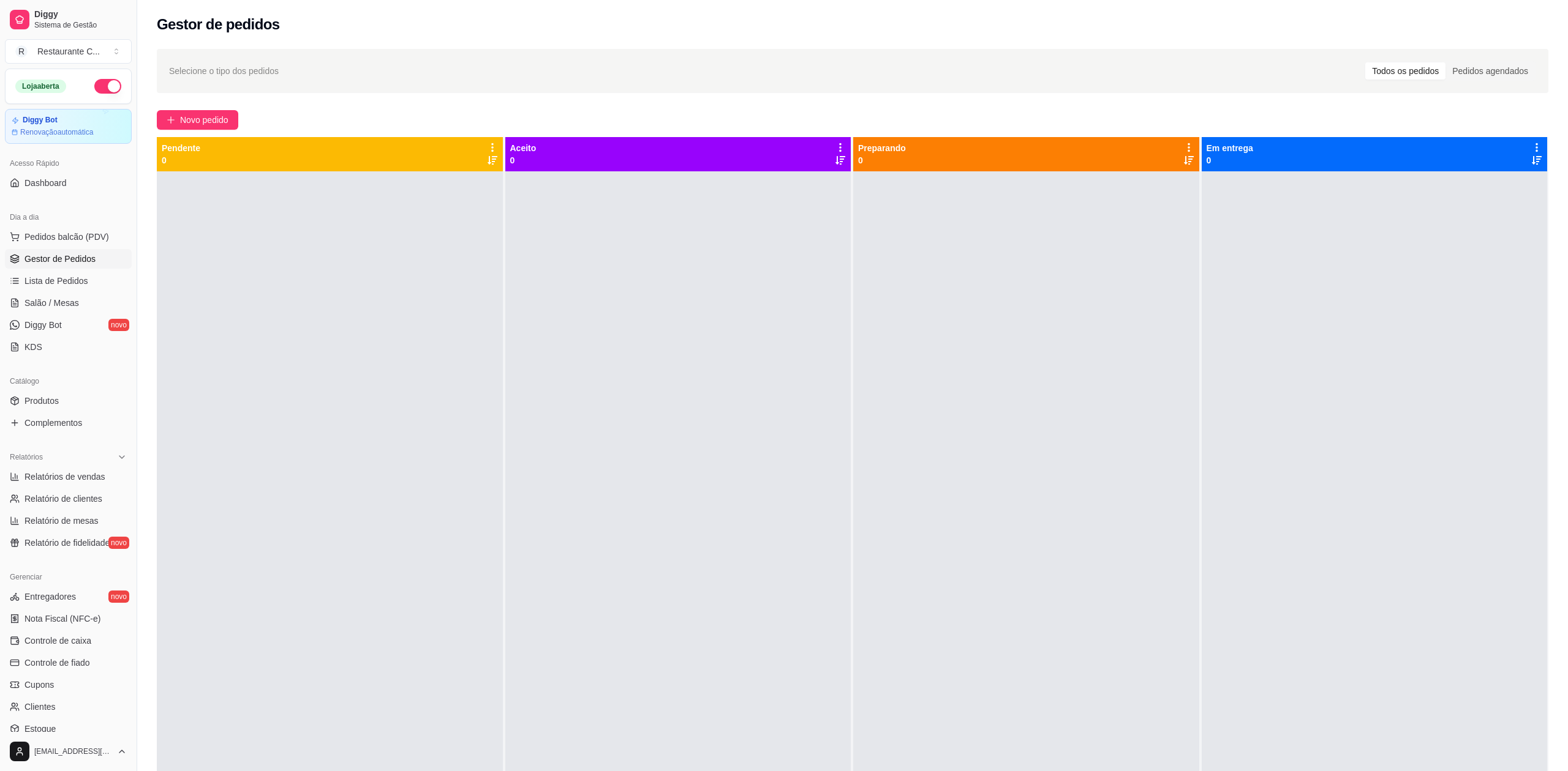
select select "ALL"
select select "0"
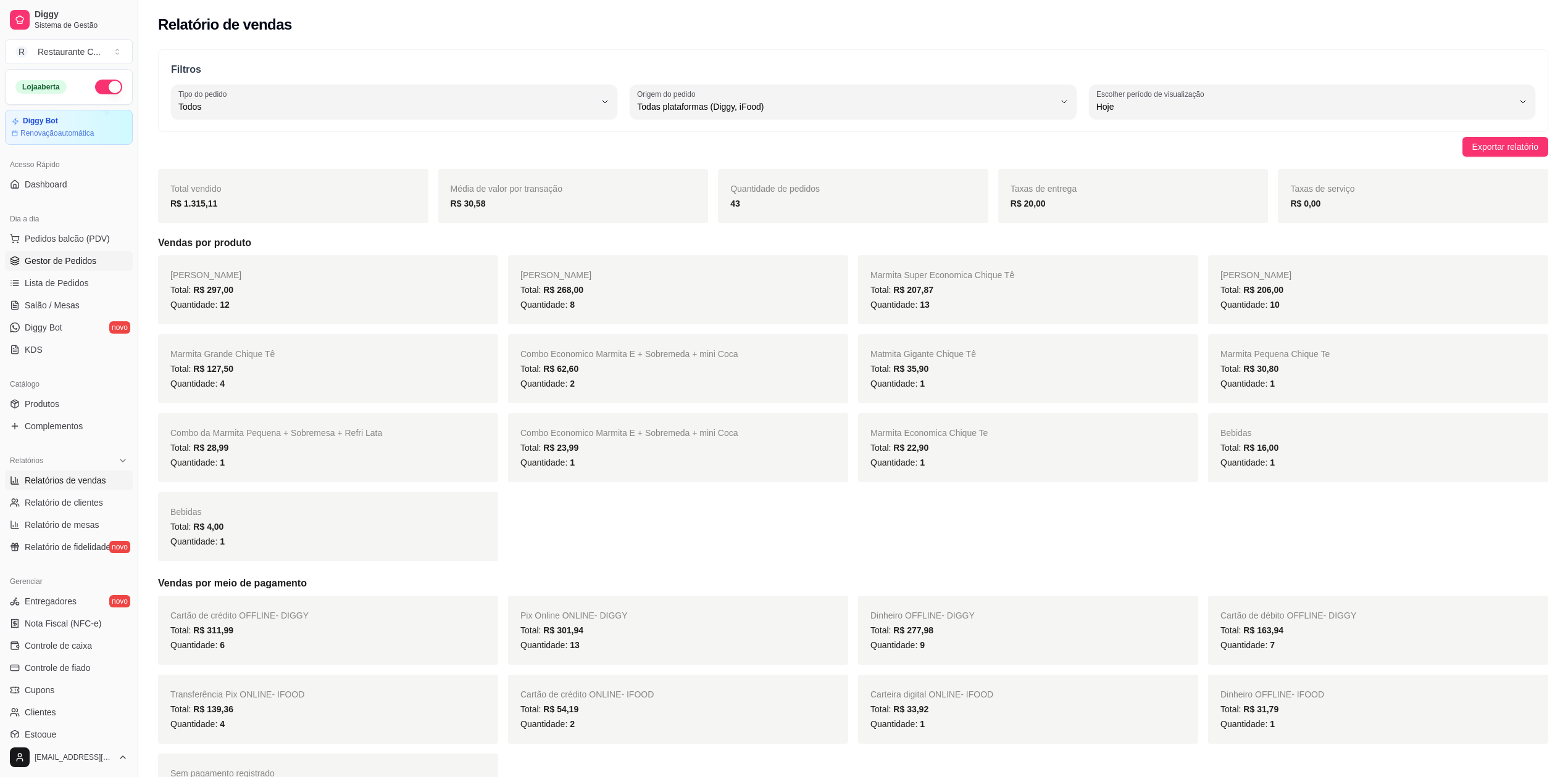
click at [60, 257] on span "Gestor de Pedidos" at bounding box center [60, 261] width 72 height 13
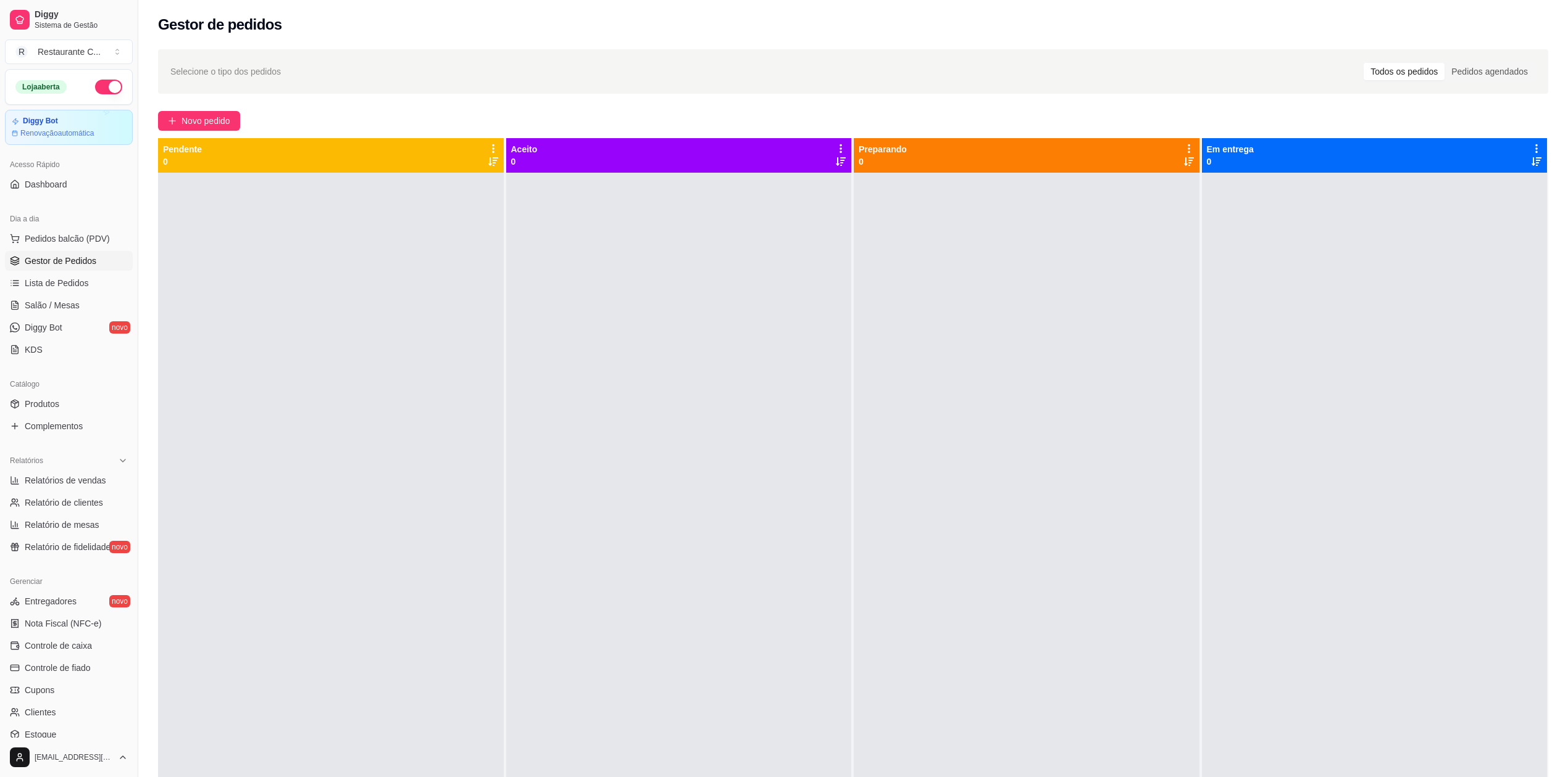
click at [452, 258] on div at bounding box center [331, 561] width 346 height 777
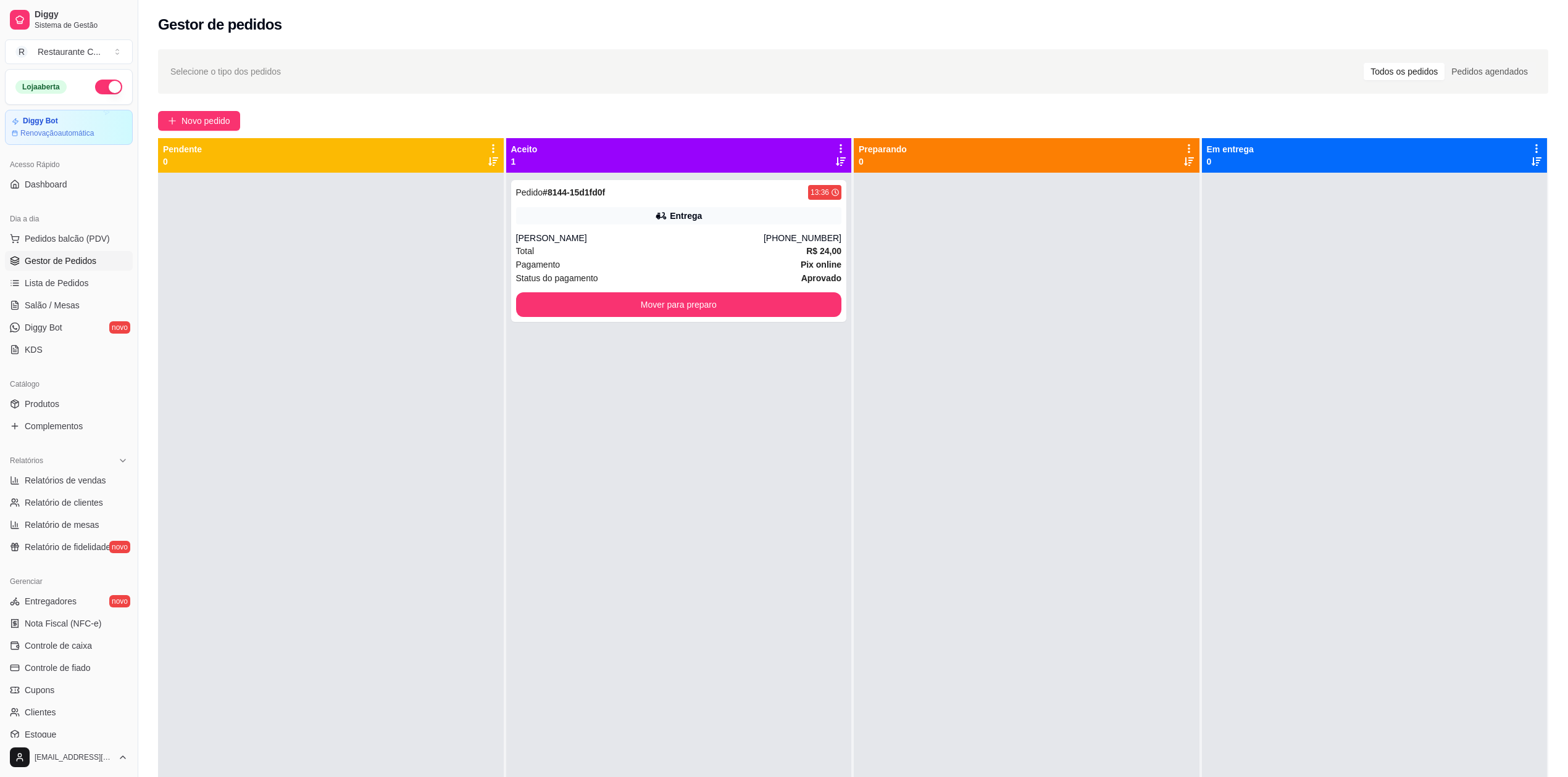
click at [554, 153] on div "Aceito 1" at bounding box center [679, 155] width 336 height 25
click at [699, 296] on button "Mover para preparo" at bounding box center [678, 305] width 316 height 24
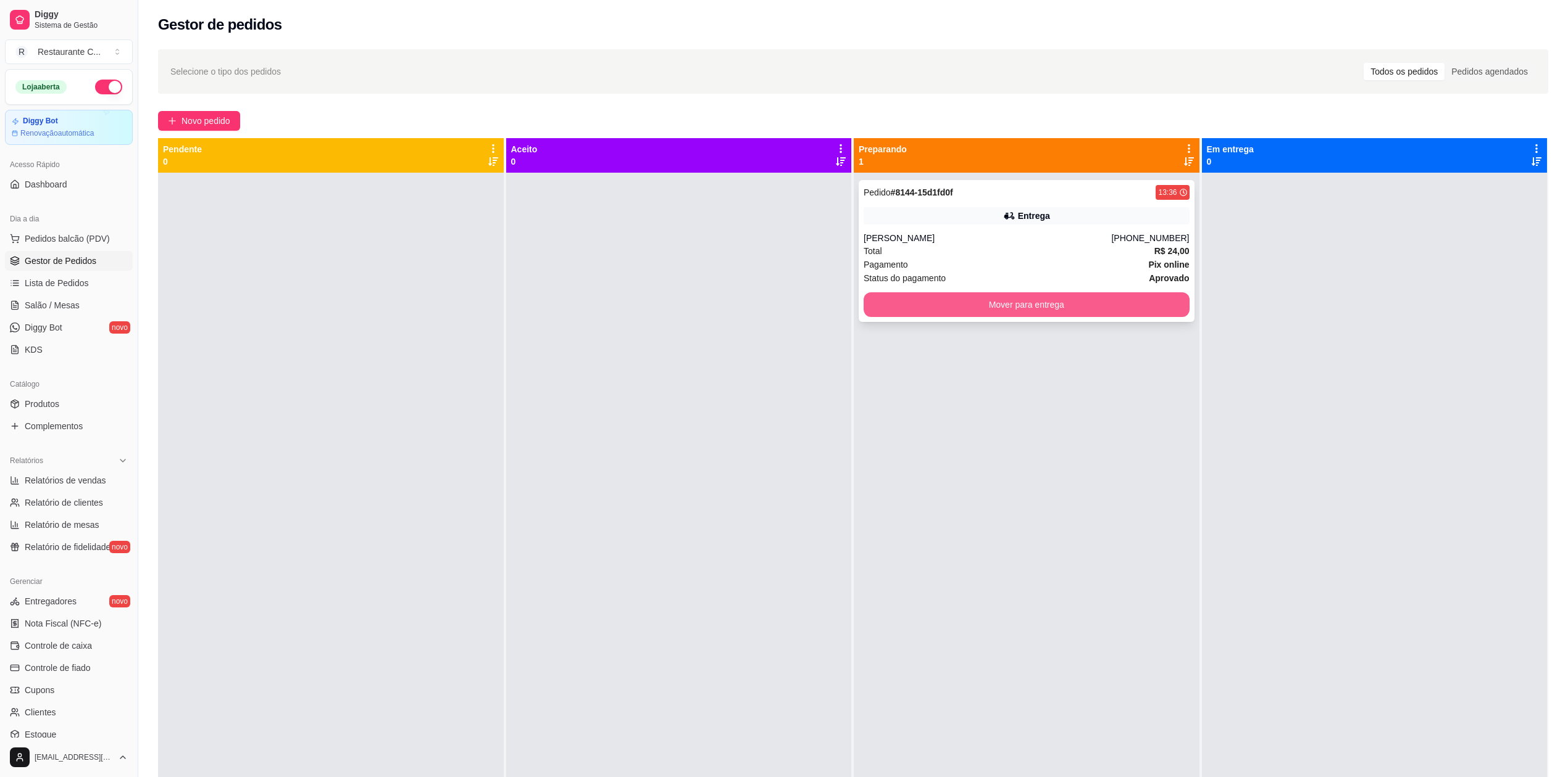
click at [921, 305] on button "Mover para entrega" at bounding box center [1026, 305] width 326 height 25
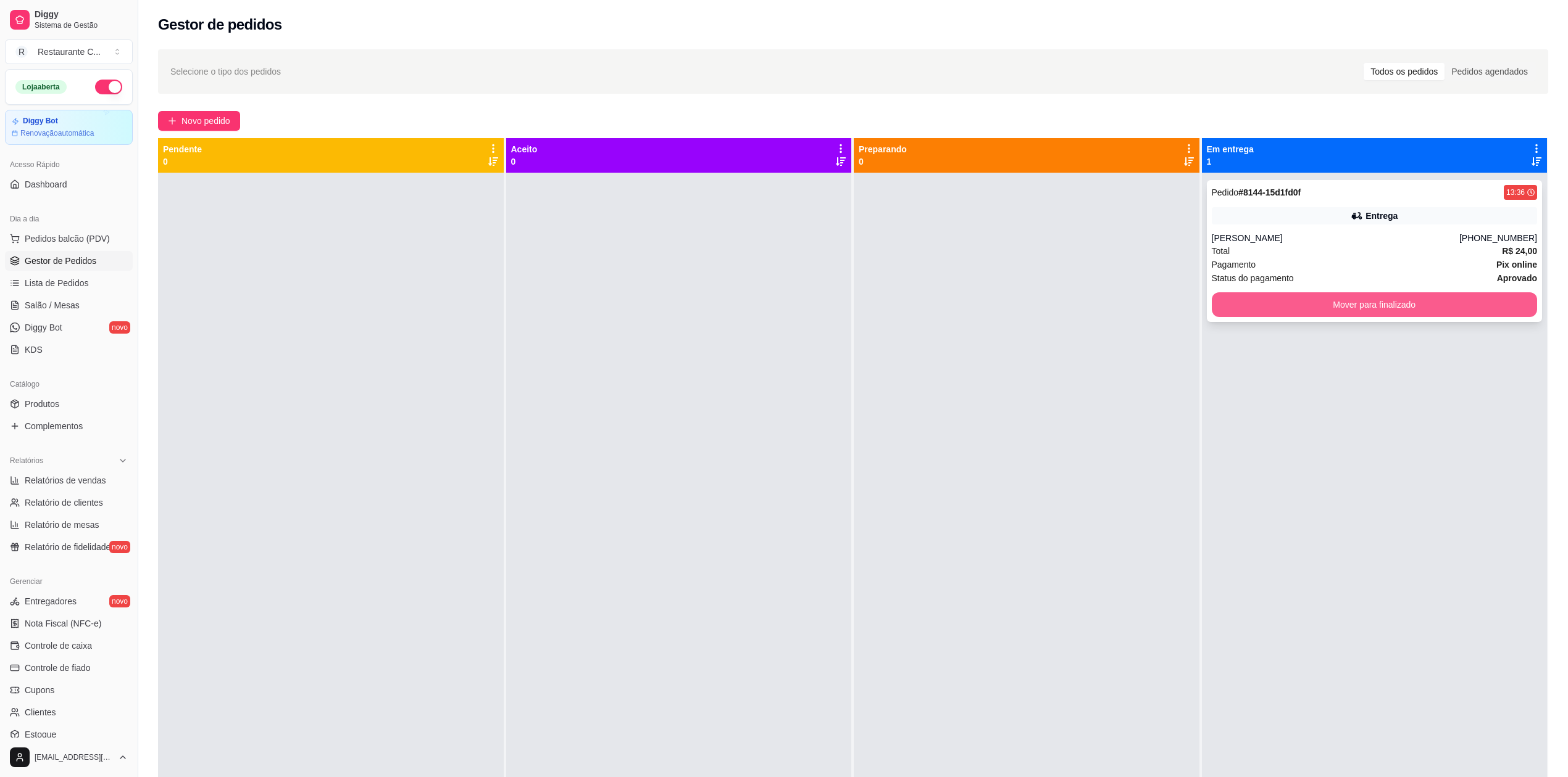
click at [1283, 311] on button "Mover para finalizado" at bounding box center [1374, 305] width 326 height 25
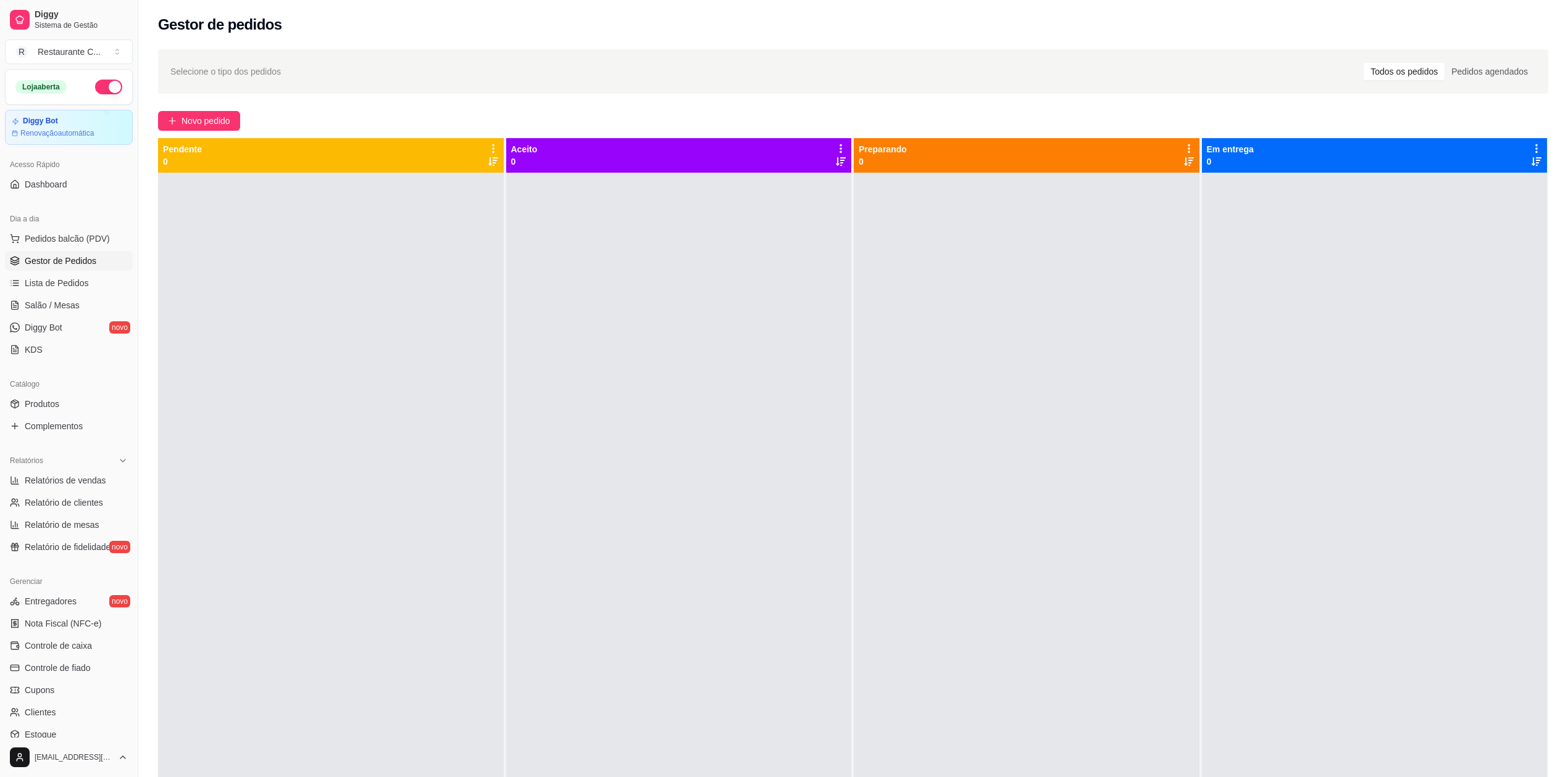
click at [728, 317] on div at bounding box center [679, 561] width 346 height 777
click at [92, 258] on span "Gestor de Pedidos" at bounding box center [60, 261] width 72 height 13
click at [77, 480] on span "Relatórios de vendas" at bounding box center [65, 481] width 81 height 13
select select "ALL"
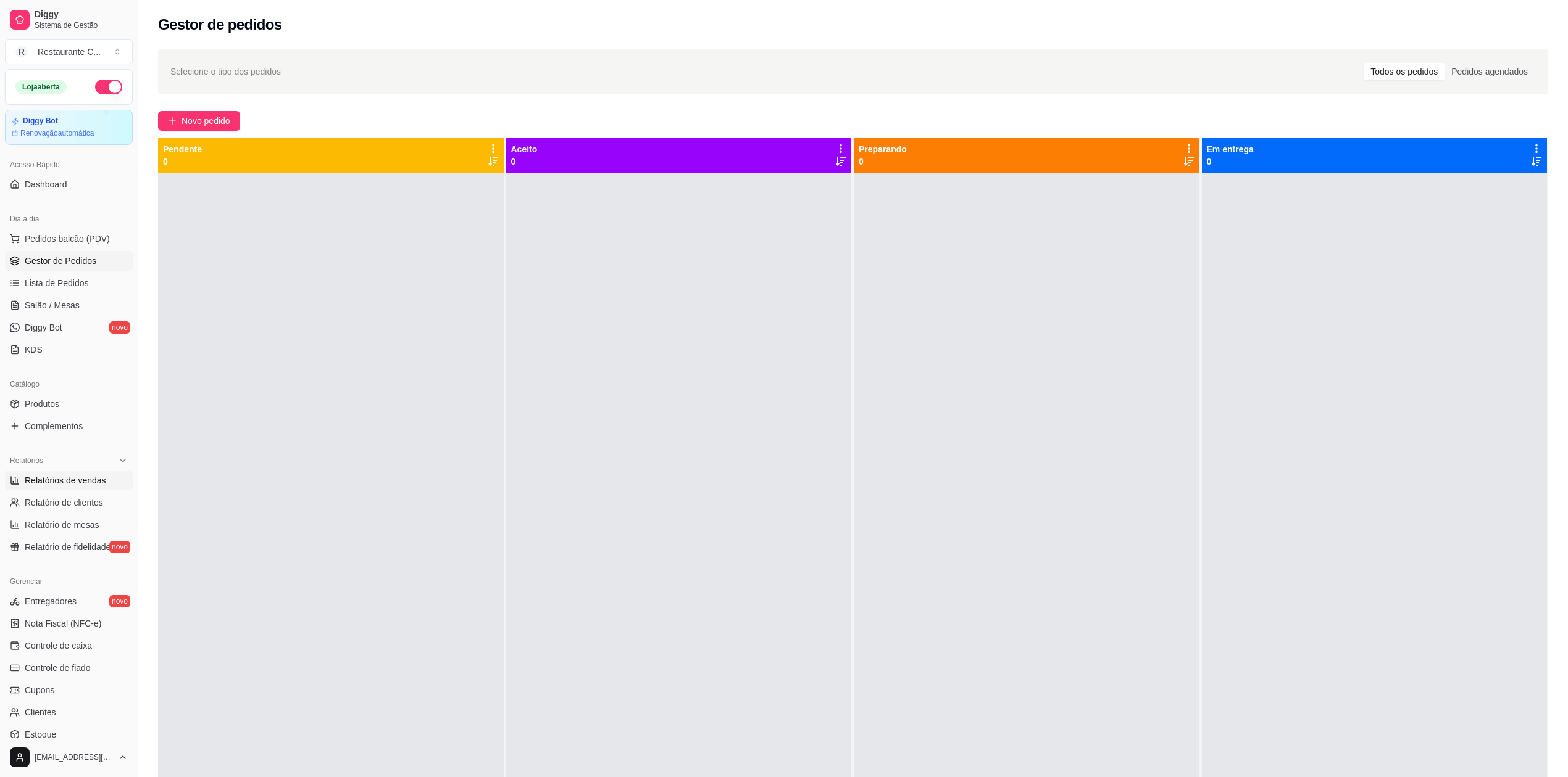
select select "0"
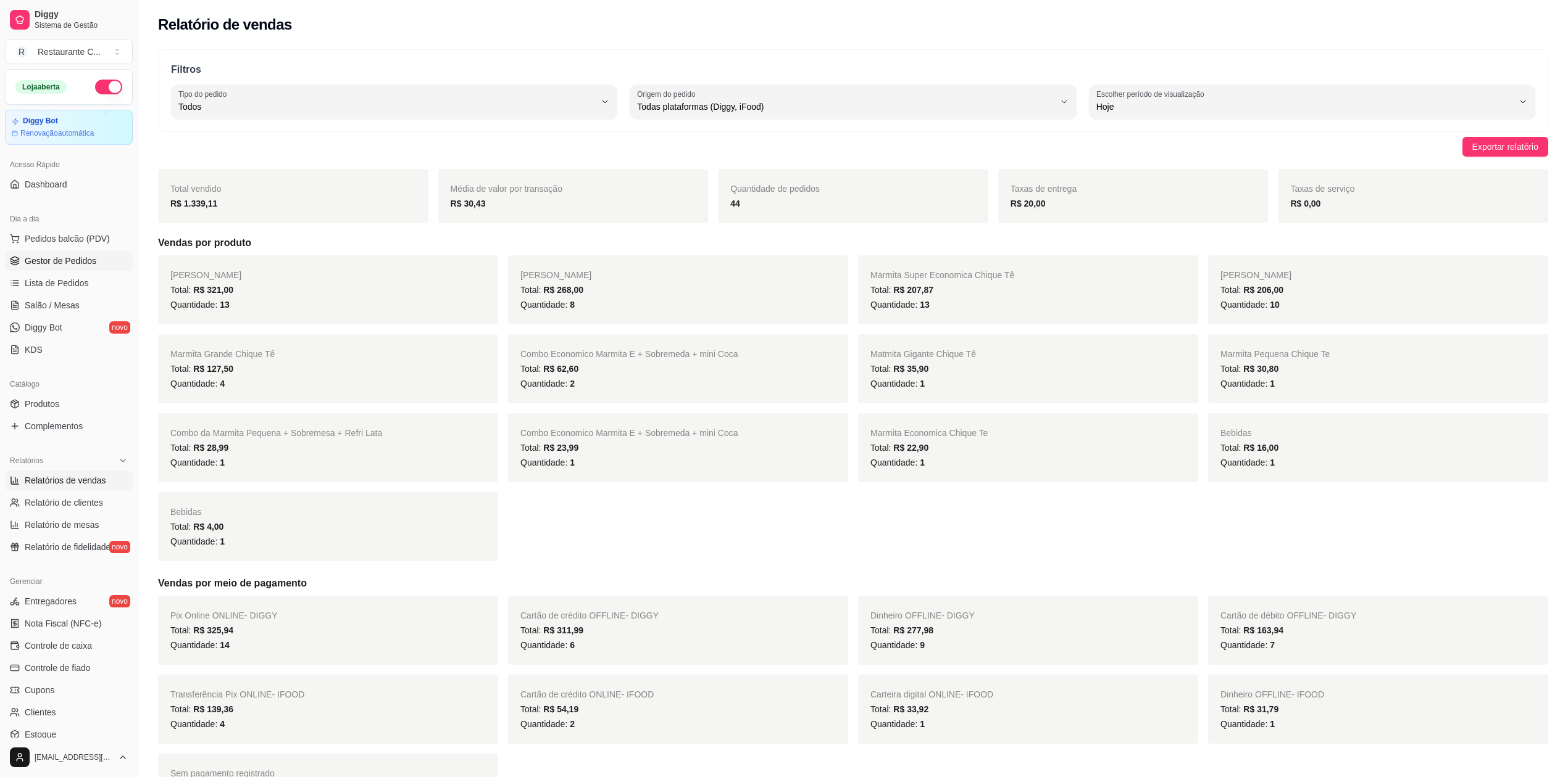
click at [78, 257] on span "Gestor de Pedidos" at bounding box center [60, 261] width 72 height 13
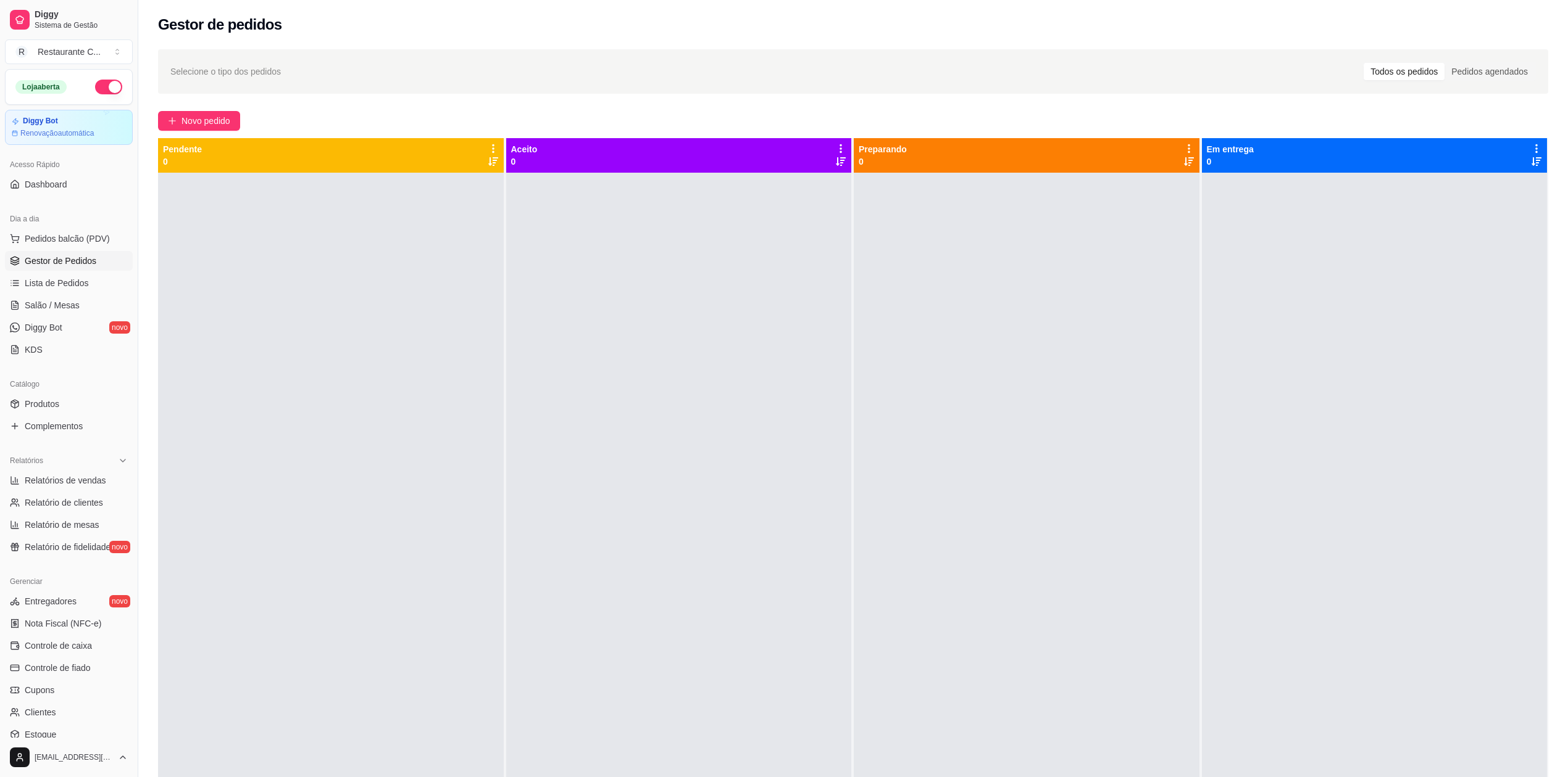
click at [1410, 391] on div at bounding box center [1374, 561] width 346 height 777
click at [1210, 113] on div "Novo pedido" at bounding box center [853, 121] width 1390 height 20
